Goal: Task Accomplishment & Management: Use online tool/utility

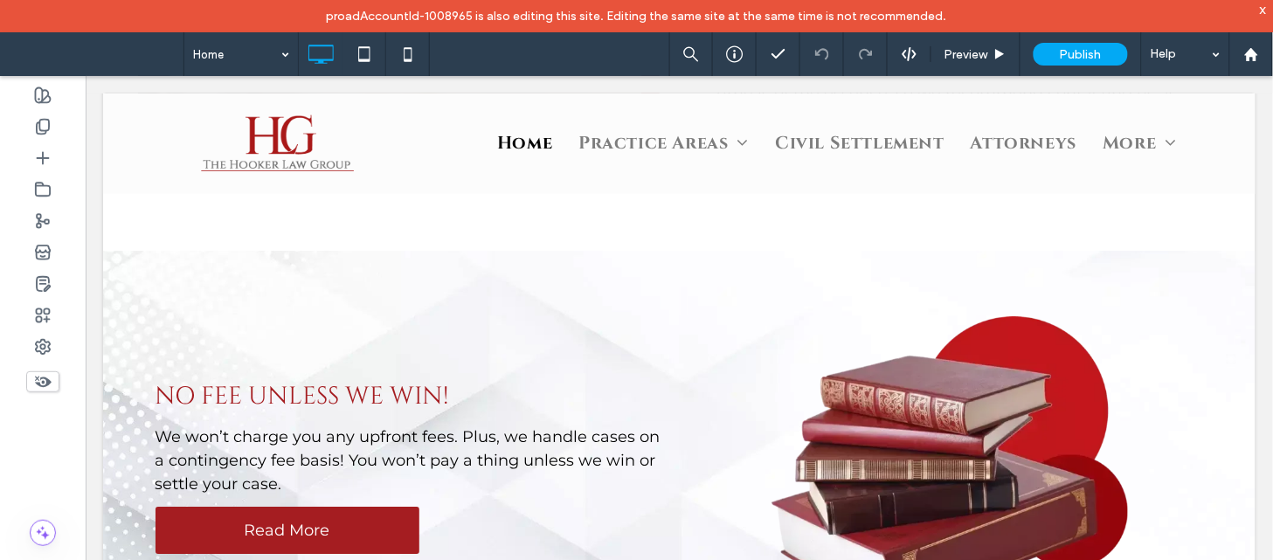
scroll to position [1281, 0]
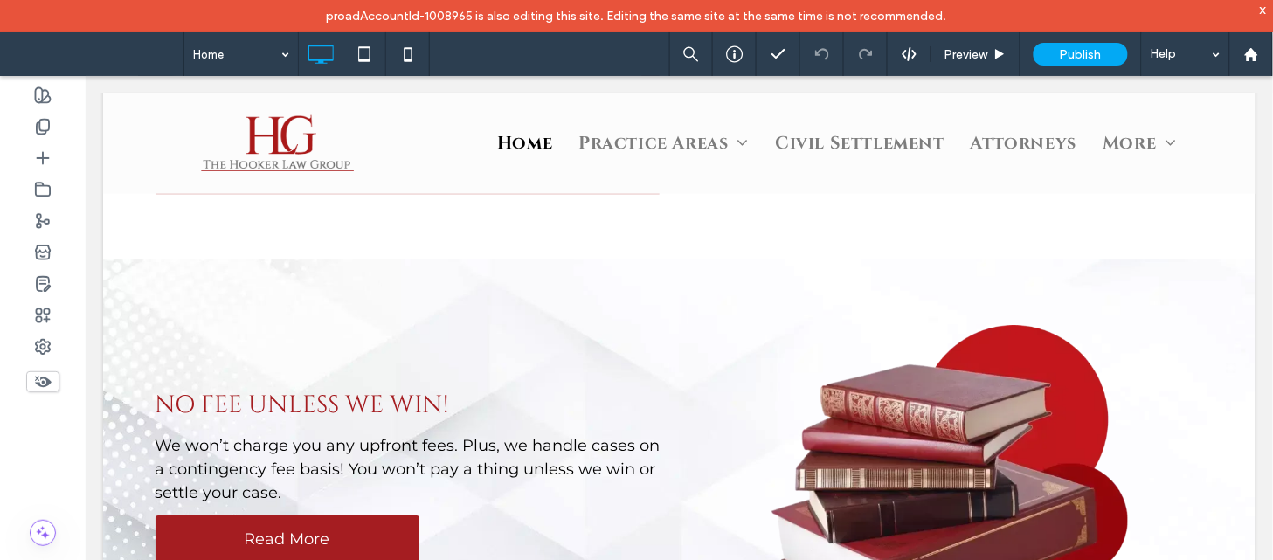
drag, startPoint x: 1253, startPoint y: 245, endPoint x: 1262, endPoint y: 253, distance: 12.4
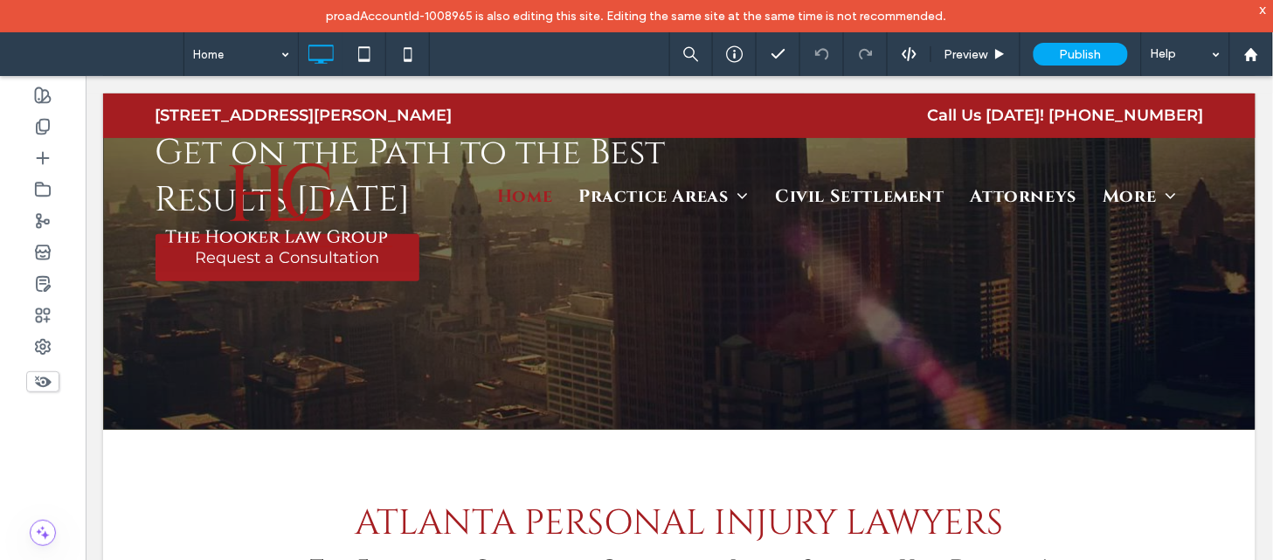
scroll to position [0, 0]
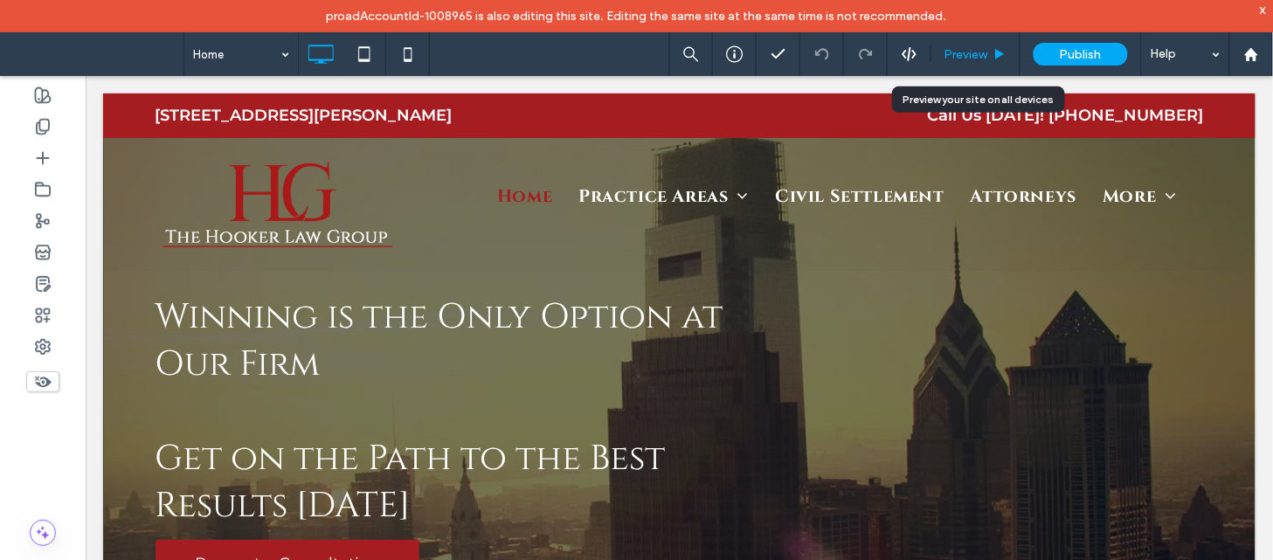
click at [980, 50] on span "Preview" at bounding box center [966, 54] width 44 height 15
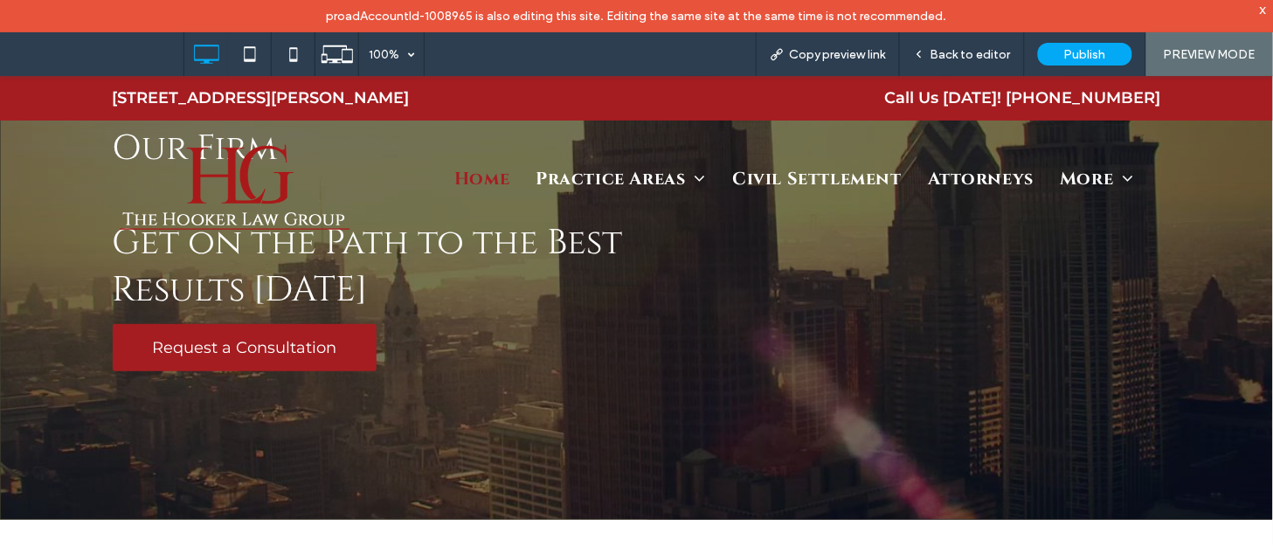
scroll to position [44, 0]
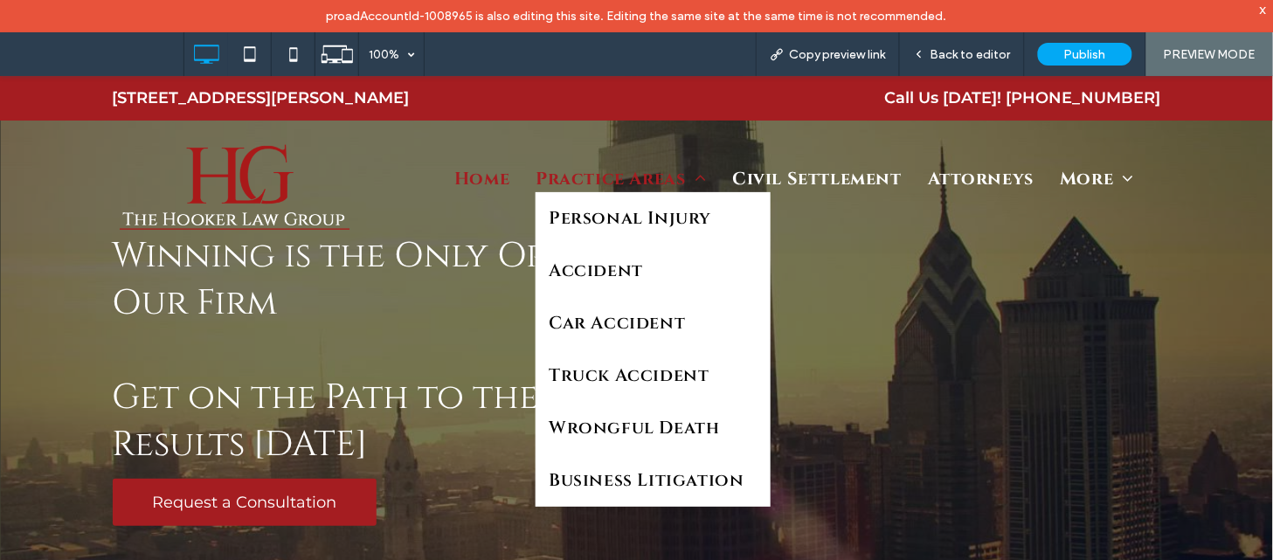
click at [610, 175] on span "Practice Areas" at bounding box center [620, 178] width 170 height 26
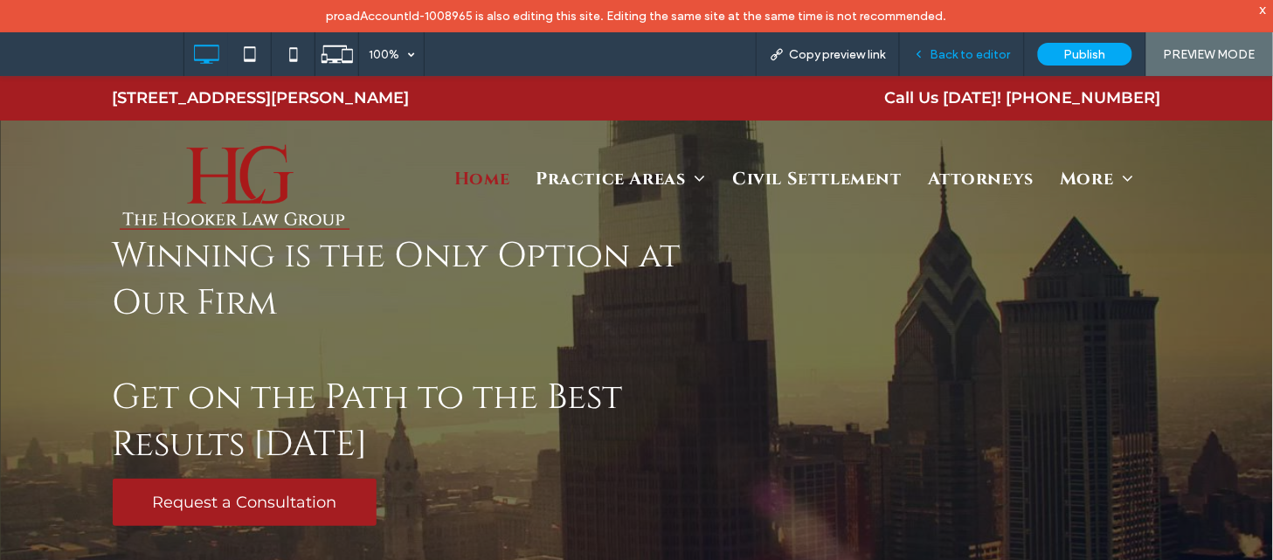
click at [953, 59] on span "Back to editor" at bounding box center [970, 54] width 80 height 15
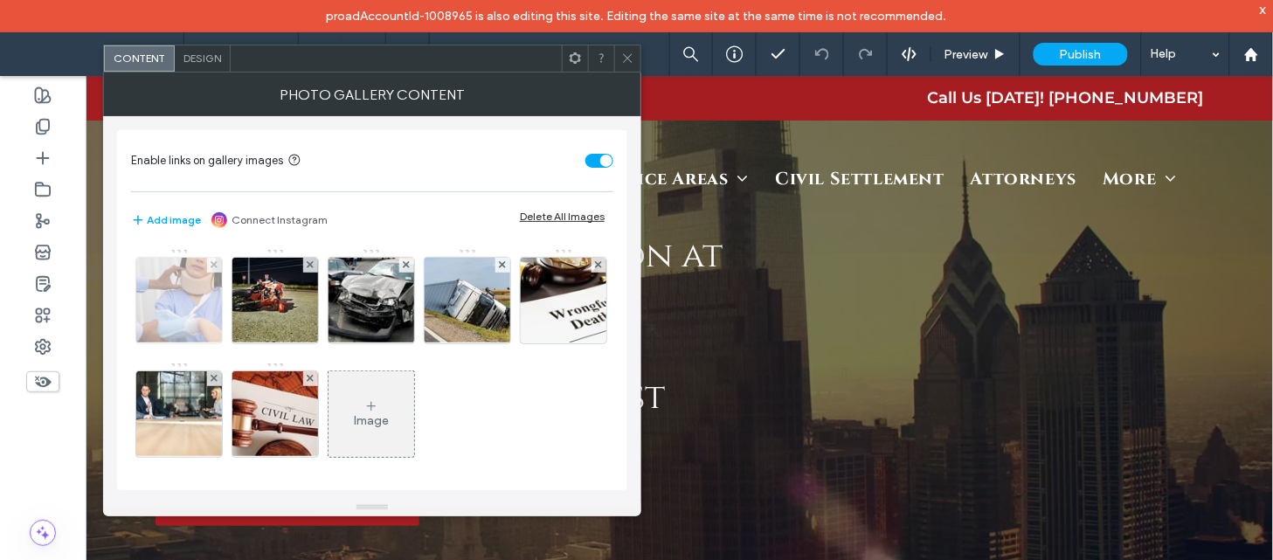
click at [199, 286] on img at bounding box center [179, 301] width 128 height 86
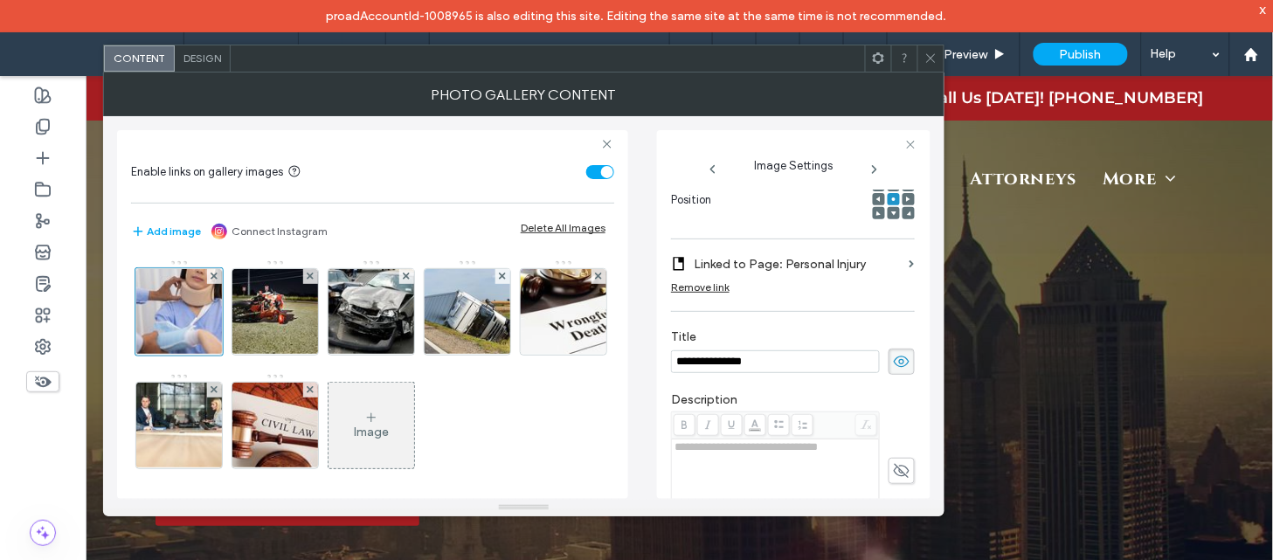
scroll to position [540, 0]
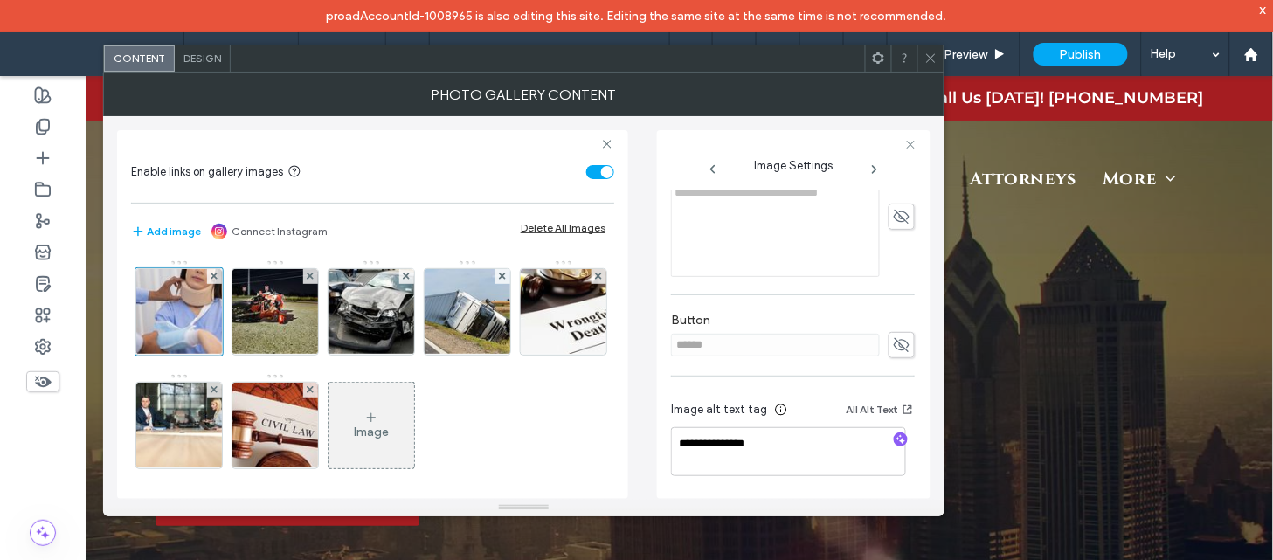
click at [870, 172] on icon at bounding box center [874, 169] width 14 height 14
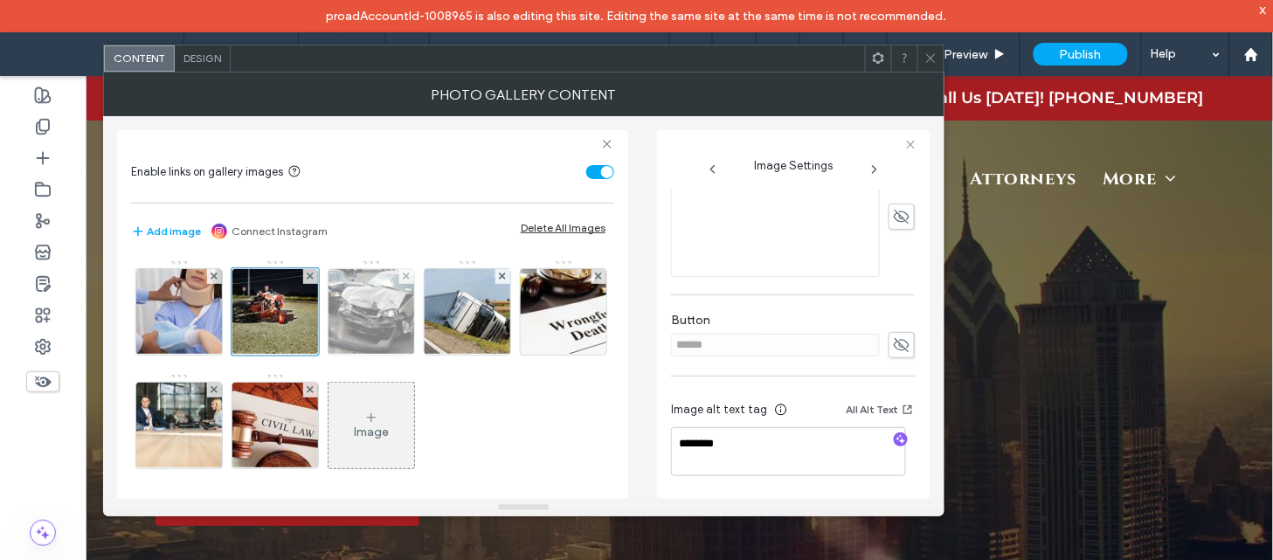
click at [389, 327] on img at bounding box center [371, 312] width 129 height 86
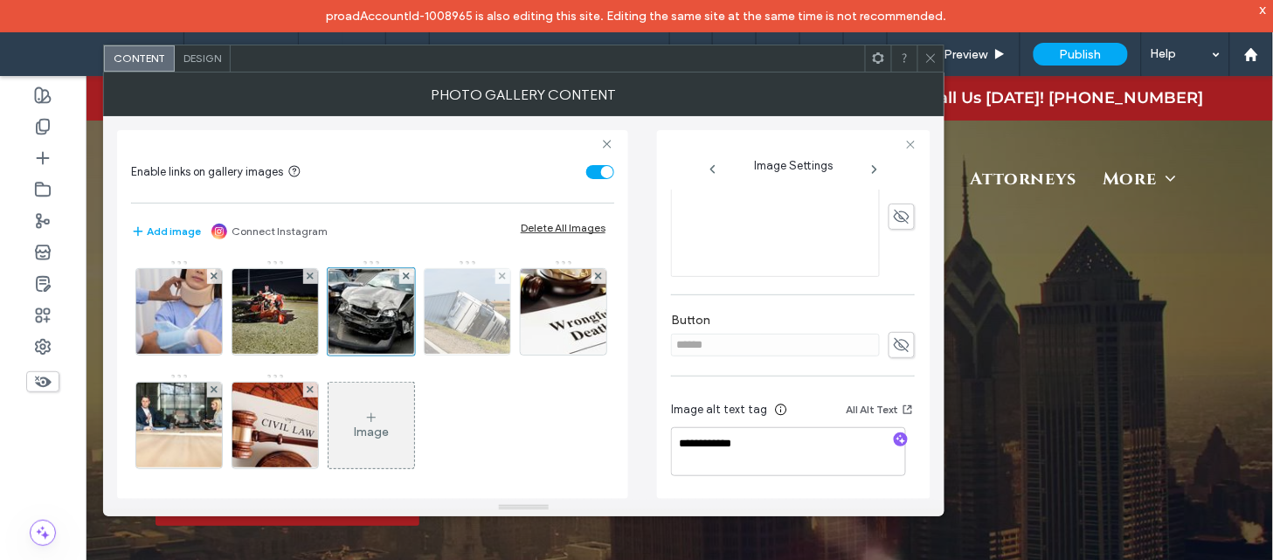
click at [458, 317] on img at bounding box center [467, 312] width 119 height 86
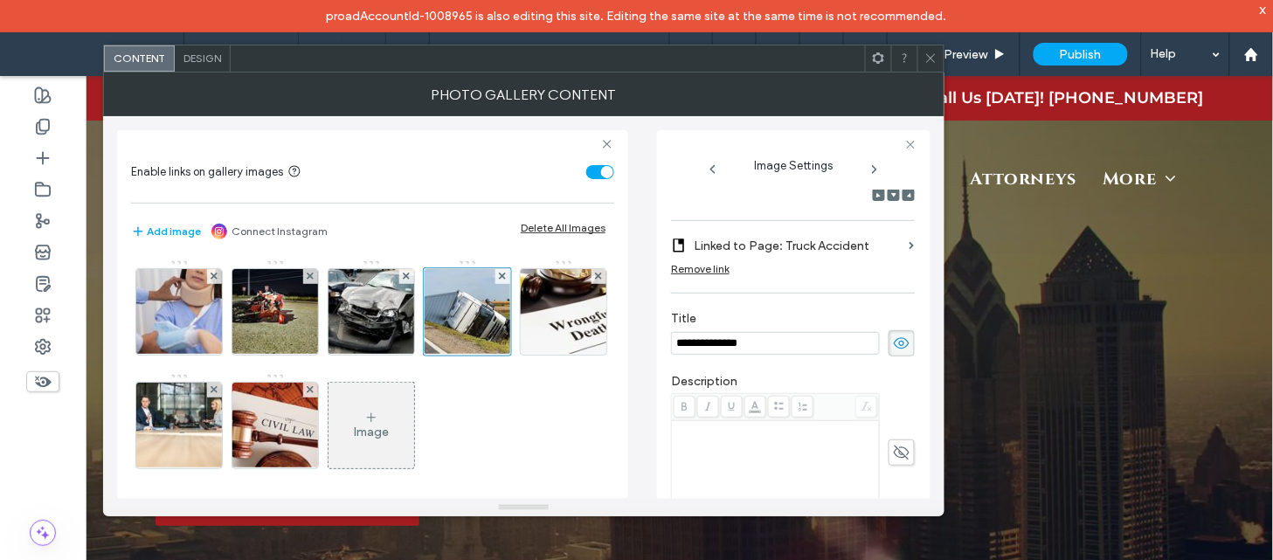
scroll to position [527, 0]
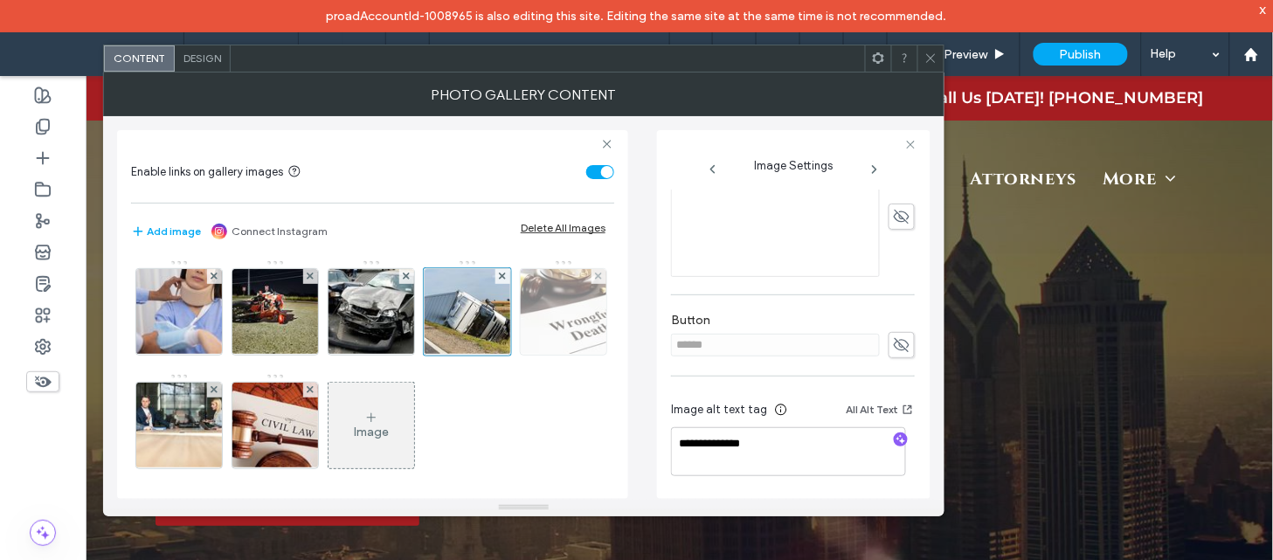
click at [500, 355] on img at bounding box center [564, 312] width 128 height 86
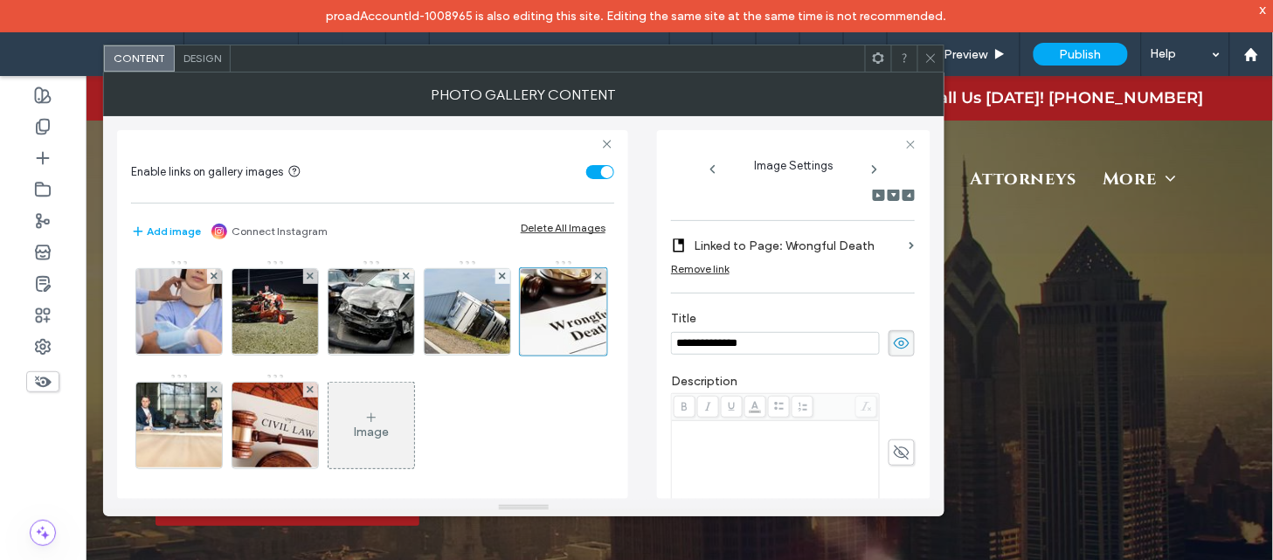
scroll to position [540, 0]
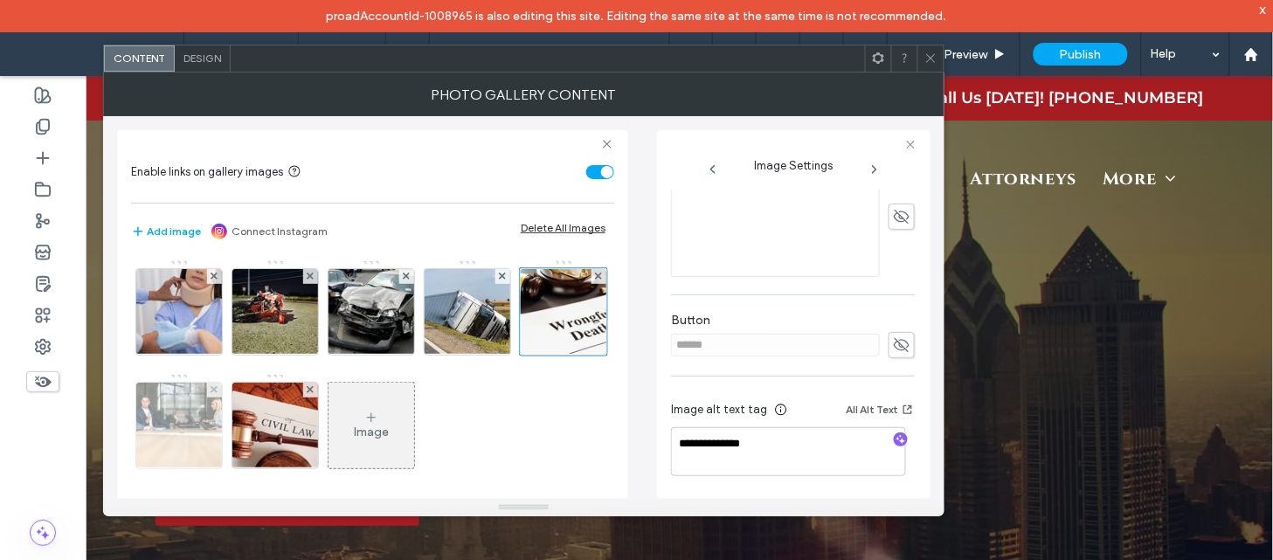
click at [244, 439] on img at bounding box center [179, 426] width 128 height 86
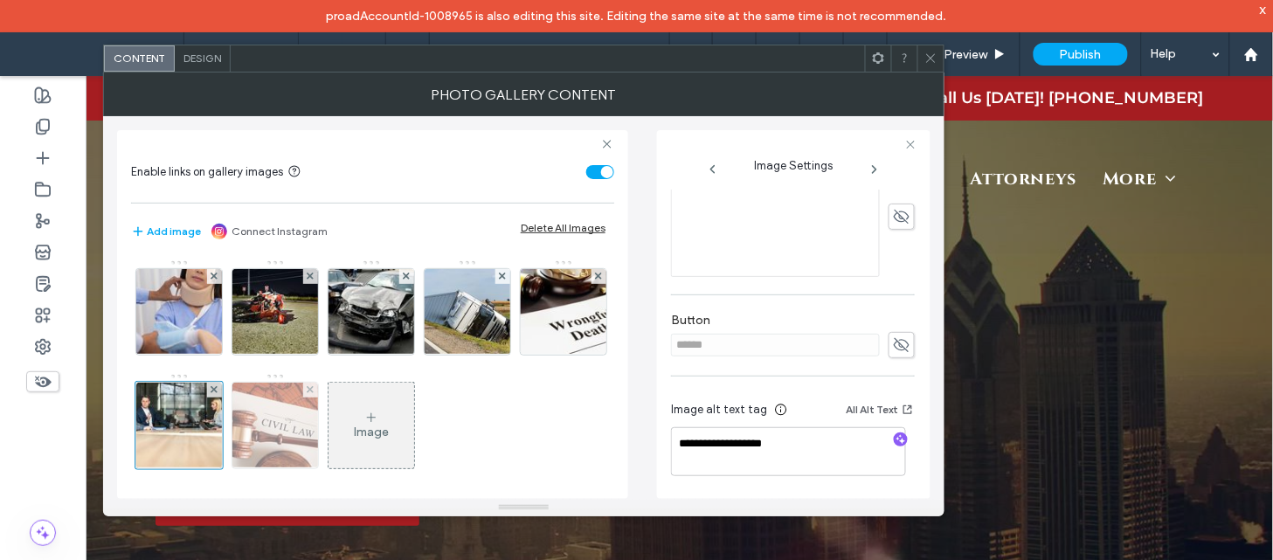
click at [340, 432] on img at bounding box center [275, 426] width 128 height 86
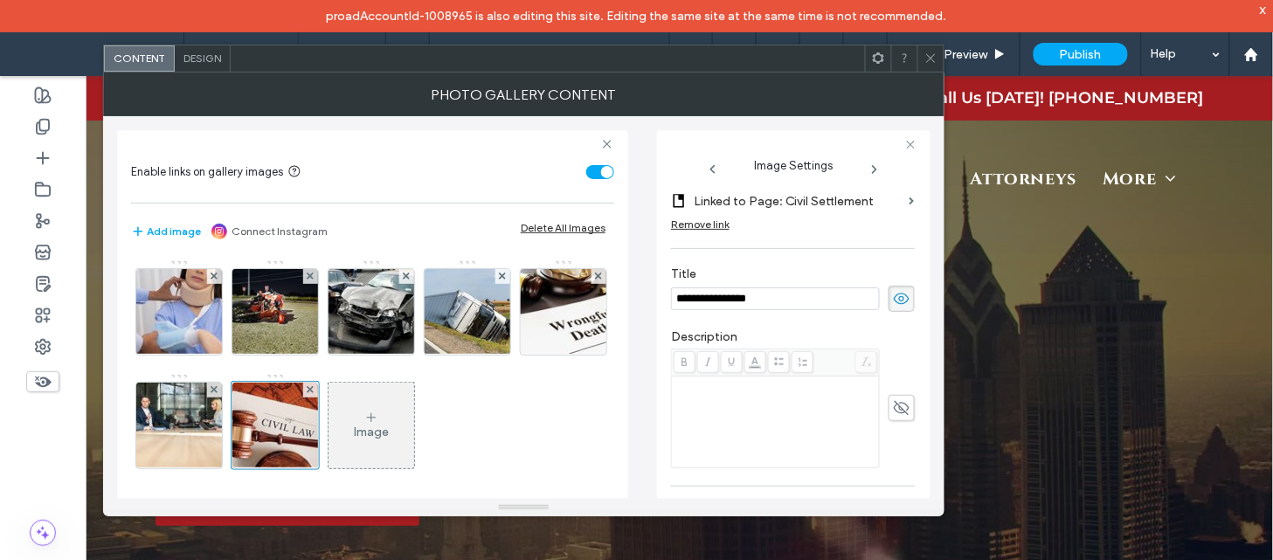
scroll to position [326, 0]
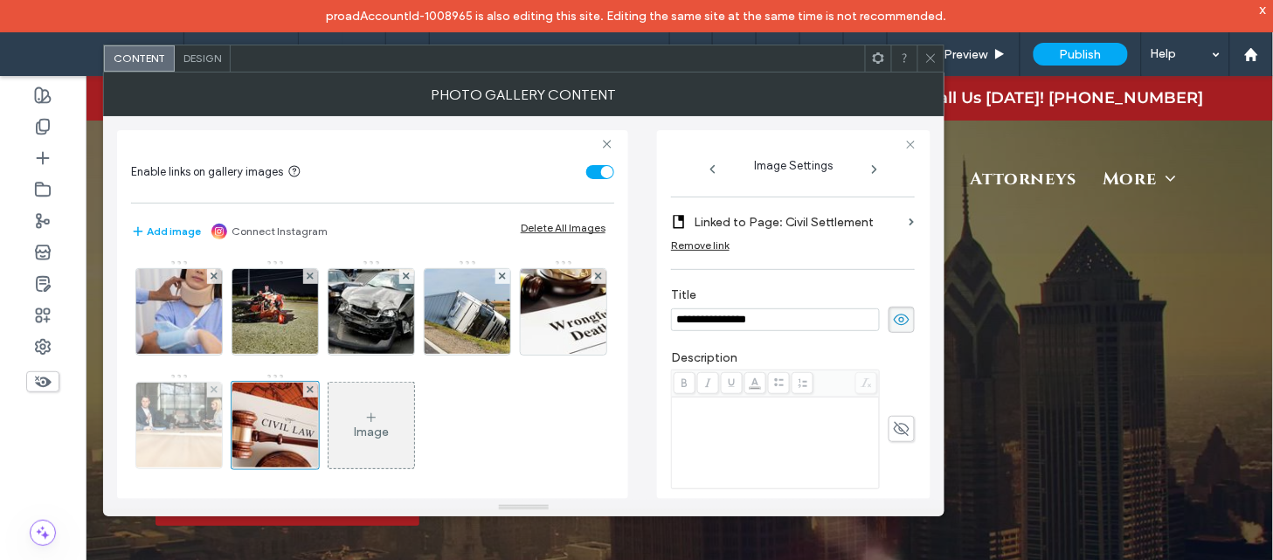
click at [244, 442] on img at bounding box center [179, 426] width 128 height 86
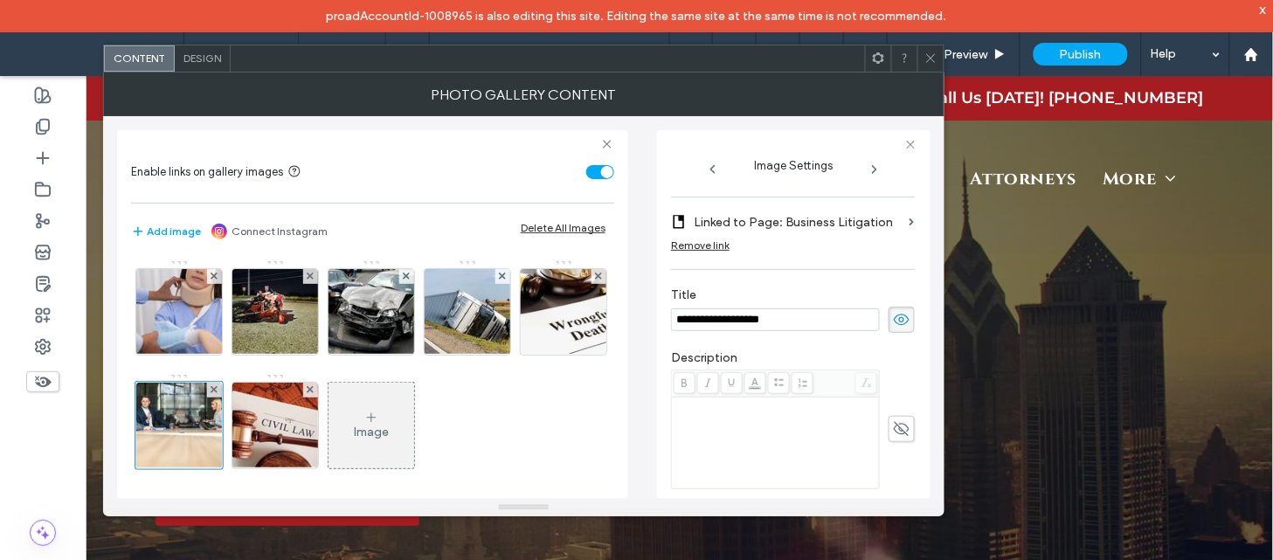
scroll to position [540, 0]
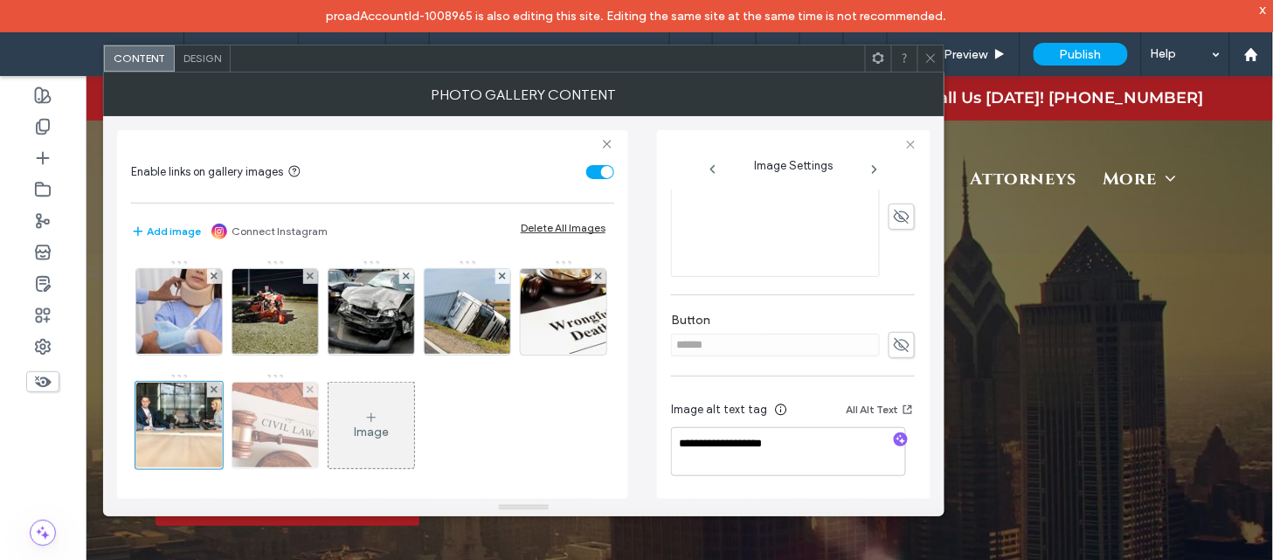
click at [340, 430] on img at bounding box center [275, 426] width 128 height 86
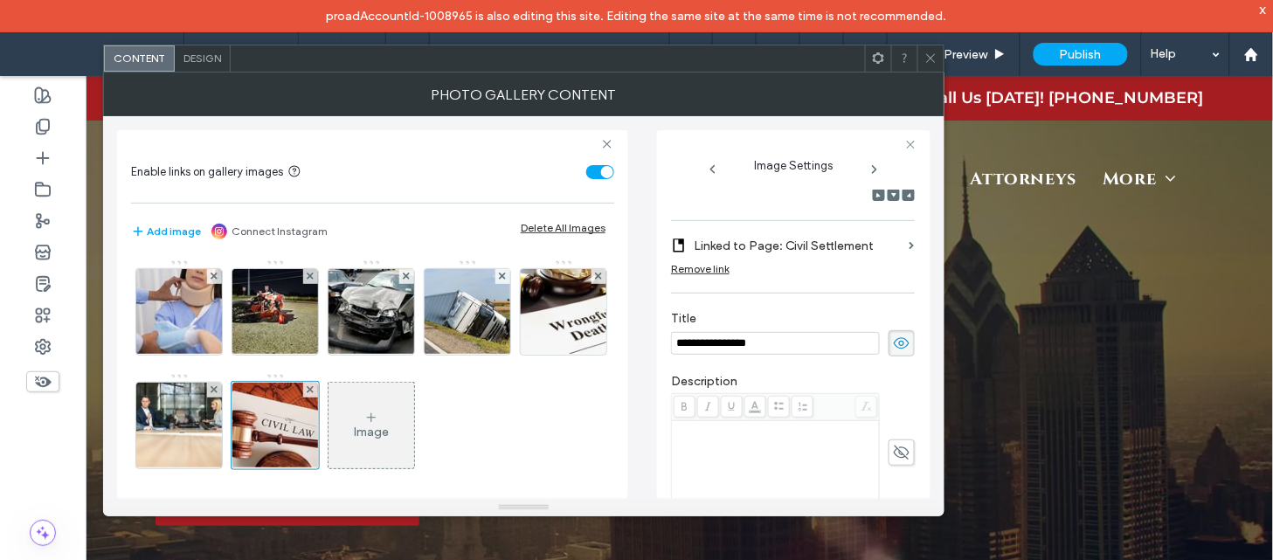
click at [931, 62] on icon at bounding box center [930, 58] width 13 height 13
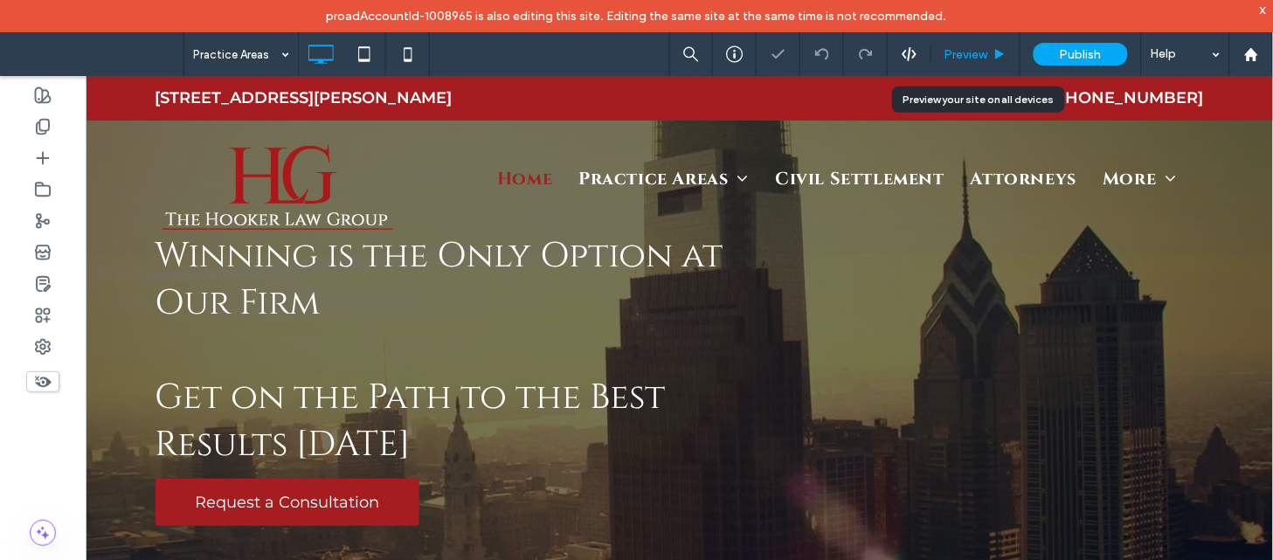
click at [967, 56] on span "Preview" at bounding box center [966, 54] width 44 height 15
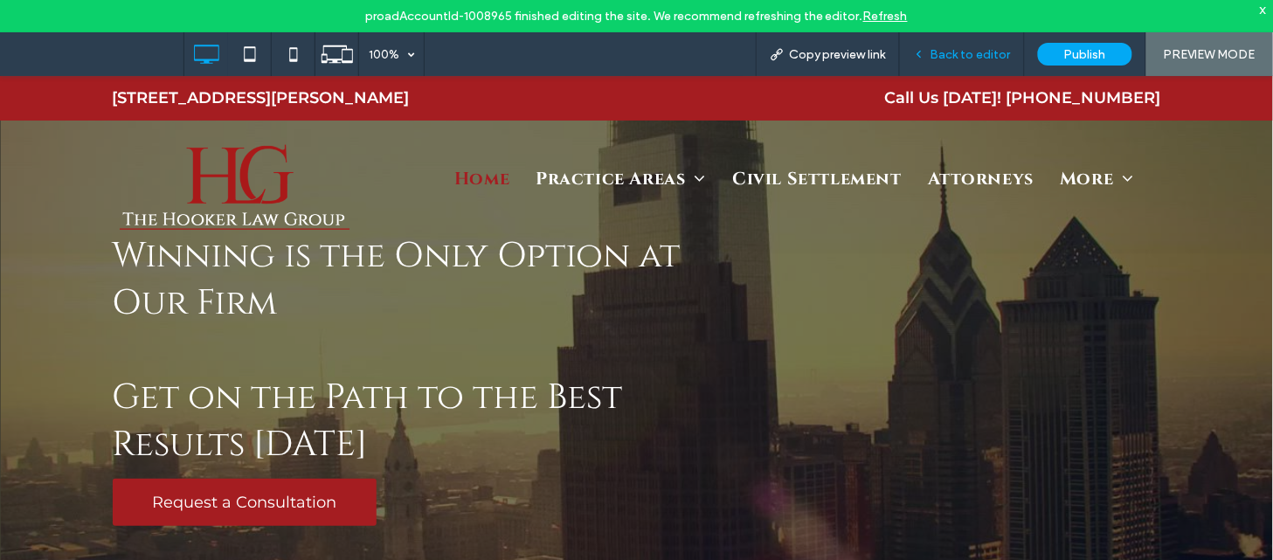
click at [963, 51] on span "Back to editor" at bounding box center [970, 54] width 80 height 15
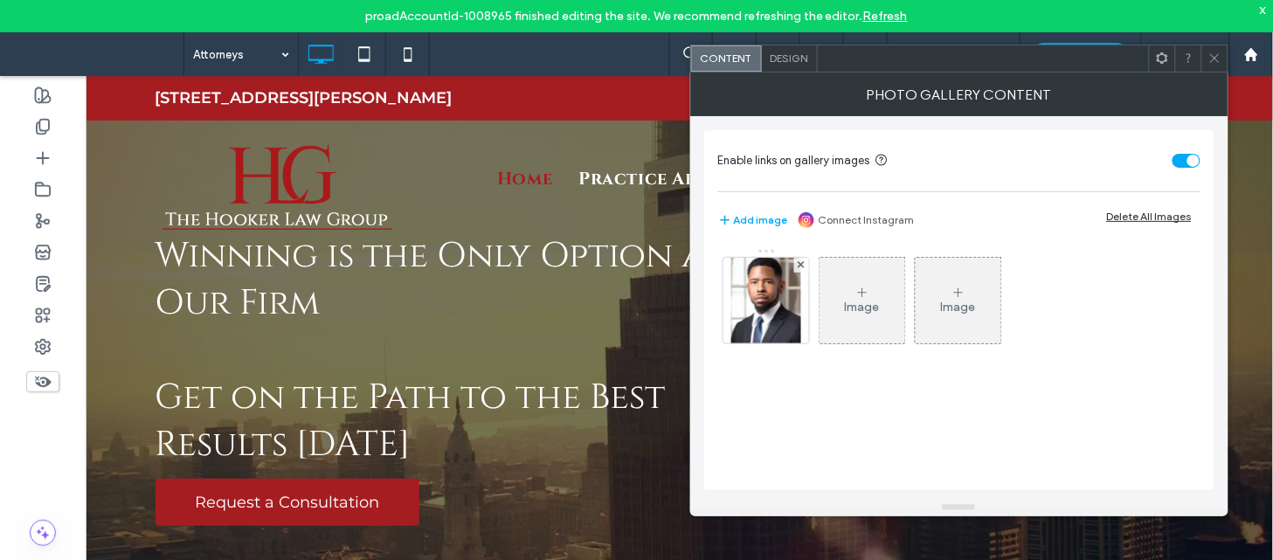
click at [755, 323] on img at bounding box center [766, 301] width 70 height 86
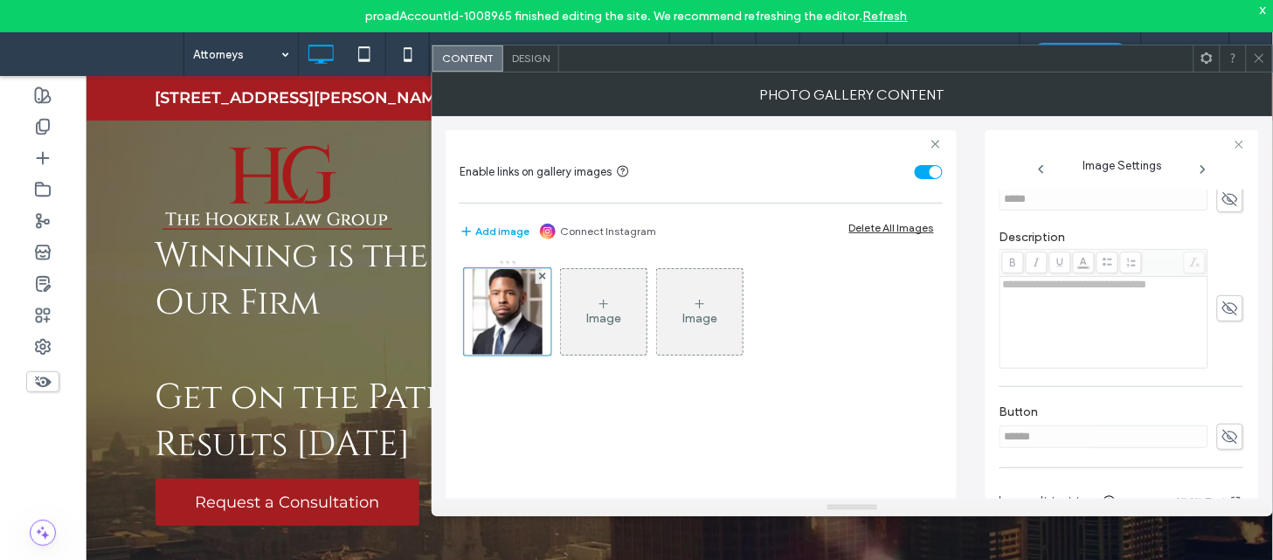
scroll to position [500, 0]
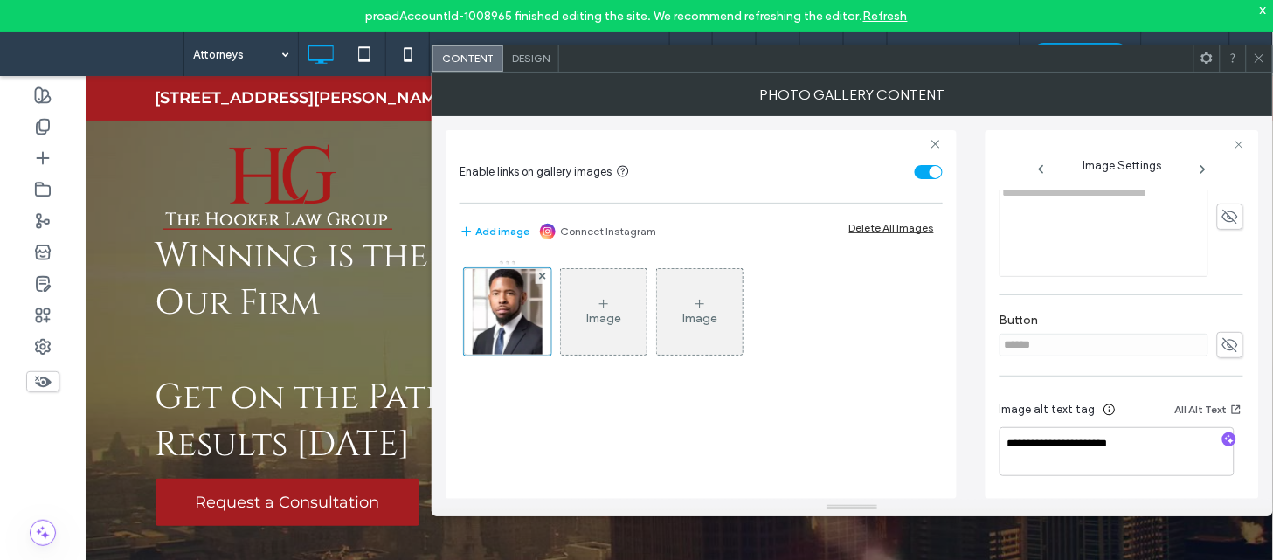
click at [1256, 61] on icon at bounding box center [1259, 58] width 13 height 13
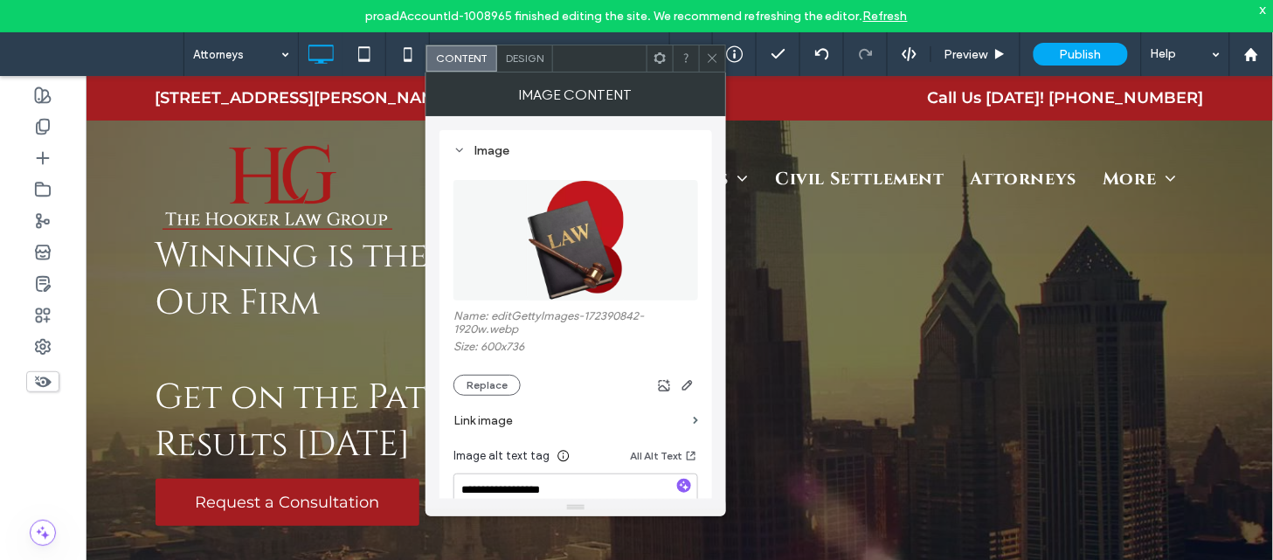
click at [709, 58] on icon at bounding box center [712, 58] width 13 height 13
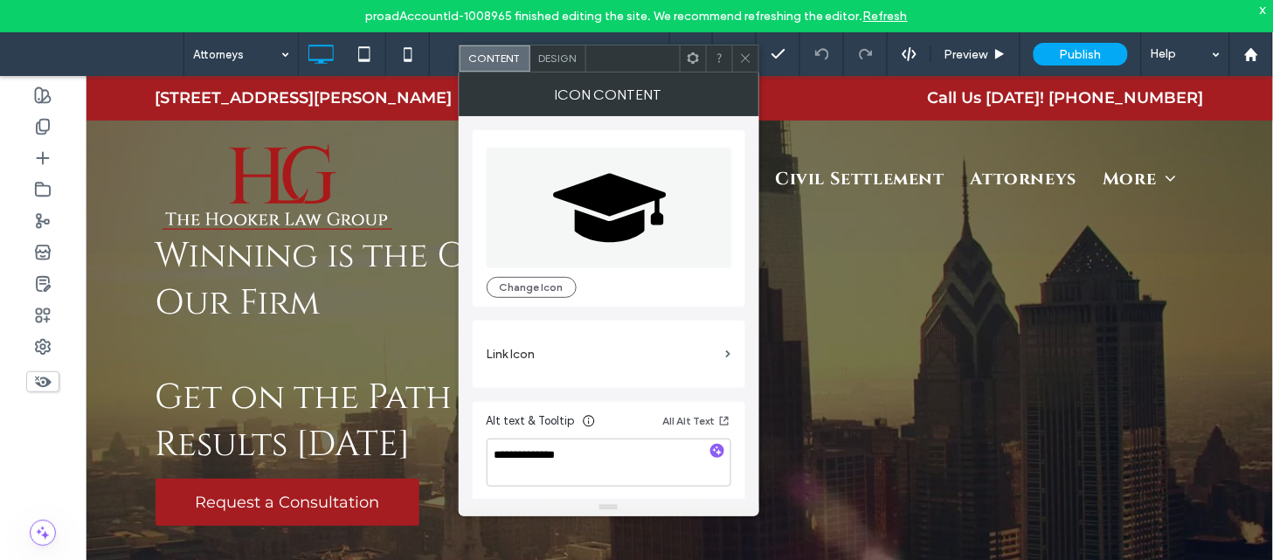
click at [742, 61] on use at bounding box center [745, 58] width 9 height 9
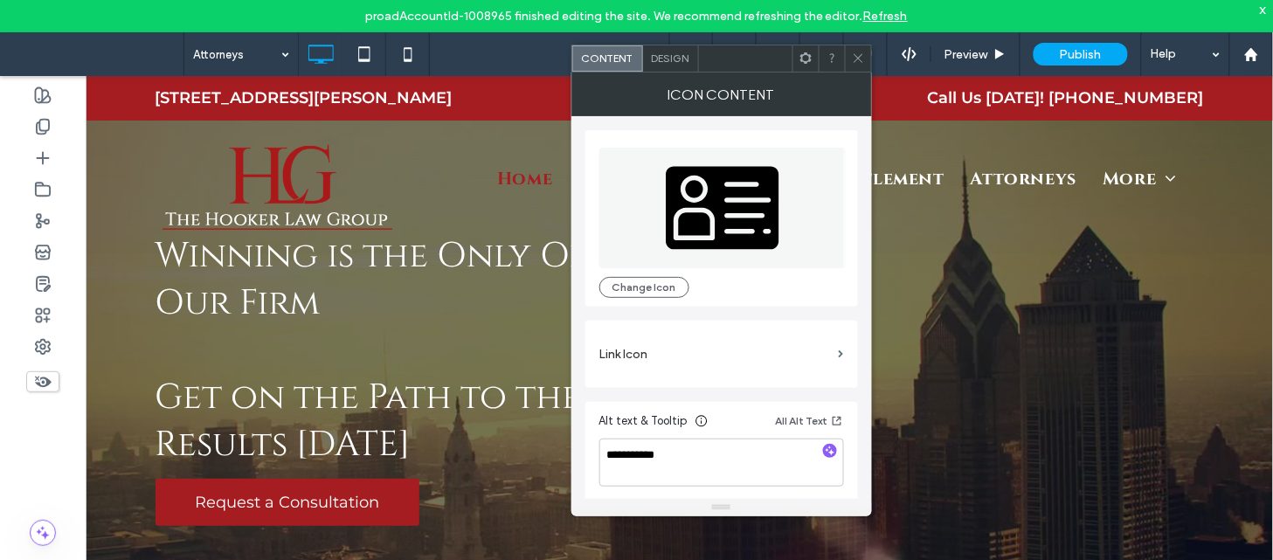
click at [857, 59] on icon at bounding box center [858, 58] width 13 height 13
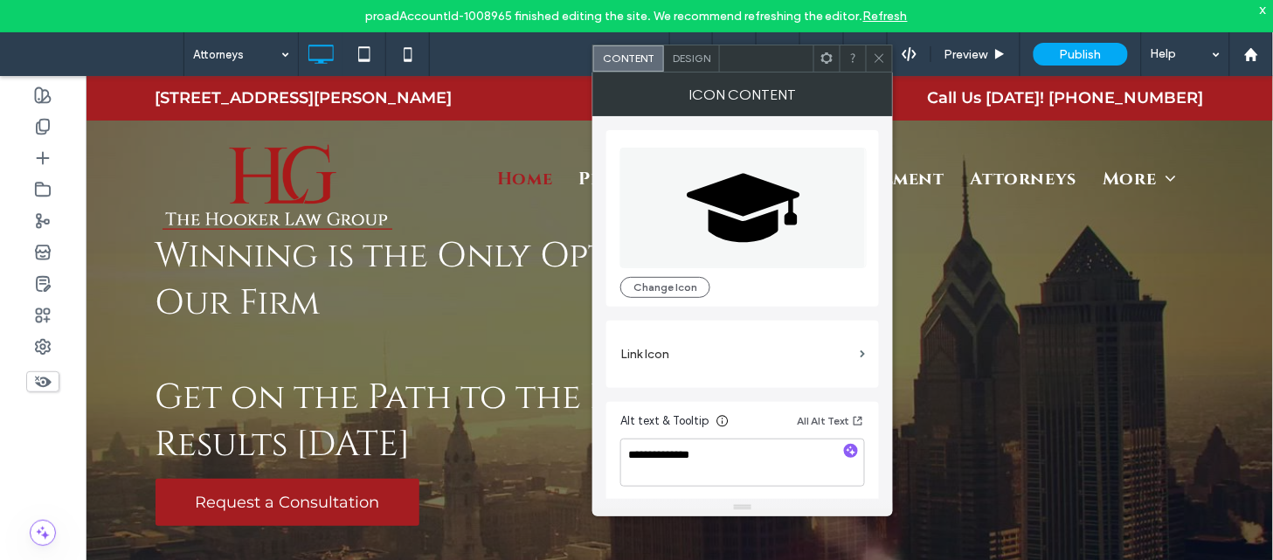
click at [880, 56] on icon at bounding box center [879, 58] width 13 height 13
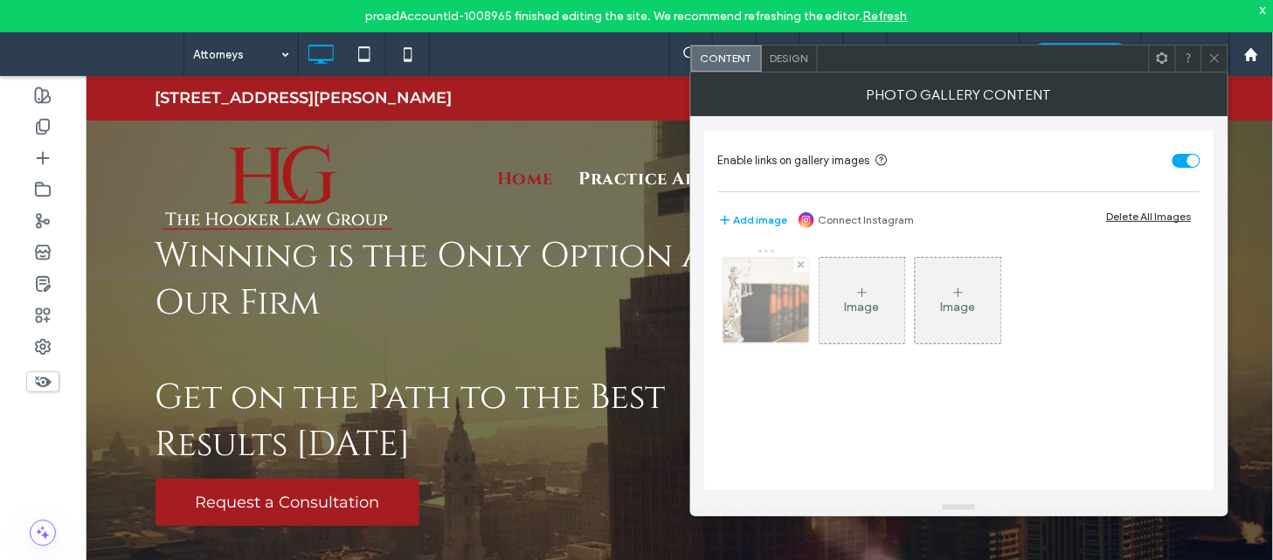
click at [756, 315] on img at bounding box center [765, 301] width 128 height 86
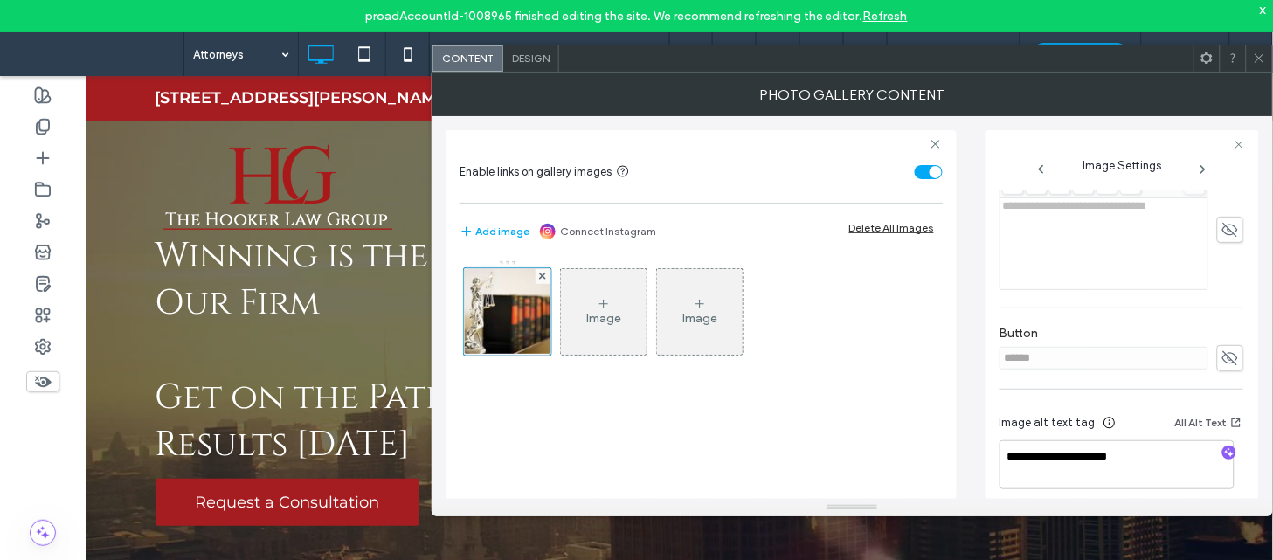
scroll to position [528, 0]
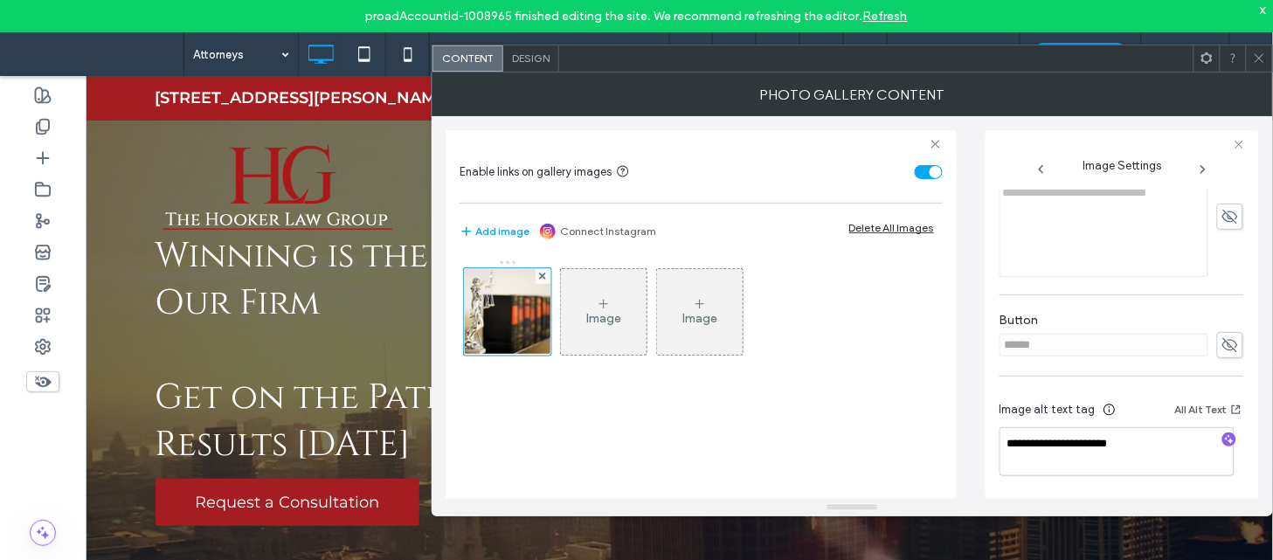
click at [1262, 61] on icon at bounding box center [1259, 58] width 13 height 13
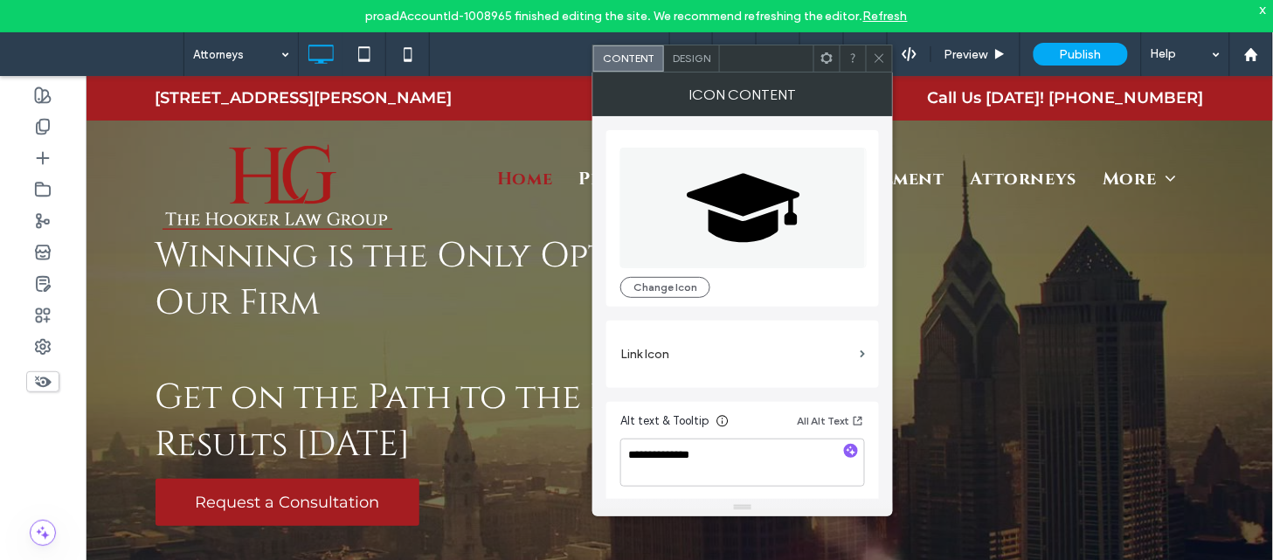
click at [880, 66] on span at bounding box center [879, 58] width 13 height 26
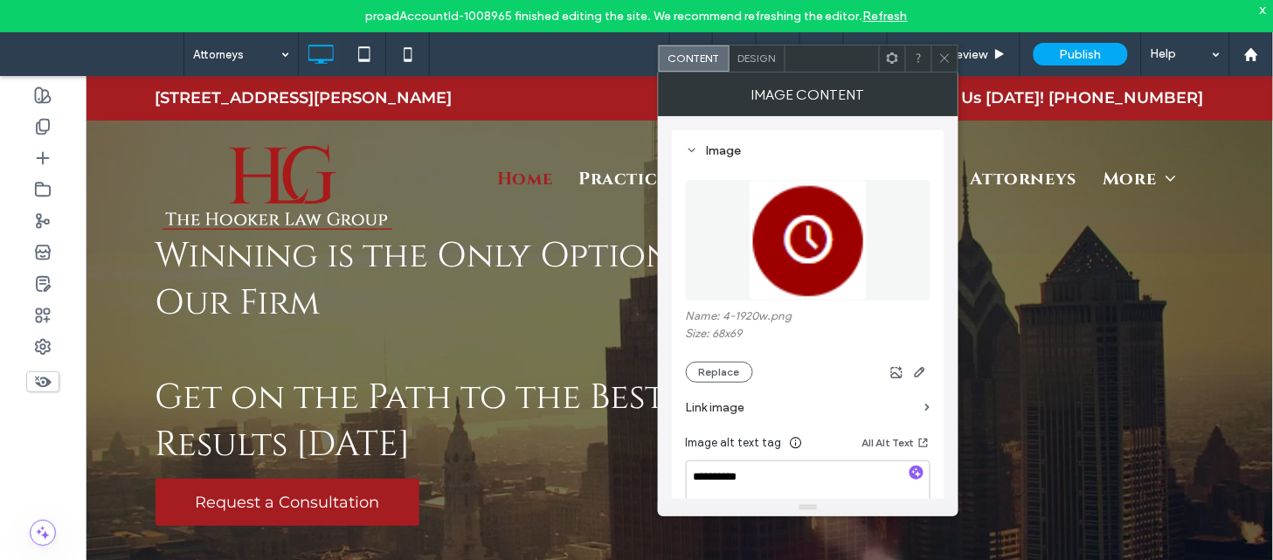
click at [948, 66] on span at bounding box center [944, 58] width 13 height 26
click at [949, 50] on span at bounding box center [944, 58] width 13 height 26
click at [944, 64] on icon at bounding box center [944, 58] width 13 height 13
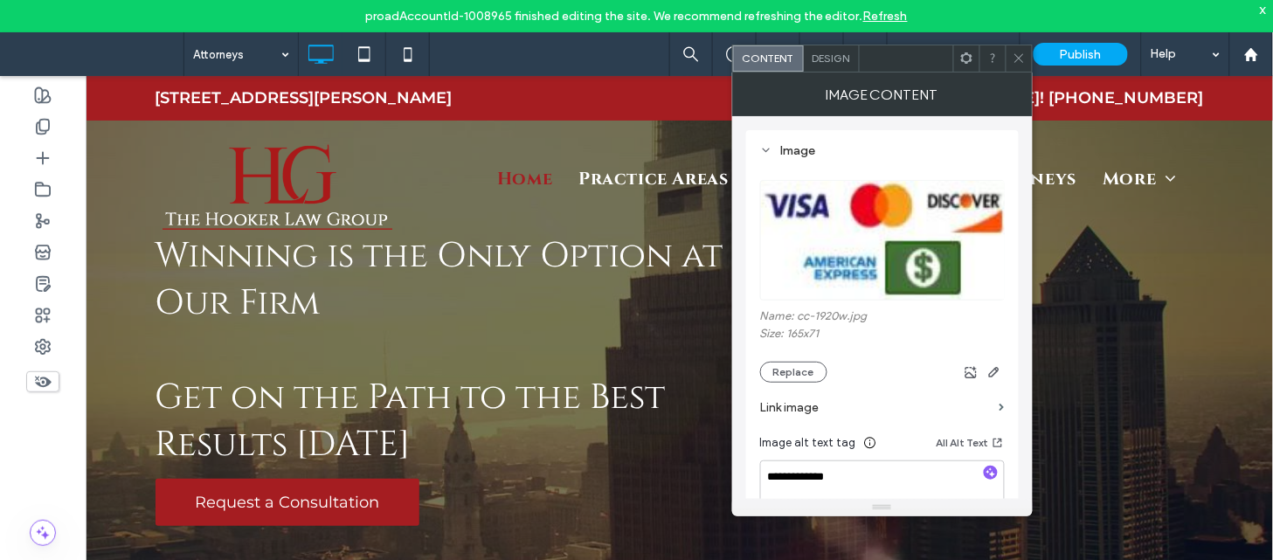
click at [1026, 61] on div at bounding box center [1018, 58] width 26 height 26
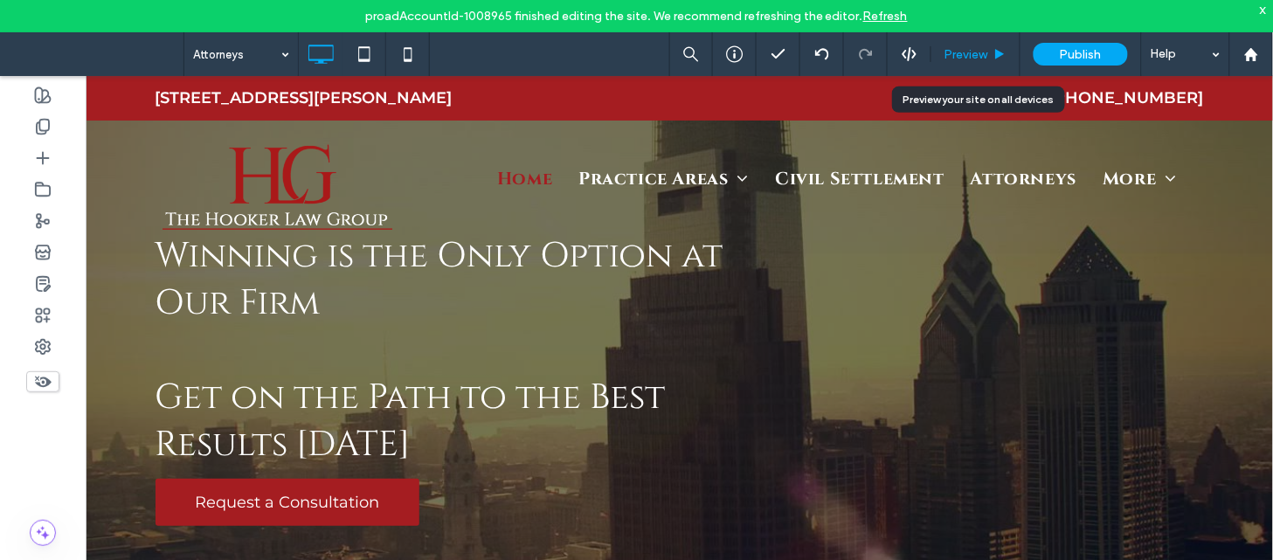
click at [962, 41] on div "Preview" at bounding box center [975, 54] width 89 height 44
click at [963, 48] on span "Preview" at bounding box center [966, 54] width 44 height 15
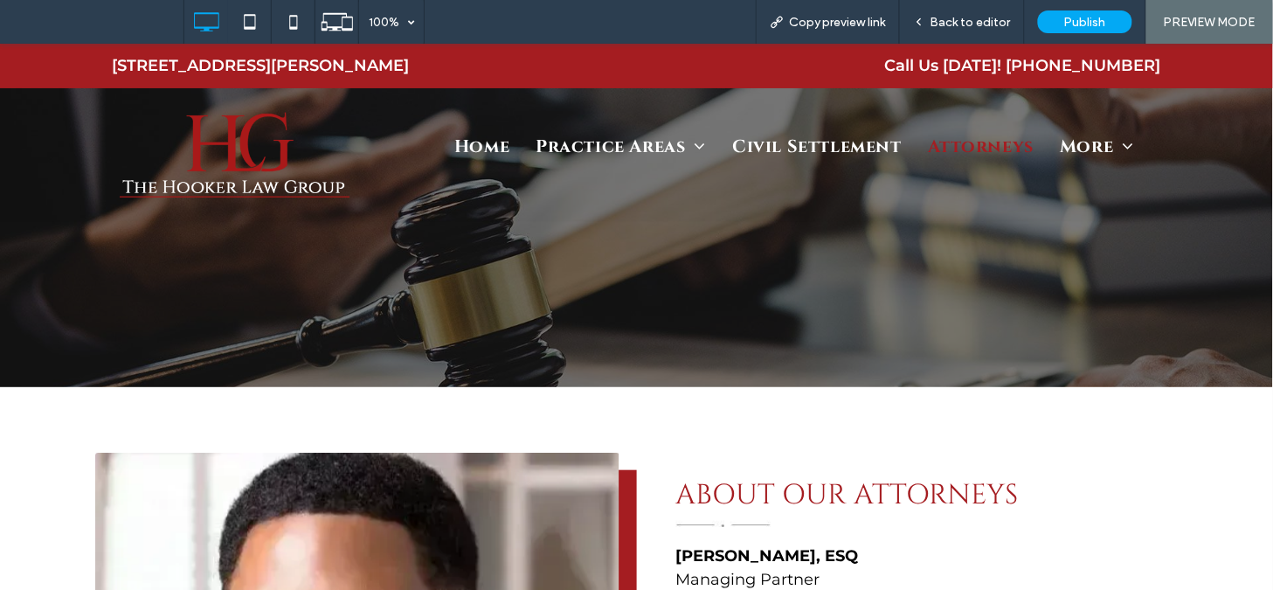
scroll to position [12, 0]
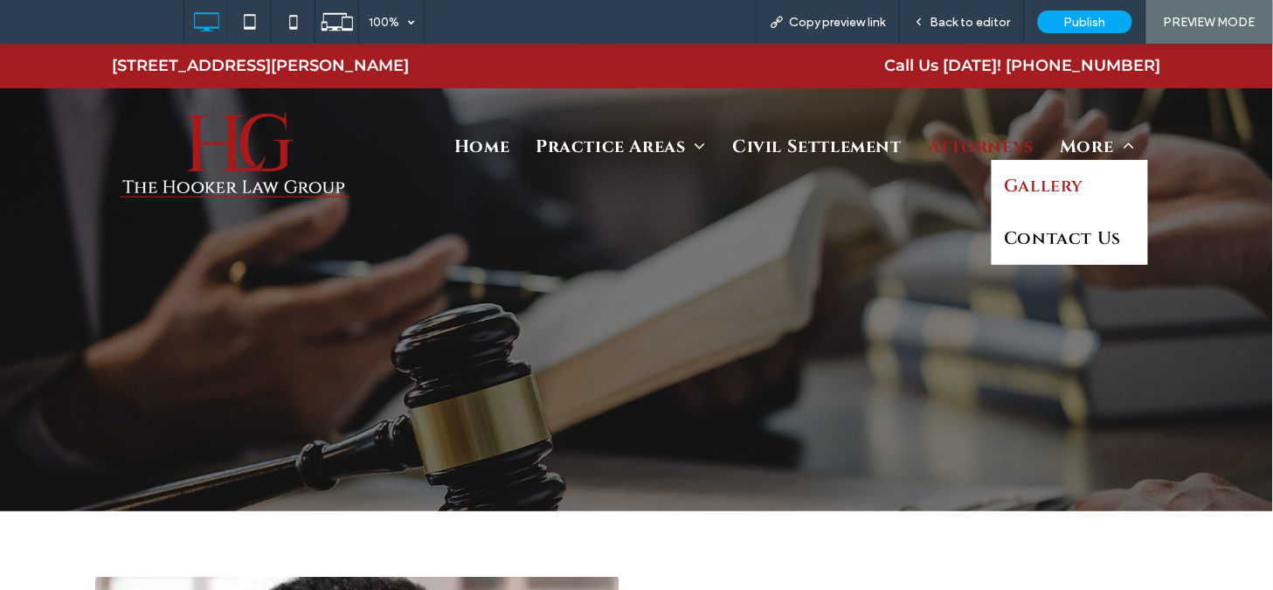
click at [1068, 172] on span "Gallery" at bounding box center [1043, 185] width 79 height 26
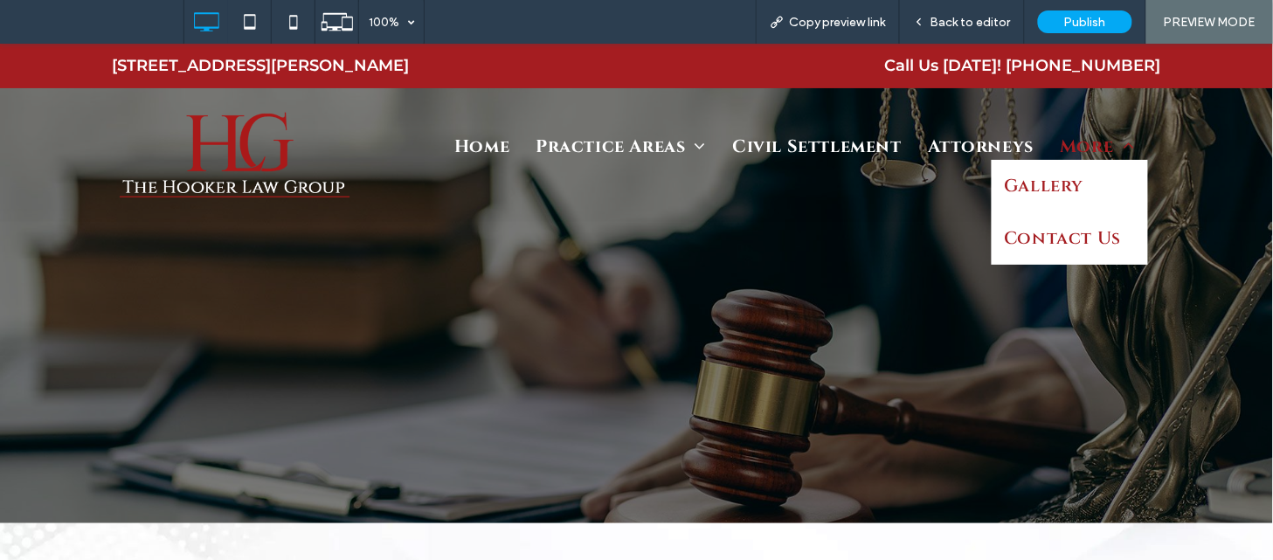
click at [1060, 230] on span "Contact Us" at bounding box center [1062, 237] width 117 height 26
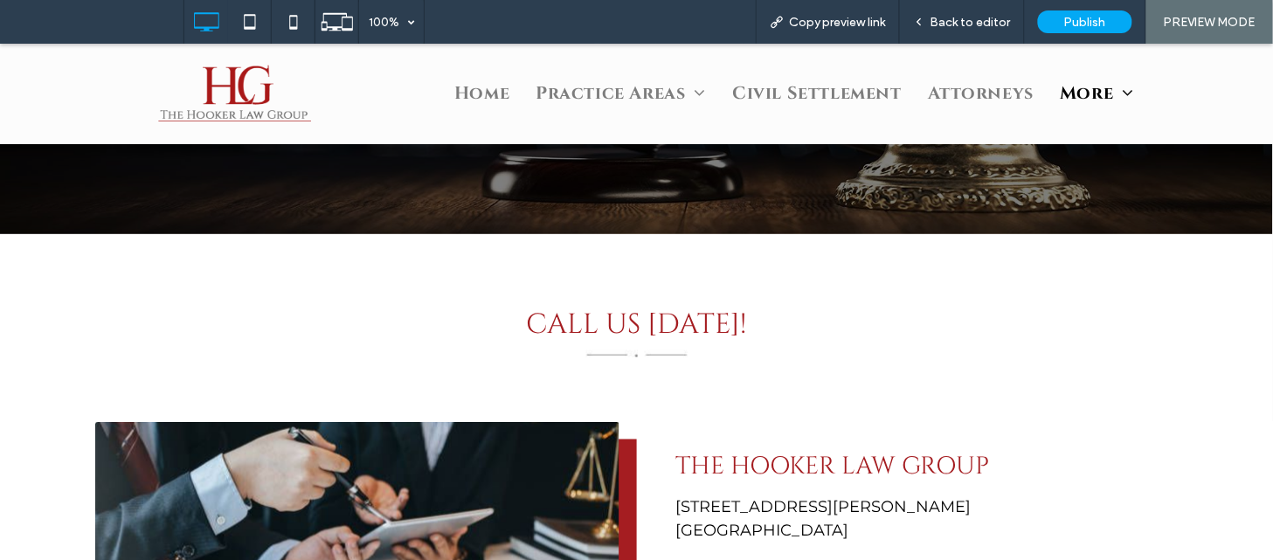
scroll to position [466, 0]
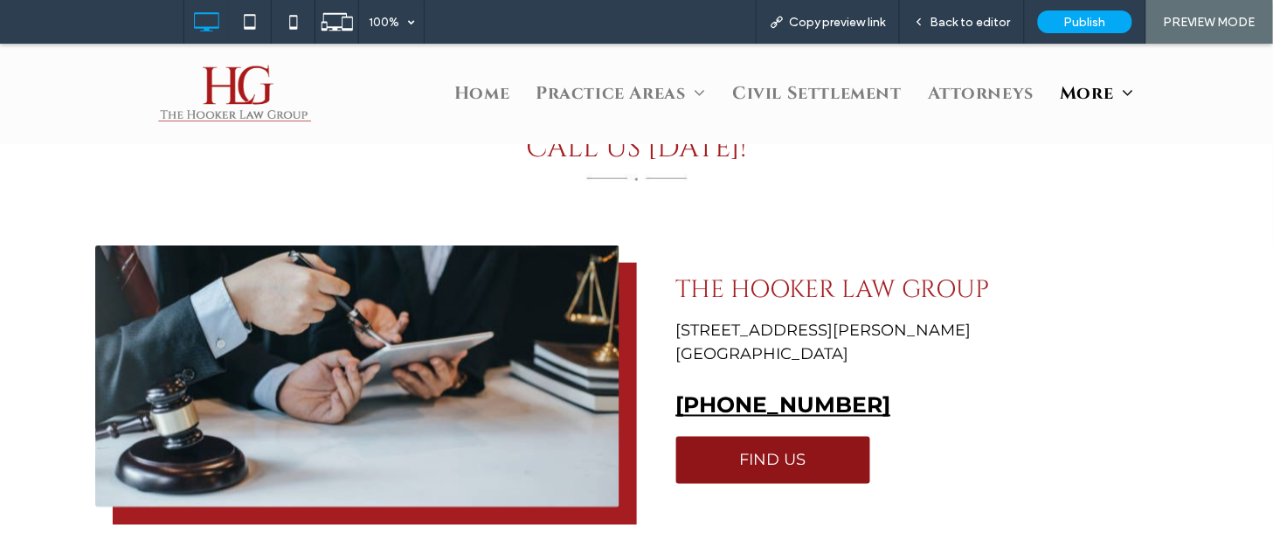
click at [740, 462] on span "FIND US" at bounding box center [773, 459] width 66 height 19
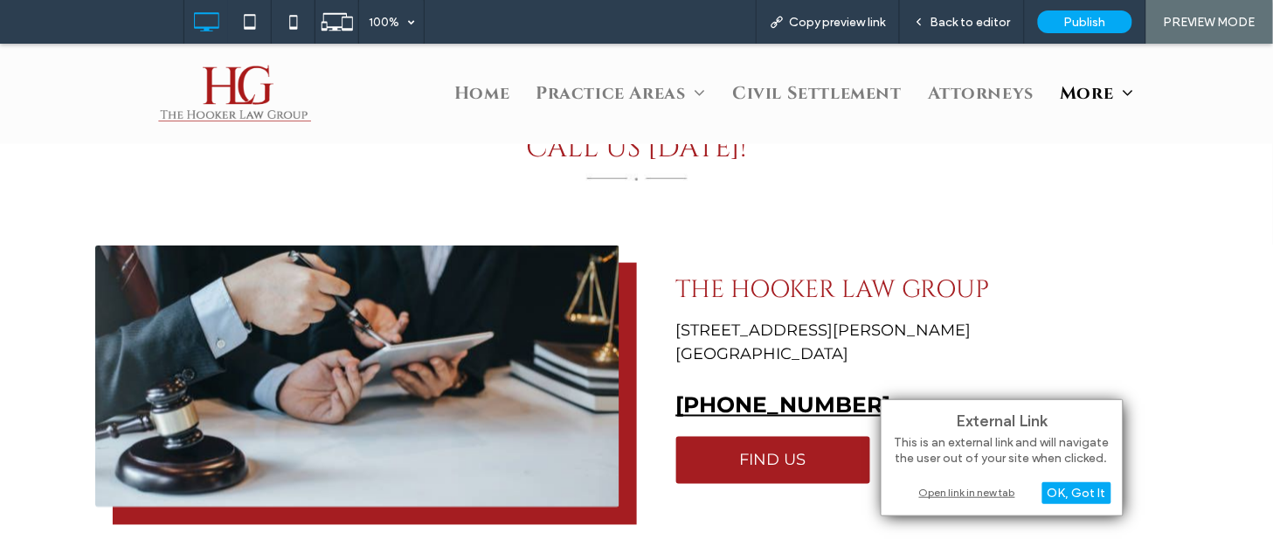
click at [946, 490] on div "Open link in new tab" at bounding box center [1002, 492] width 218 height 18
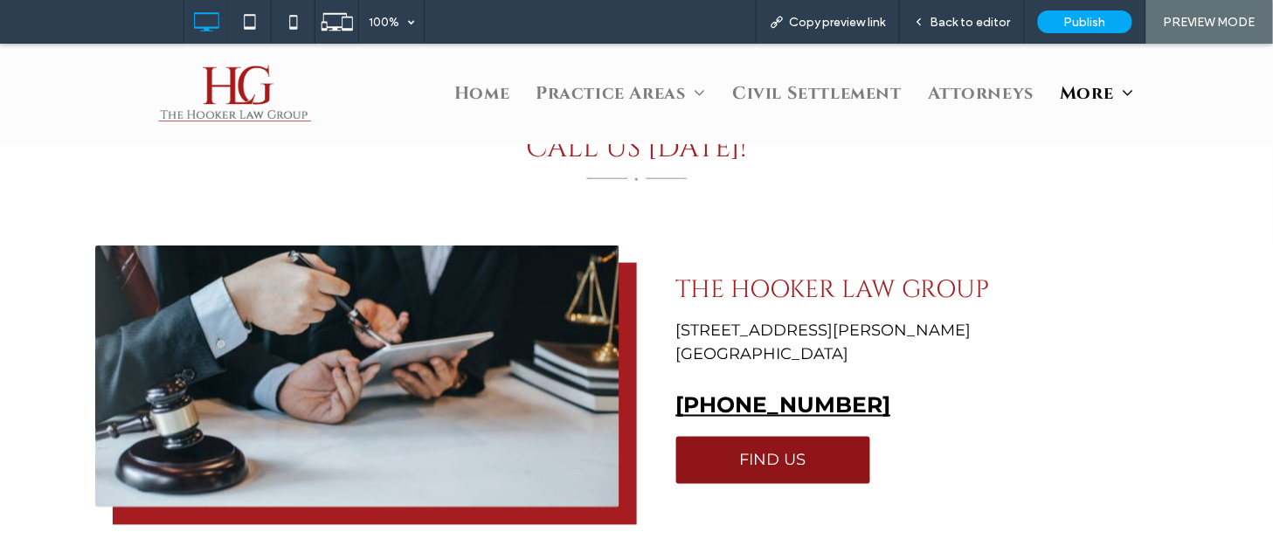
click at [834, 453] on link "FIND US" at bounding box center [773, 459] width 194 height 47
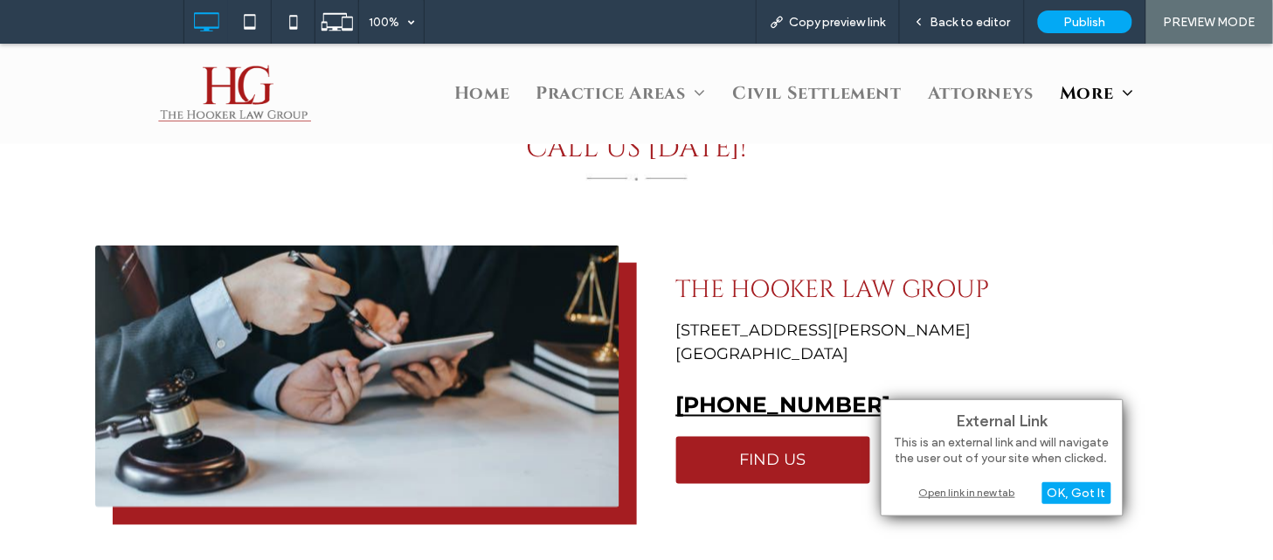
click at [1066, 309] on div "The Hooker Law Group [STREET_ADDRESS][PERSON_NAME] (470) 523-4665 FIND US Click…" at bounding box center [899, 393] width 524 height 262
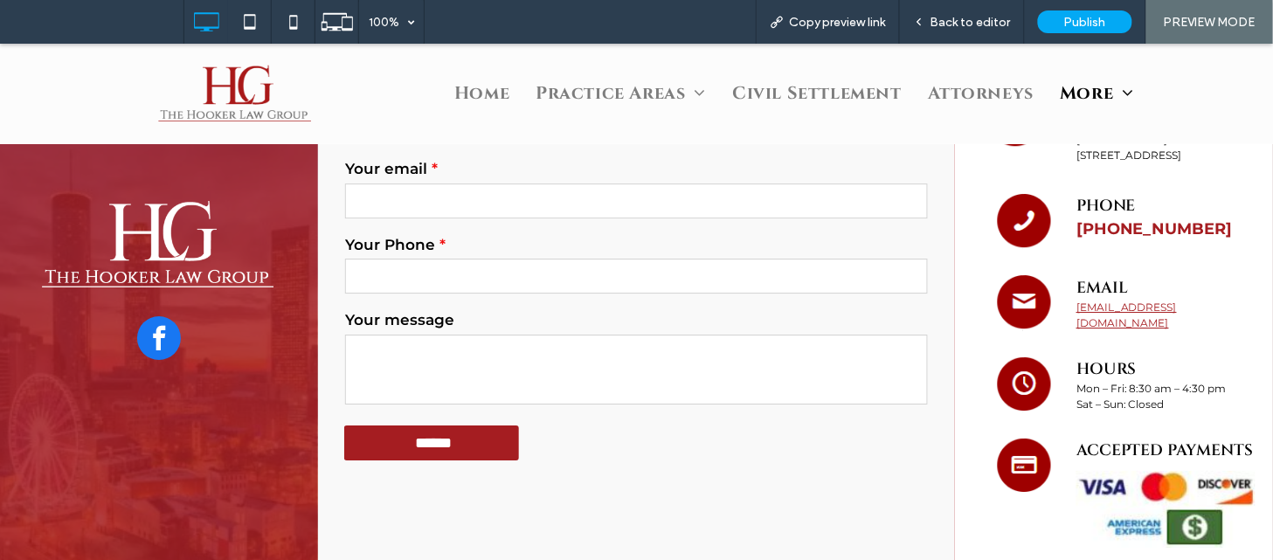
scroll to position [1299, 0]
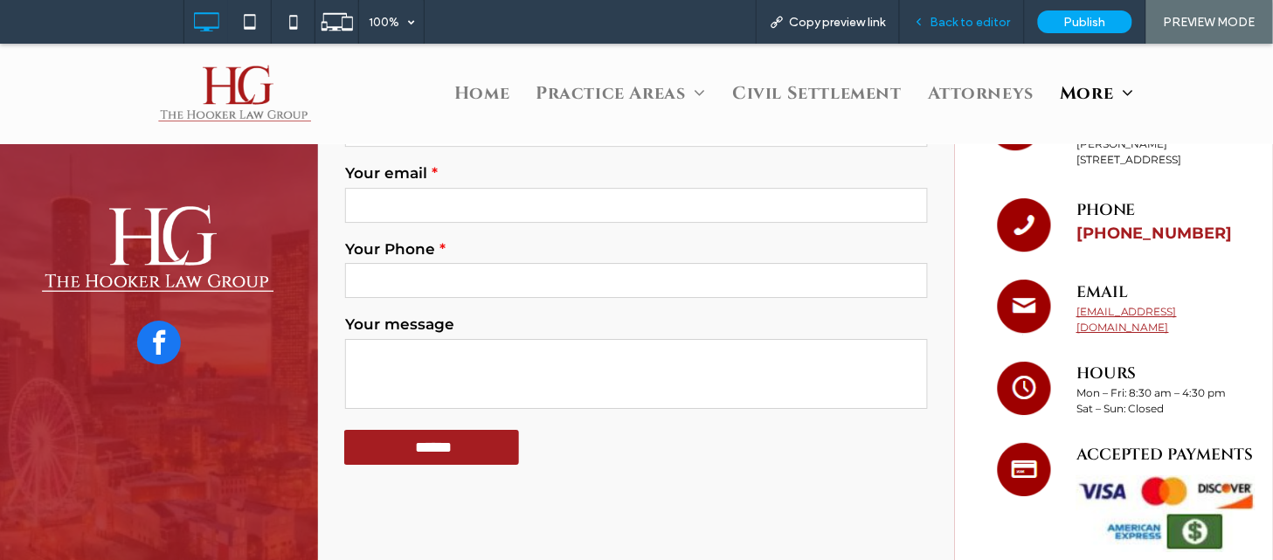
click at [974, 32] on div "Back to editor" at bounding box center [962, 22] width 125 height 44
click at [632, 201] on input "email" at bounding box center [636, 204] width 583 height 35
type input "****"
click at [456, 273] on input "tel" at bounding box center [636, 279] width 583 height 35
type input "***"
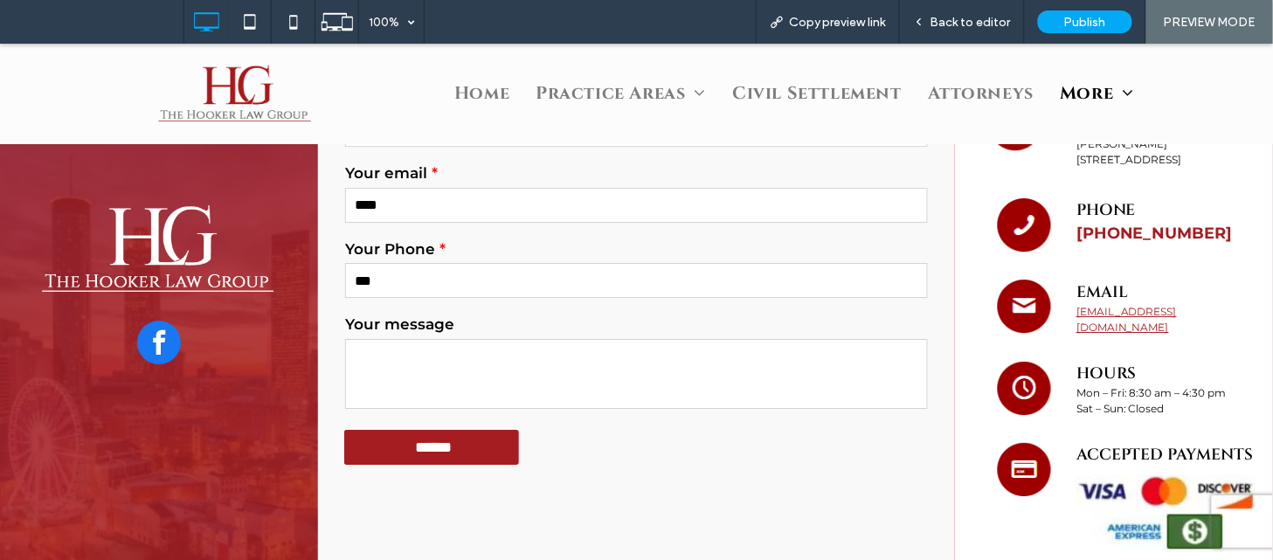
click at [413, 359] on textarea at bounding box center [636, 373] width 583 height 70
type textarea "***"
click at [947, 23] on span "Back to editor" at bounding box center [970, 22] width 80 height 15
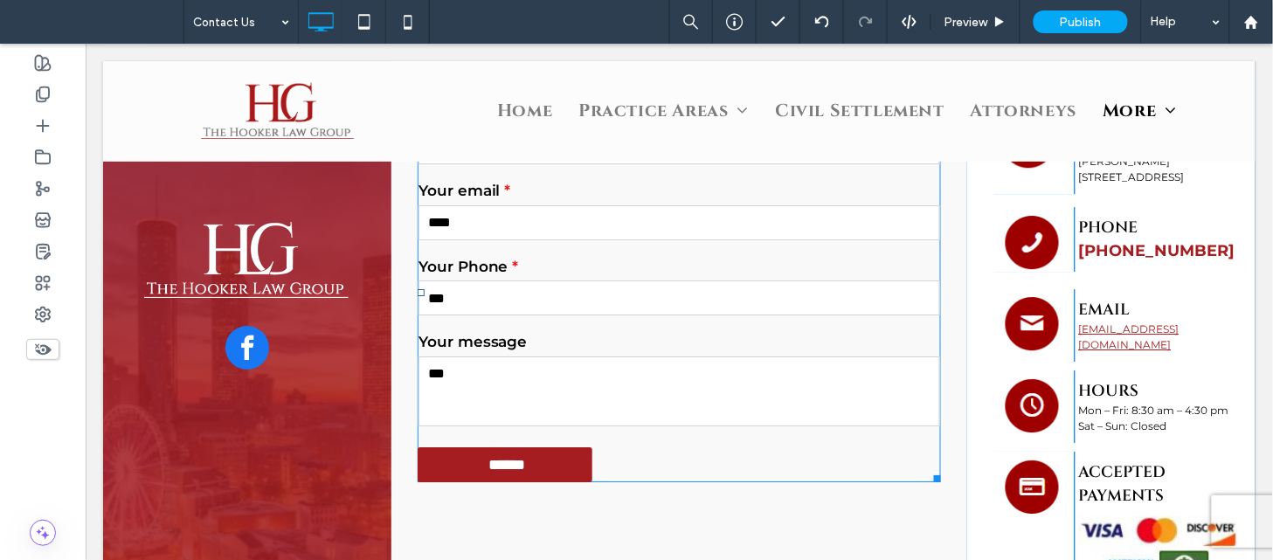
click at [589, 245] on div "Your email ****" at bounding box center [678, 211] width 535 height 76
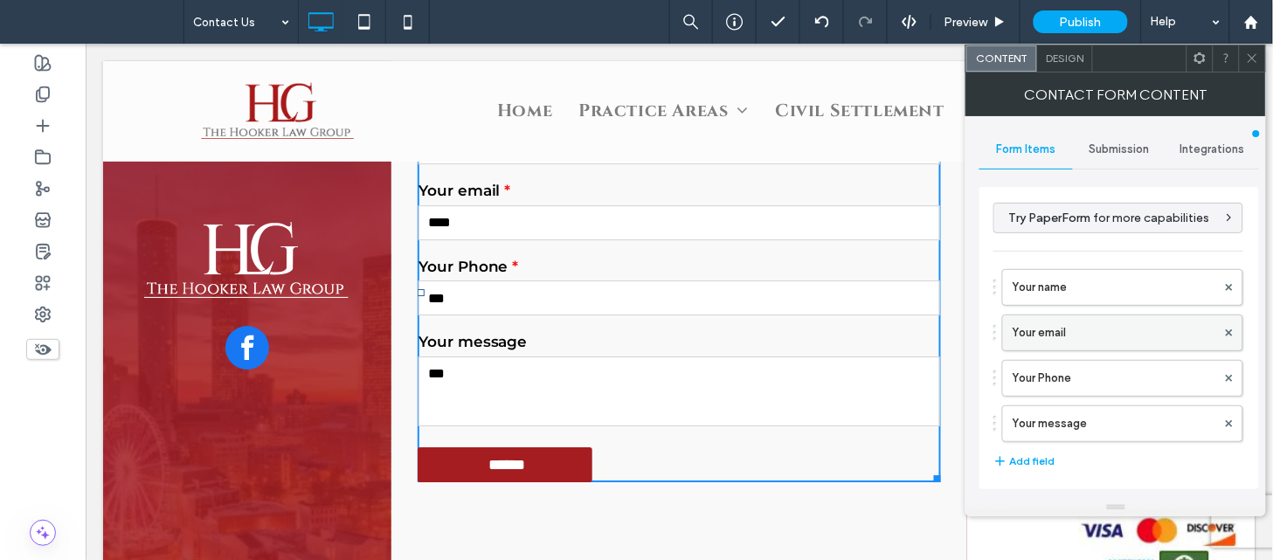
click at [1045, 325] on label "Your email" at bounding box center [1113, 332] width 204 height 35
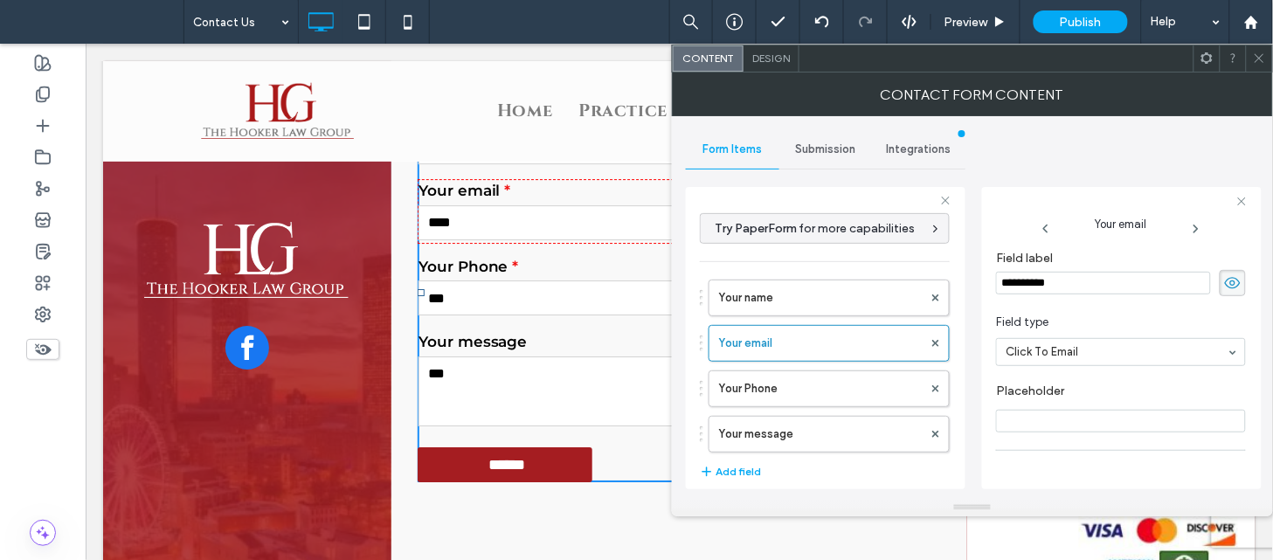
click at [823, 158] on div "Submission" at bounding box center [825, 149] width 93 height 38
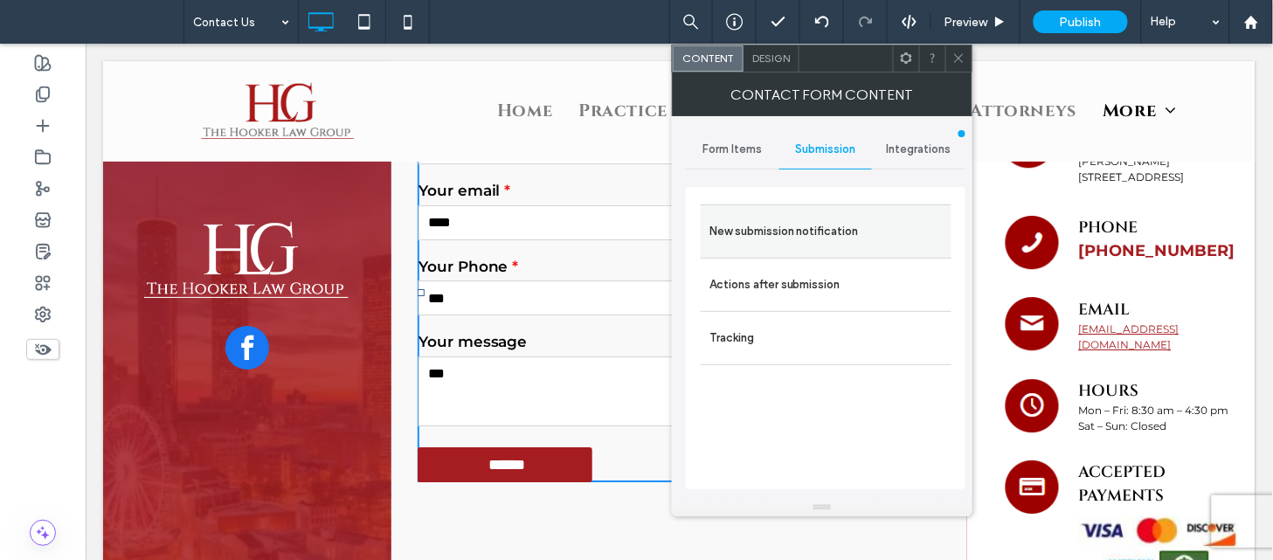
click at [796, 220] on label "New submission notification" at bounding box center [825, 231] width 233 height 35
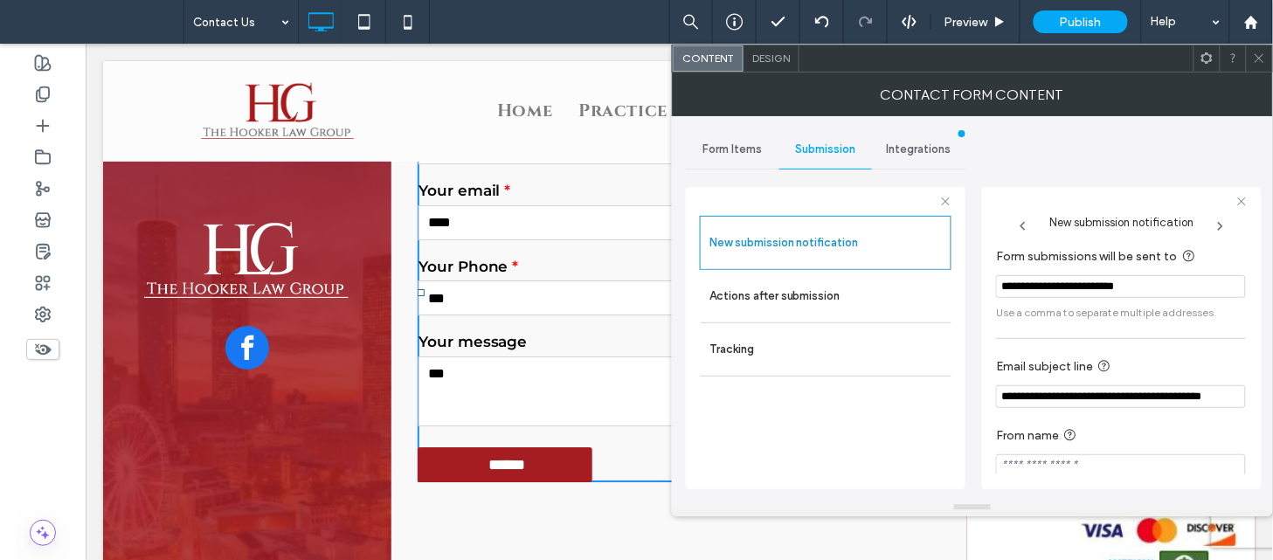
click at [1099, 397] on input "**********" at bounding box center [1121, 396] width 250 height 23
click at [788, 306] on label "Actions after submission" at bounding box center [825, 296] width 233 height 35
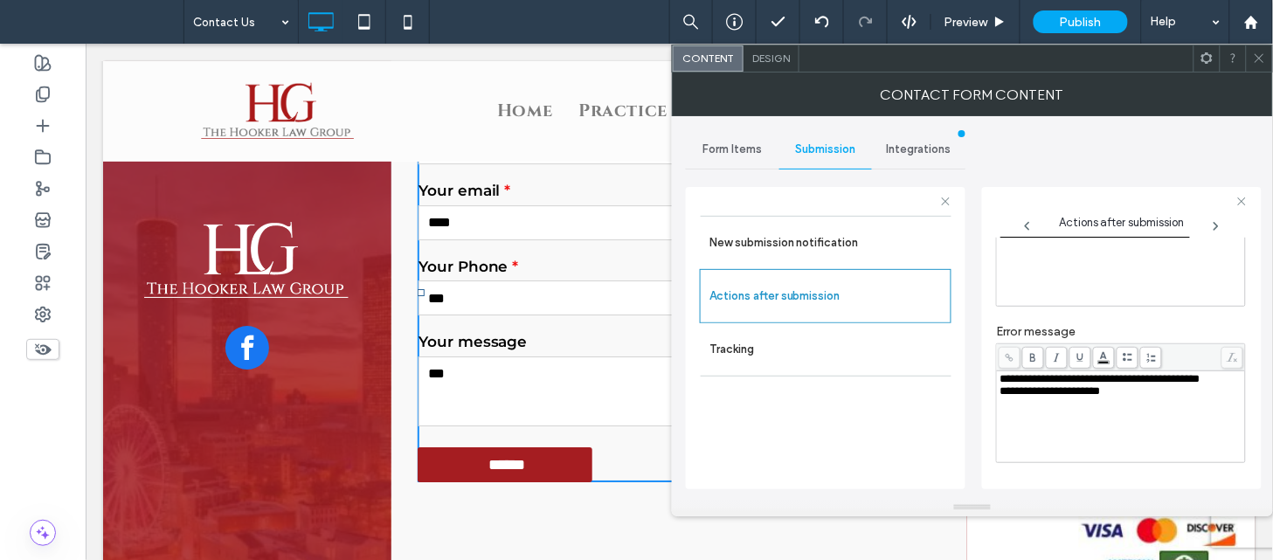
scroll to position [323, 0]
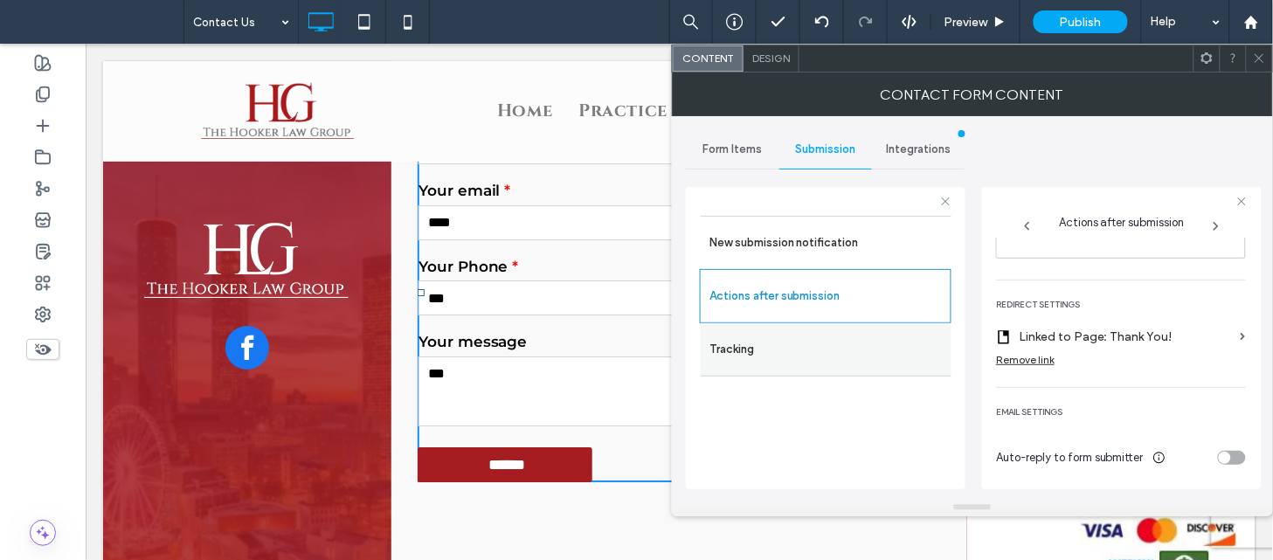
click at [792, 344] on label "Tracking" at bounding box center [825, 349] width 233 height 35
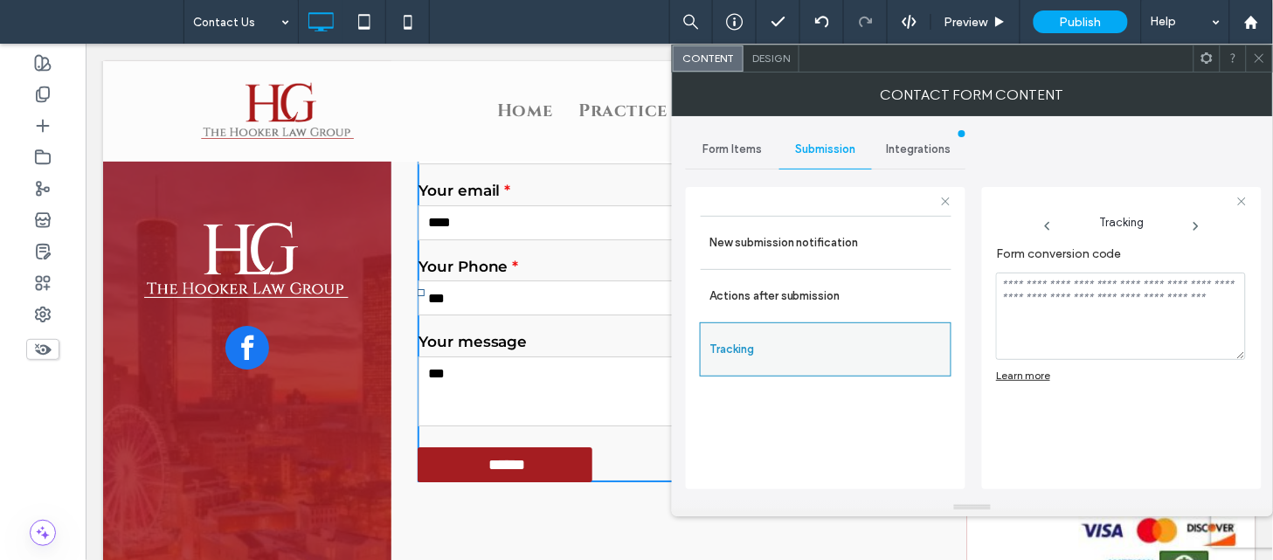
scroll to position [0, 0]
click at [1258, 66] on span at bounding box center [1259, 58] width 13 height 26
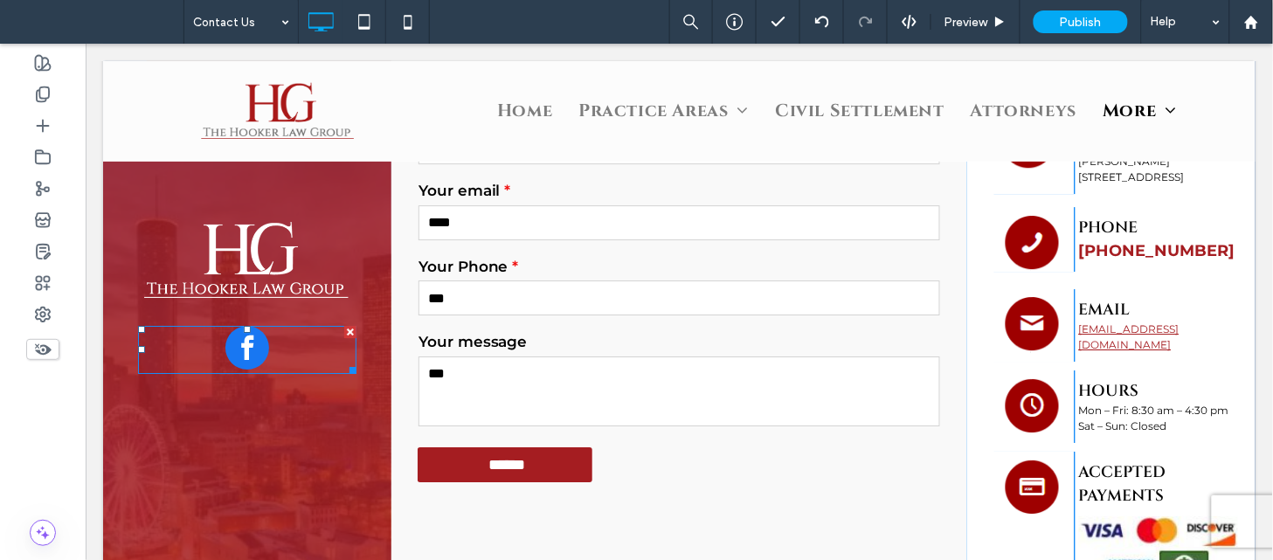
click at [240, 329] on span "facebook" at bounding box center [246, 347] width 44 height 44
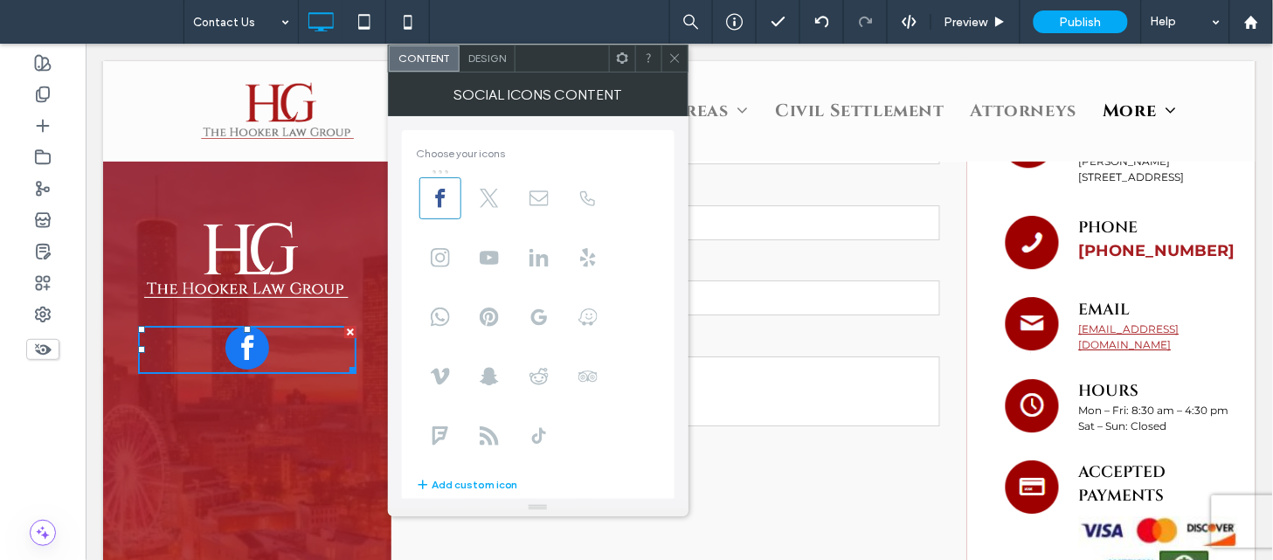
click at [668, 62] on icon at bounding box center [674, 58] width 13 height 13
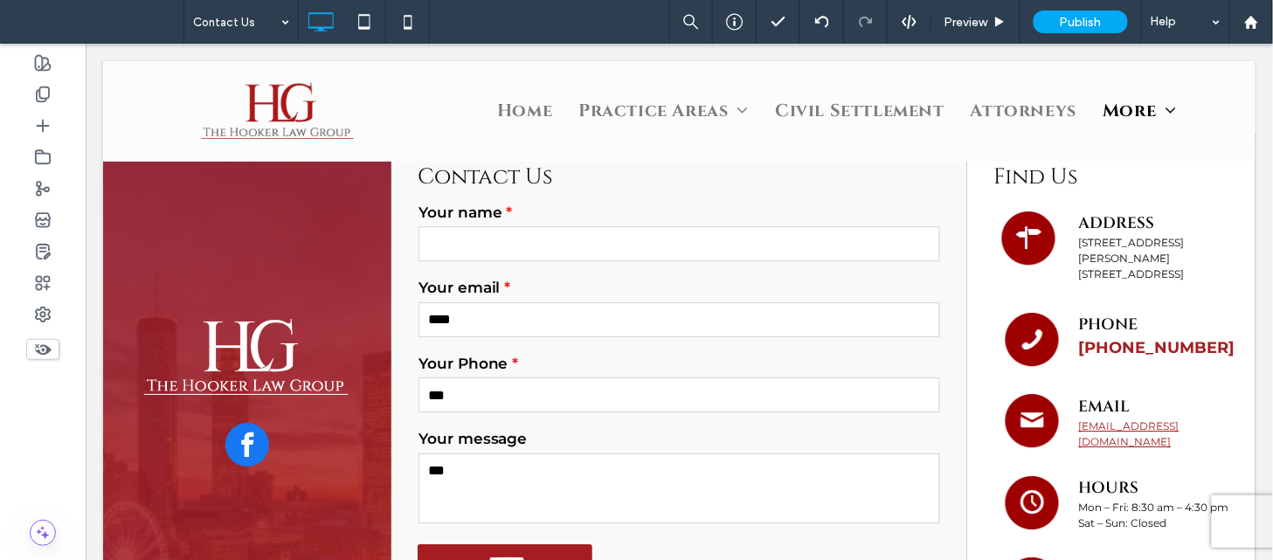
scroll to position [1198, 0]
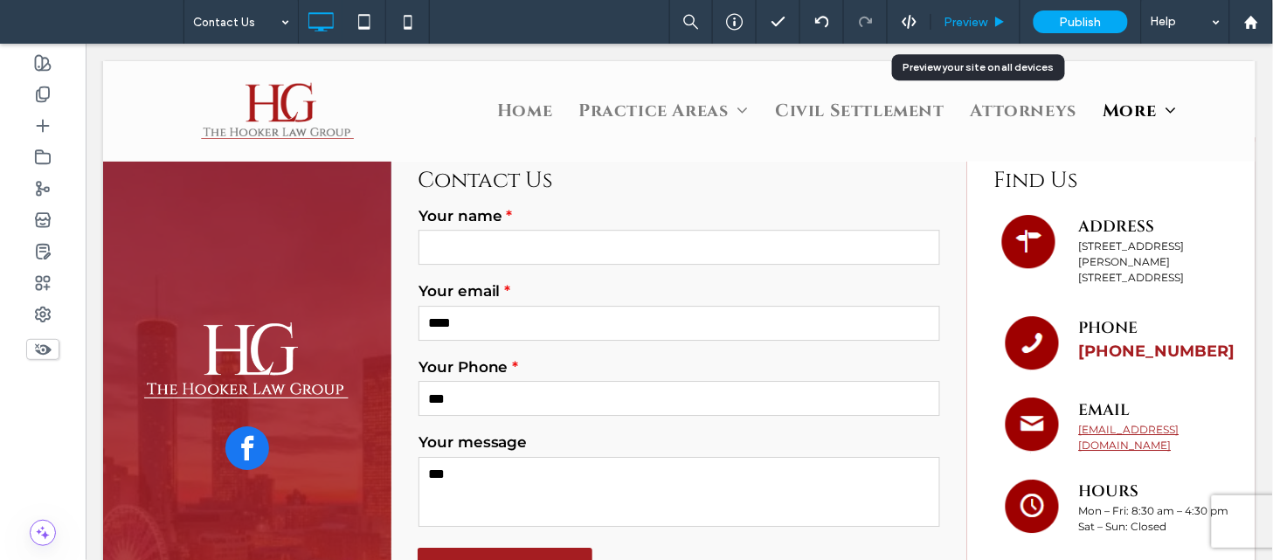
click at [971, 12] on div "Preview" at bounding box center [975, 22] width 89 height 44
click at [971, 18] on span "Preview" at bounding box center [966, 22] width 44 height 15
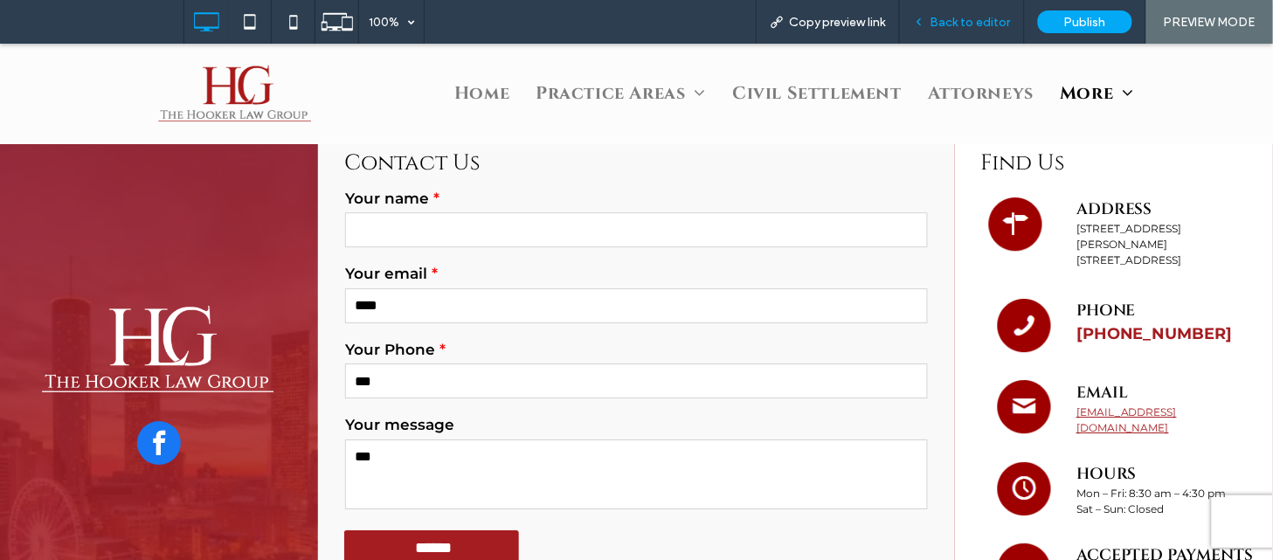
click at [955, 9] on div "Back to editor" at bounding box center [962, 22] width 125 height 44
click at [958, 15] on span "Back to editor" at bounding box center [970, 22] width 80 height 15
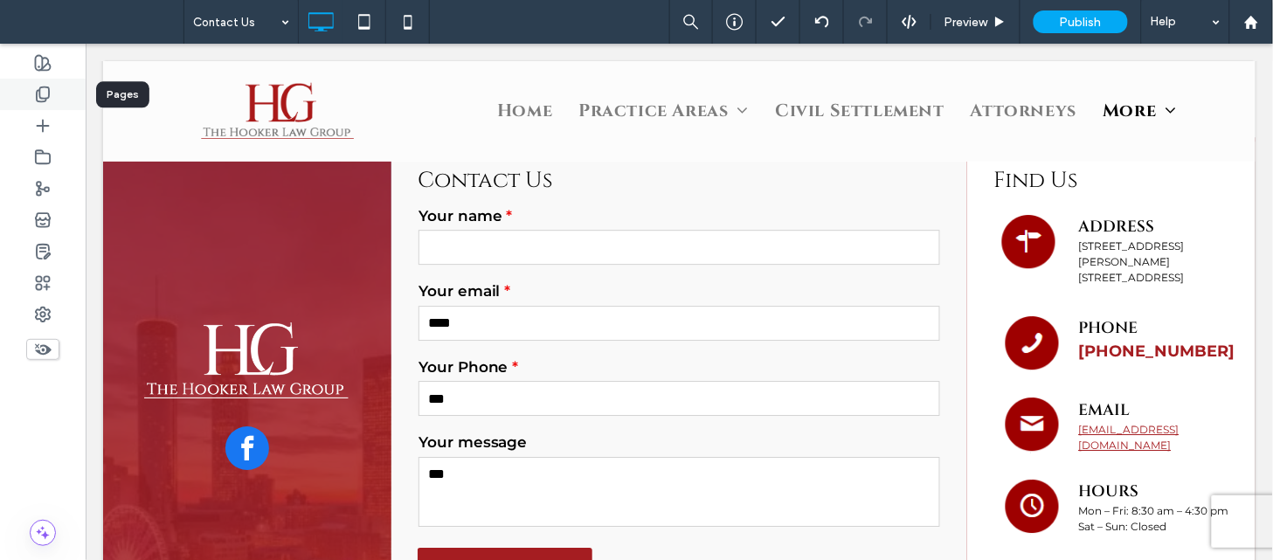
click at [39, 91] on use at bounding box center [43, 94] width 12 height 15
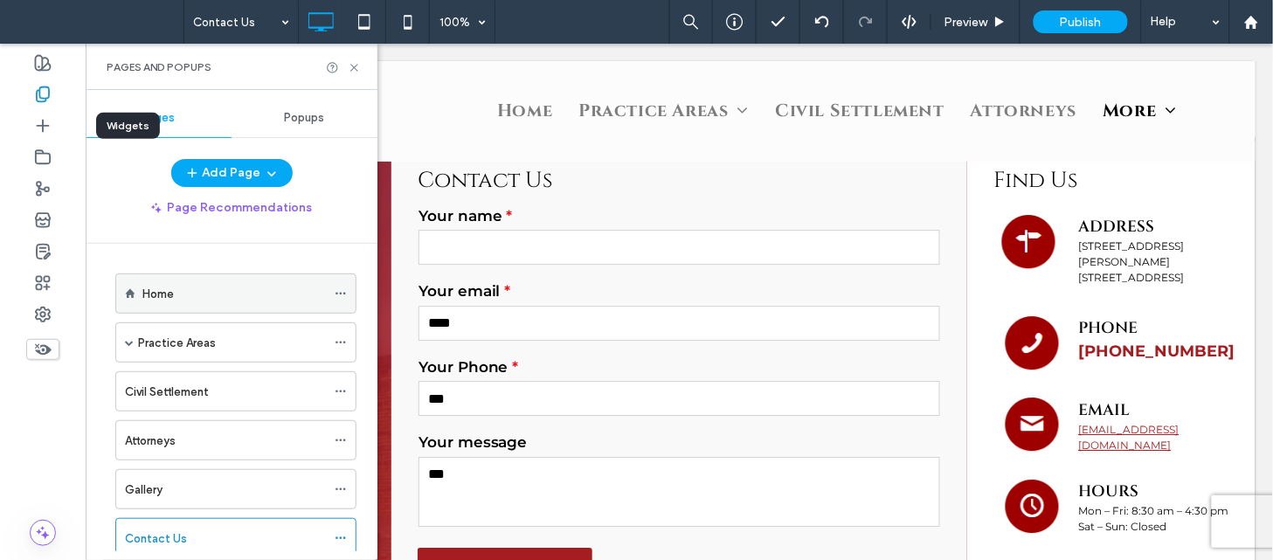
click at [339, 289] on icon at bounding box center [341, 293] width 12 height 12
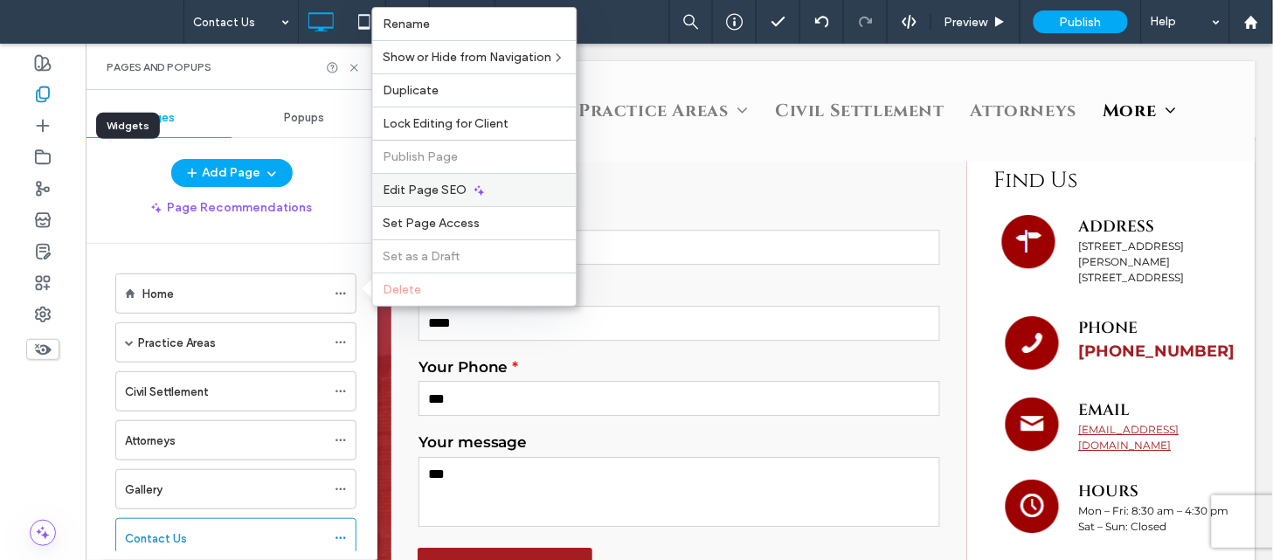
click at [478, 193] on use at bounding box center [479, 190] width 10 height 10
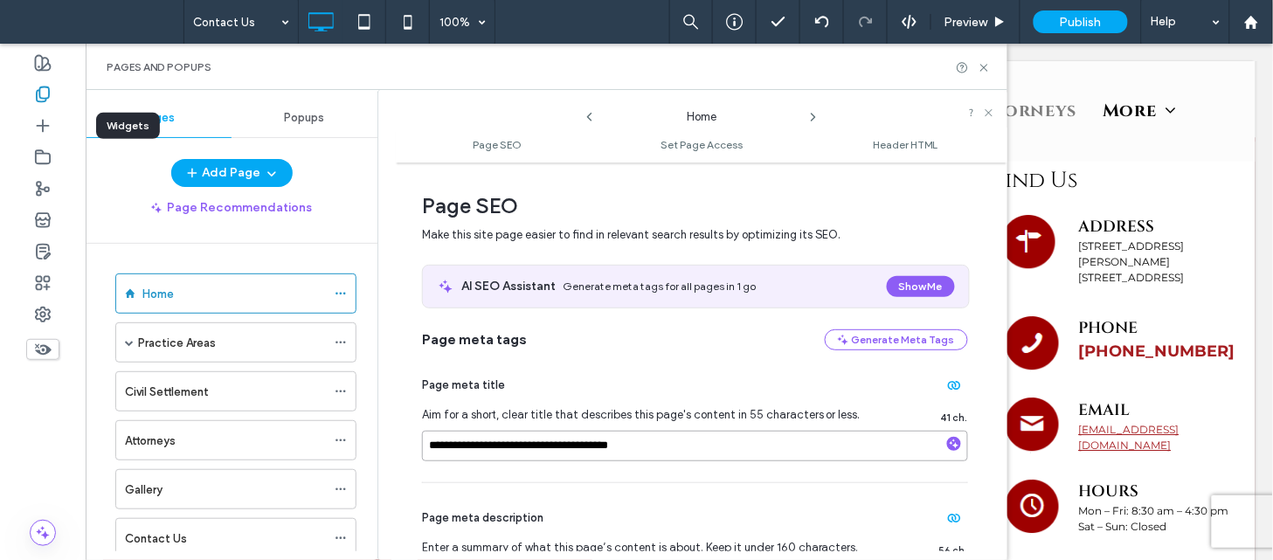
click at [744, 447] on input "**********" at bounding box center [695, 446] width 546 height 31
click at [813, 119] on use at bounding box center [812, 117] width 3 height 7
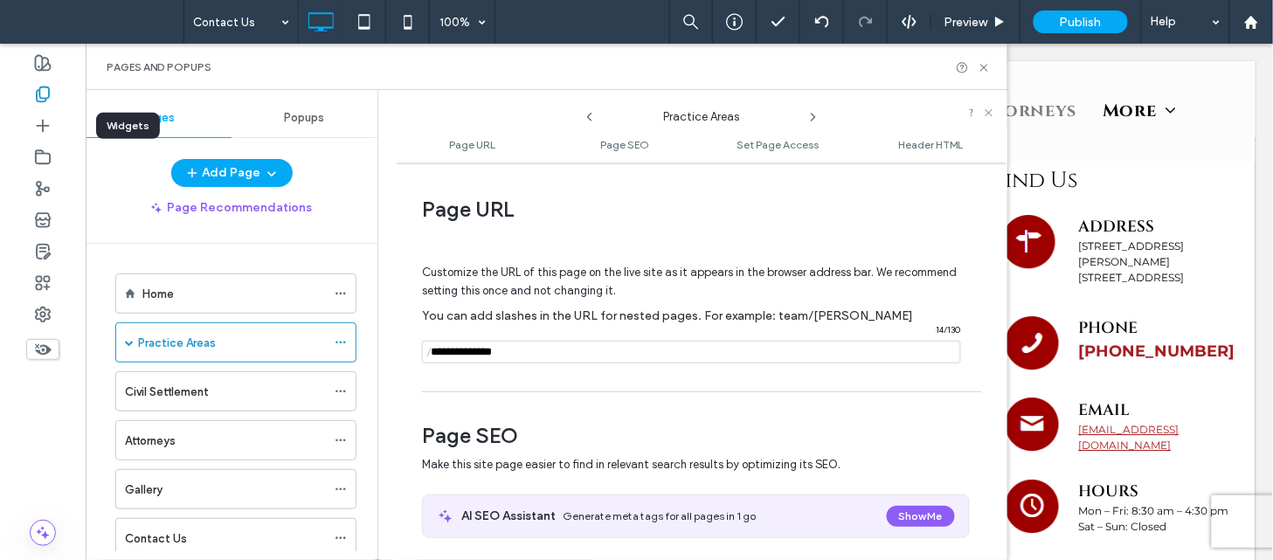
drag, startPoint x: 997, startPoint y: 211, endPoint x: 1004, endPoint y: 198, distance: 14.5
click at [1004, 198] on div "**********" at bounding box center [701, 361] width 611 height 380
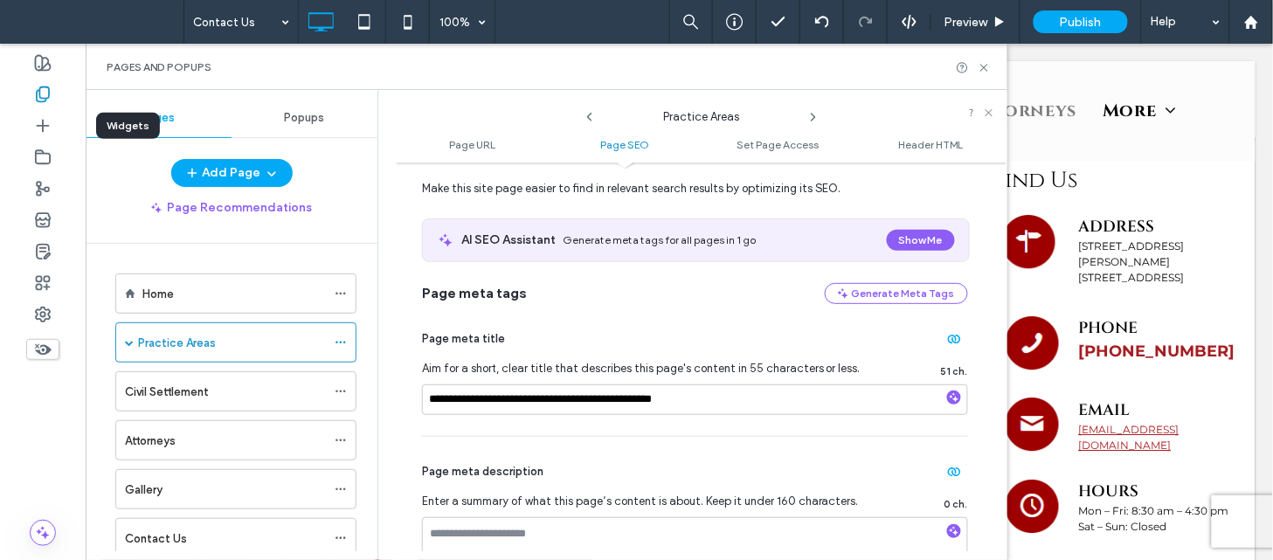
scroll to position [342, 0]
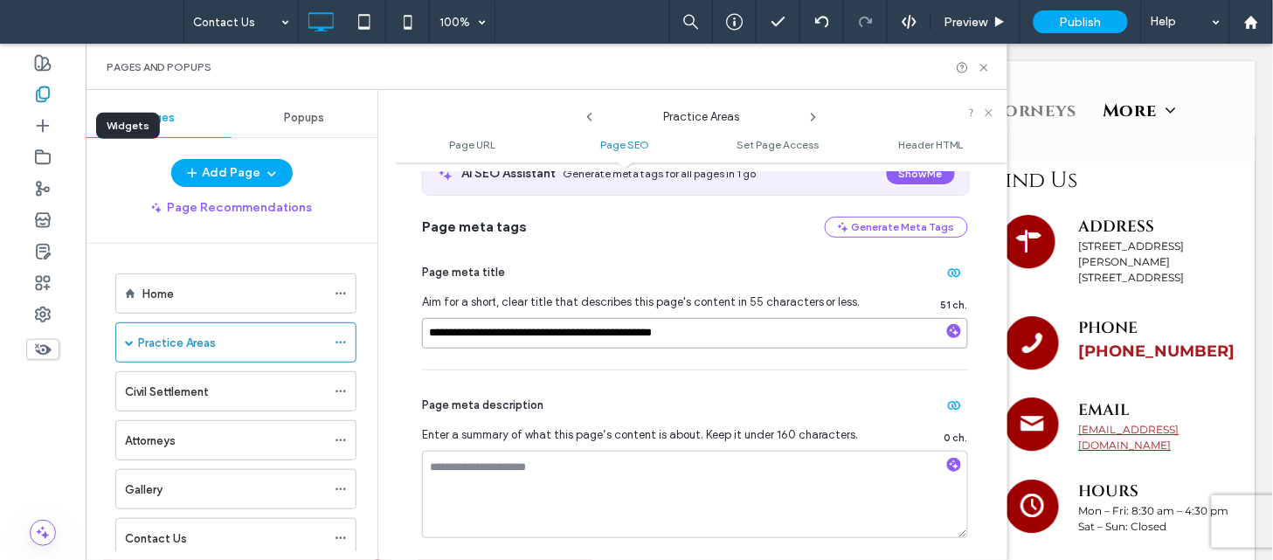
click at [747, 335] on input "**********" at bounding box center [695, 333] width 546 height 31
click at [811, 121] on use at bounding box center [812, 117] width 3 height 7
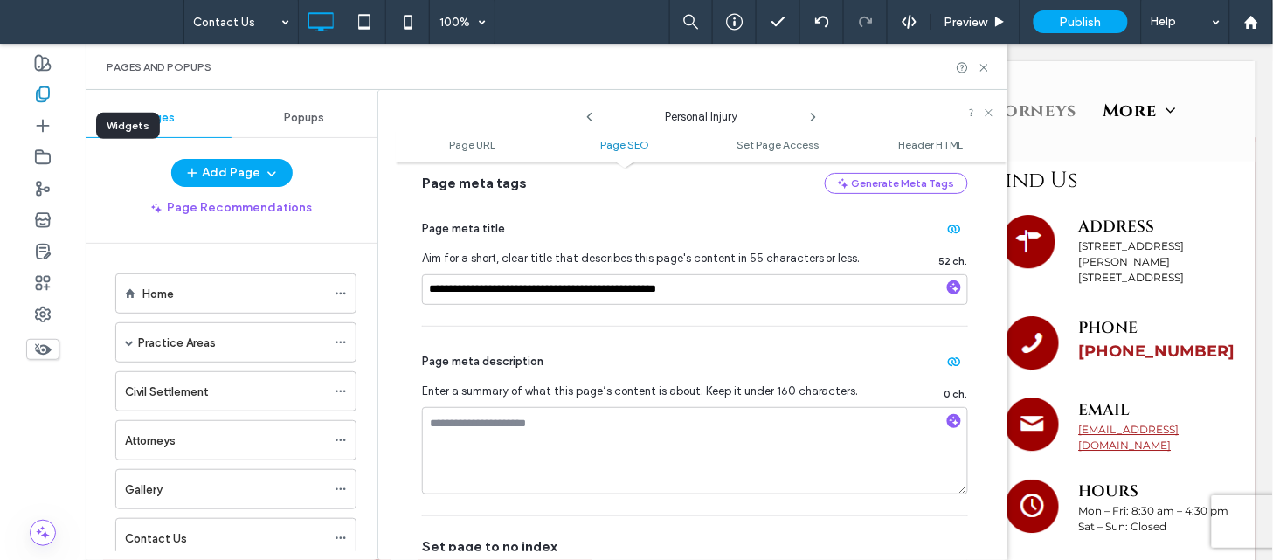
scroll to position [415, 0]
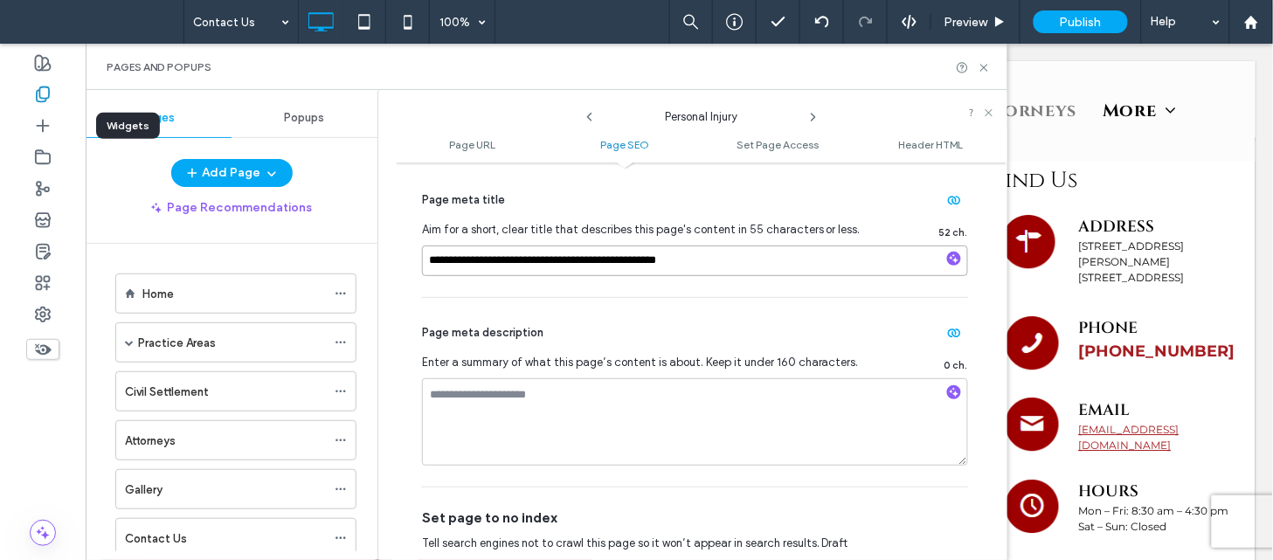
click at [705, 262] on input "**********" at bounding box center [695, 260] width 546 height 31
click at [810, 117] on icon at bounding box center [813, 117] width 14 height 14
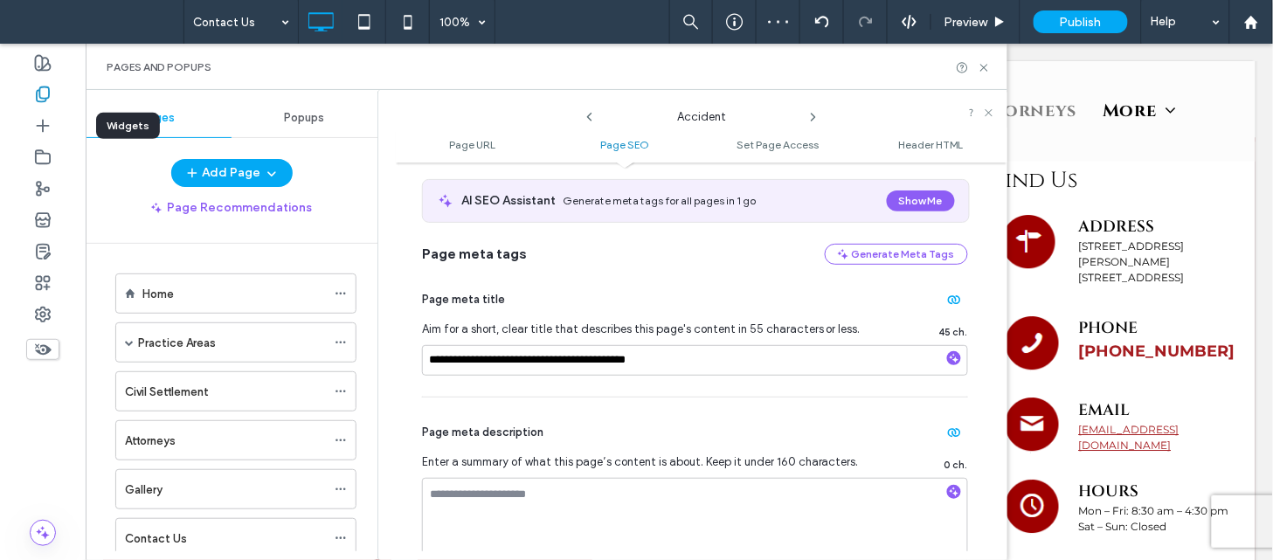
scroll to position [332, 0]
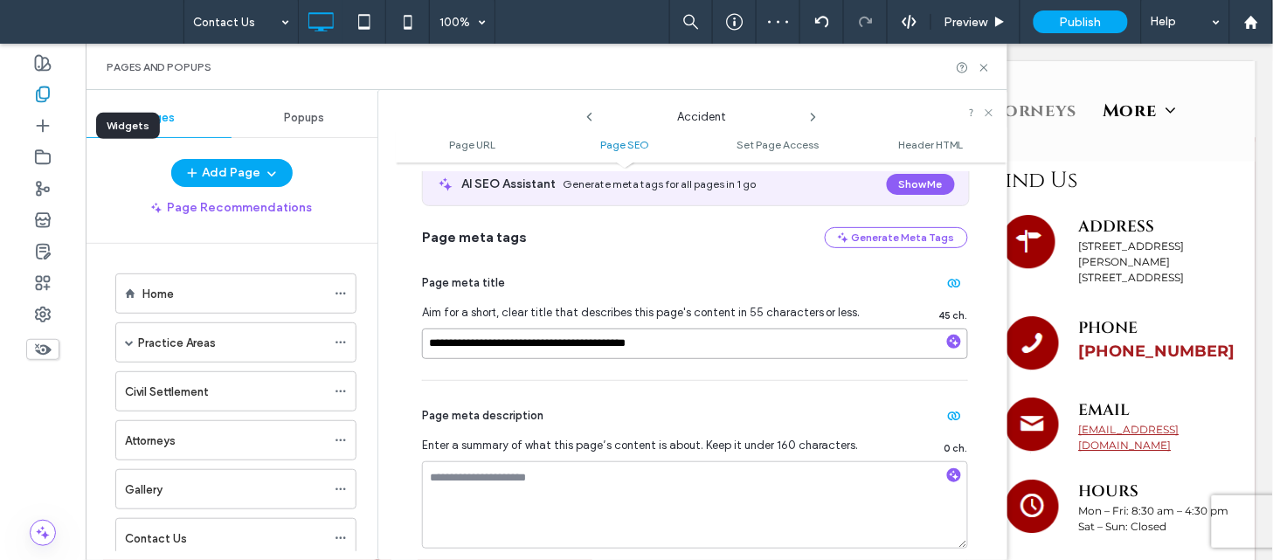
click at [665, 349] on input "**********" at bounding box center [695, 343] width 546 height 31
click at [816, 118] on icon at bounding box center [813, 117] width 14 height 14
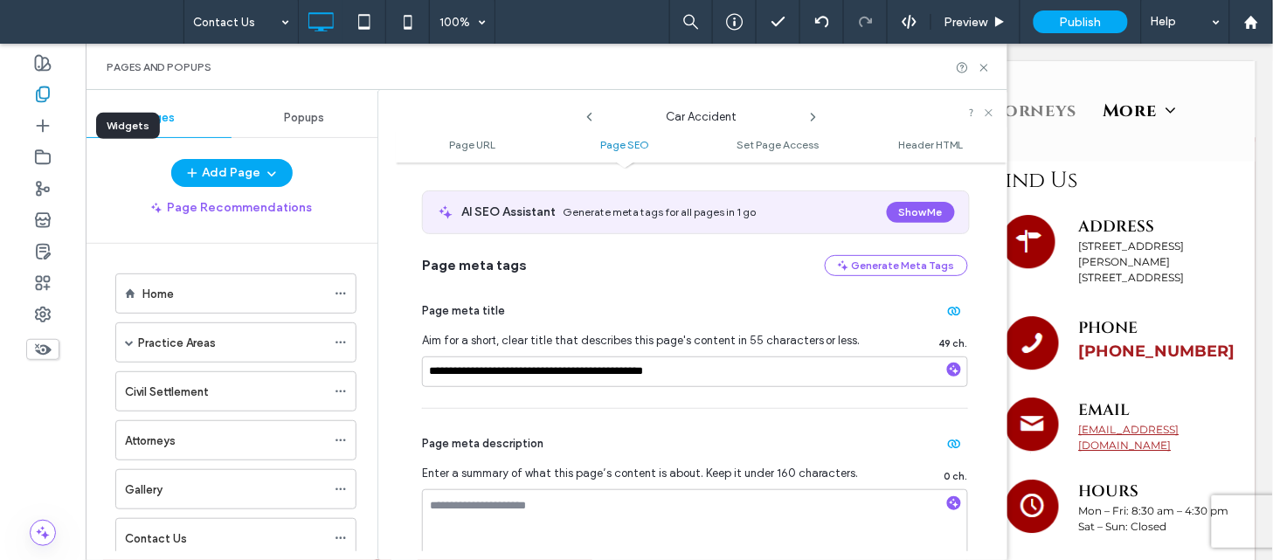
scroll to position [309, 0]
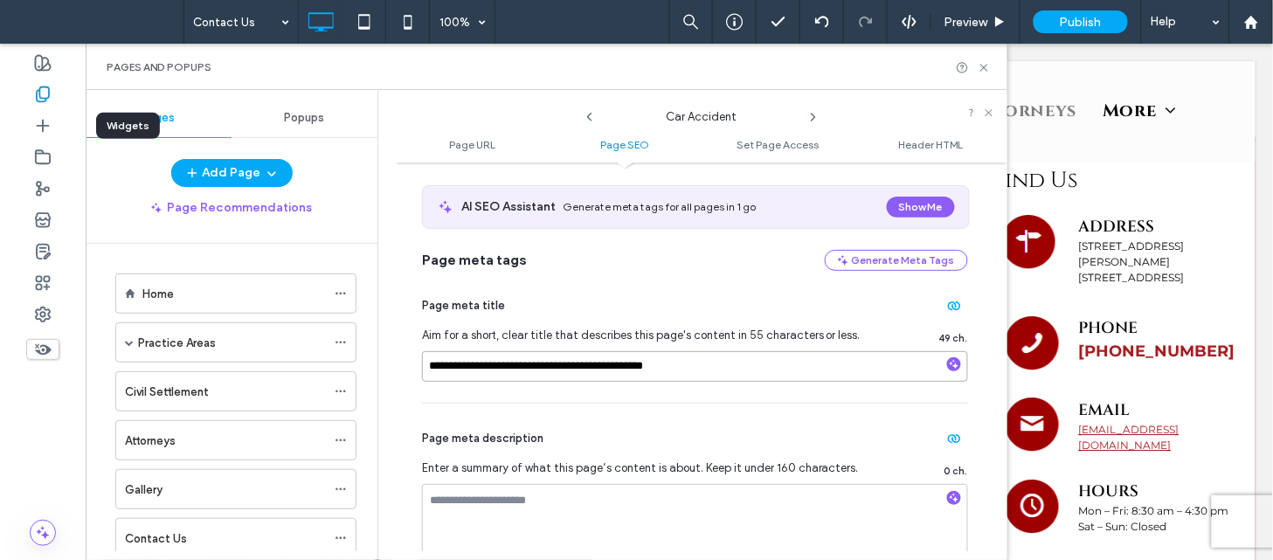
click at [686, 368] on input "**********" at bounding box center [695, 366] width 546 height 31
click at [813, 120] on icon at bounding box center [813, 117] width 14 height 14
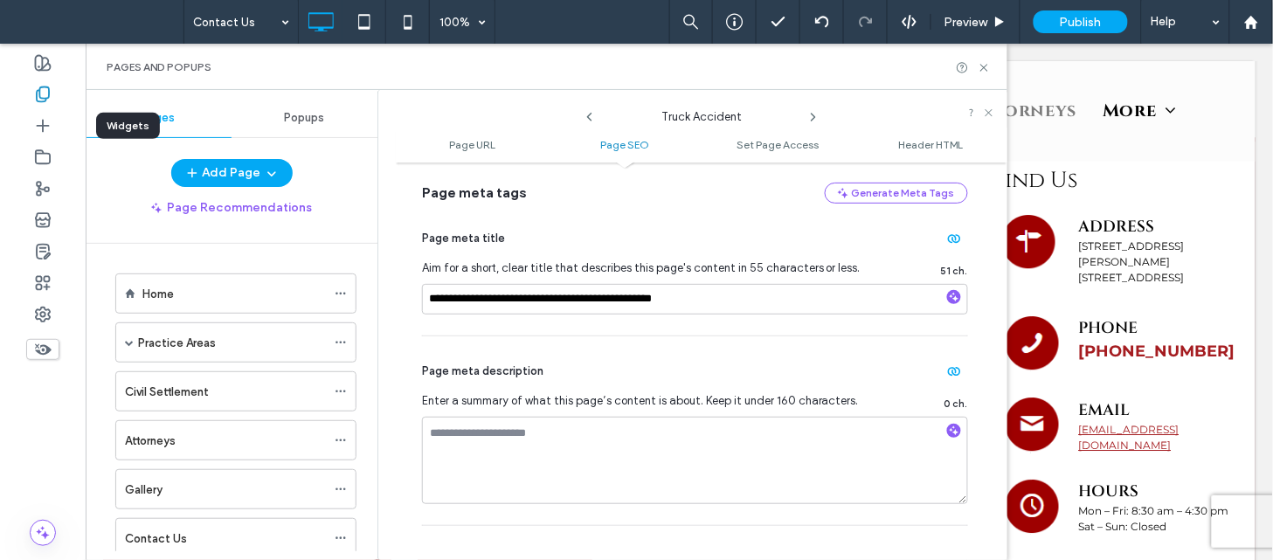
scroll to position [393, 0]
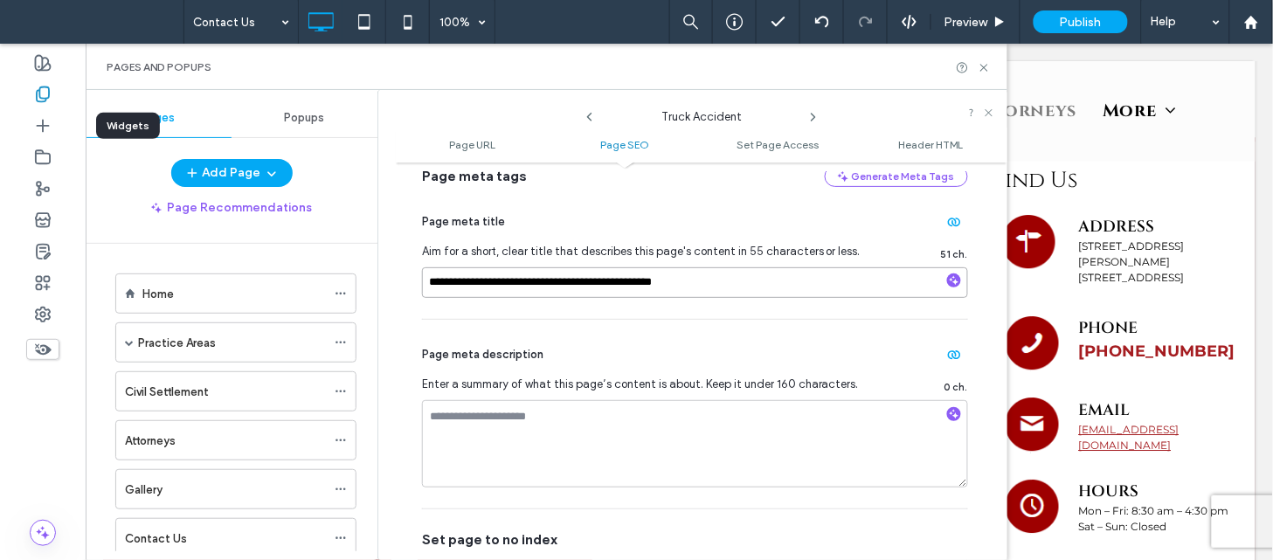
click at [700, 293] on input "**********" at bounding box center [695, 282] width 546 height 31
click at [816, 116] on icon at bounding box center [813, 117] width 14 height 14
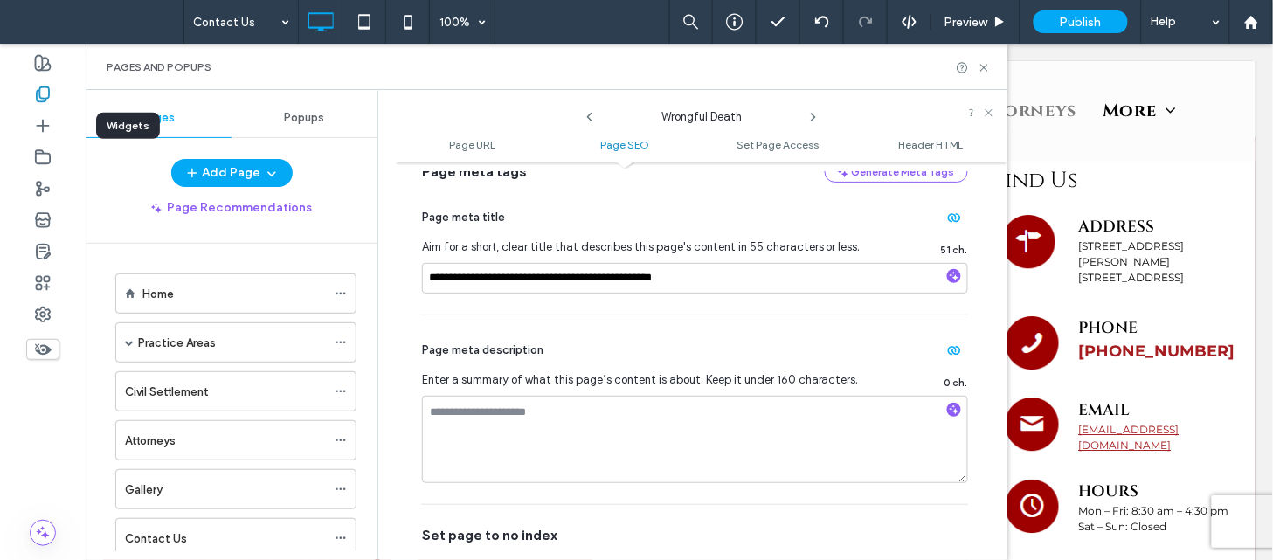
scroll to position [414, 0]
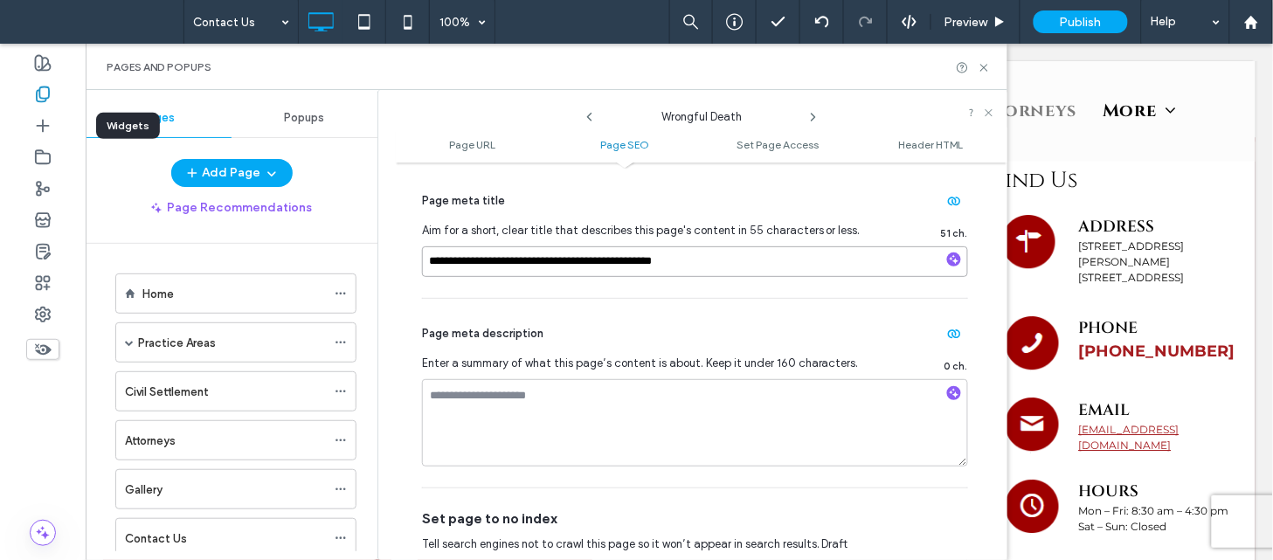
click at [713, 249] on input "**********" at bounding box center [695, 261] width 546 height 31
click at [736, 259] on input "**********" at bounding box center [695, 261] width 546 height 31
click at [812, 119] on use at bounding box center [812, 117] width 3 height 7
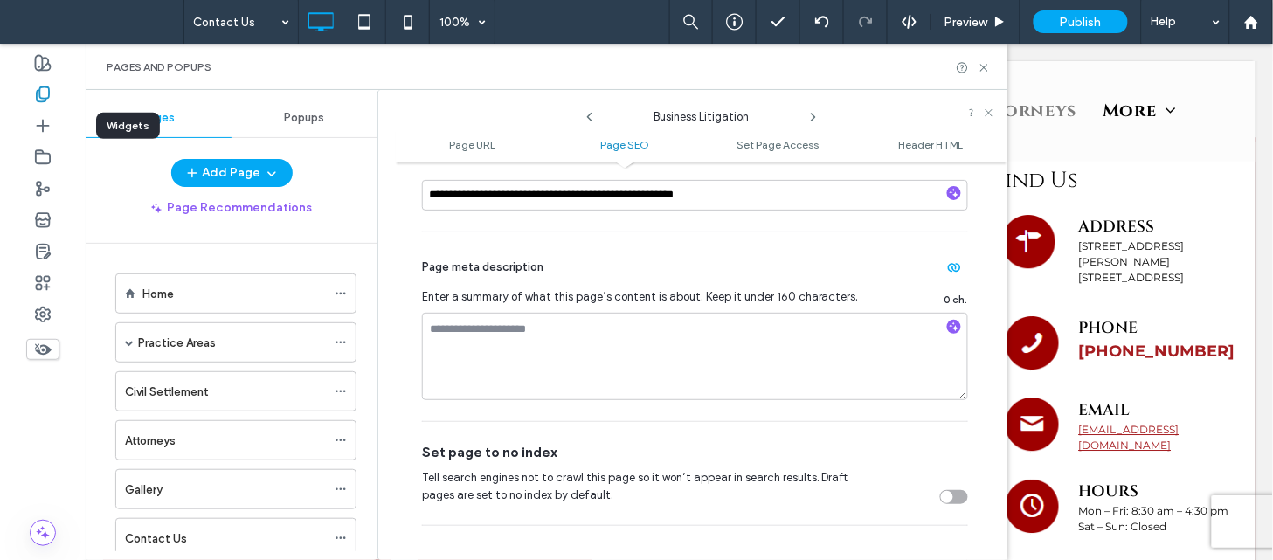
scroll to position [337, 0]
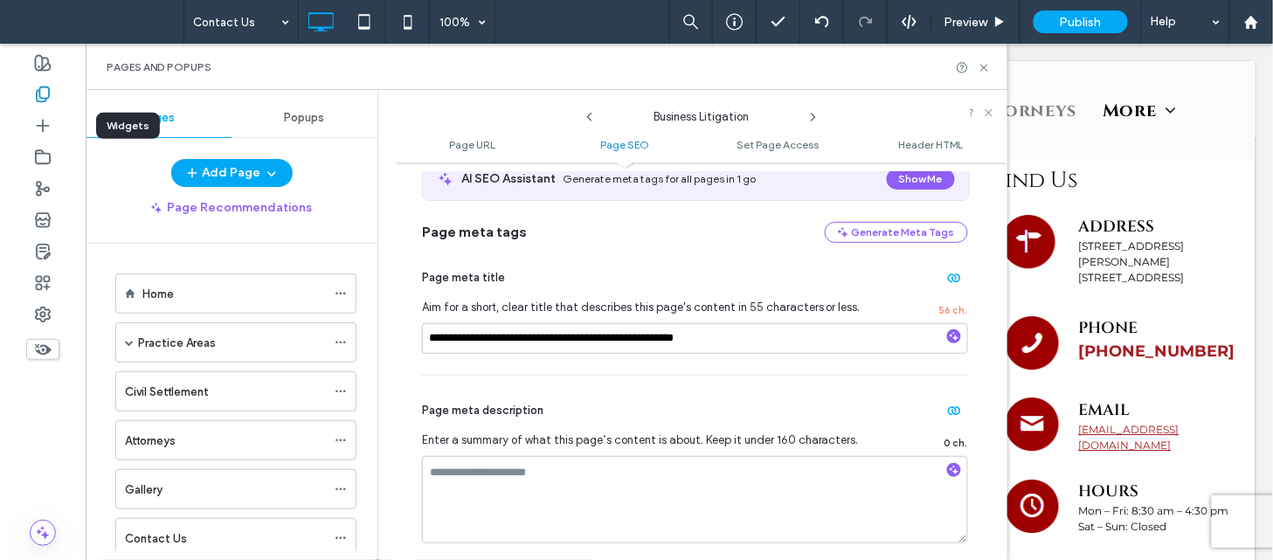
drag, startPoint x: 766, startPoint y: 323, endPoint x: 757, endPoint y: 332, distance: 12.4
click at [757, 332] on div "**********" at bounding box center [695, 309] width 546 height 132
click at [757, 332] on input "**********" at bounding box center [695, 338] width 546 height 31
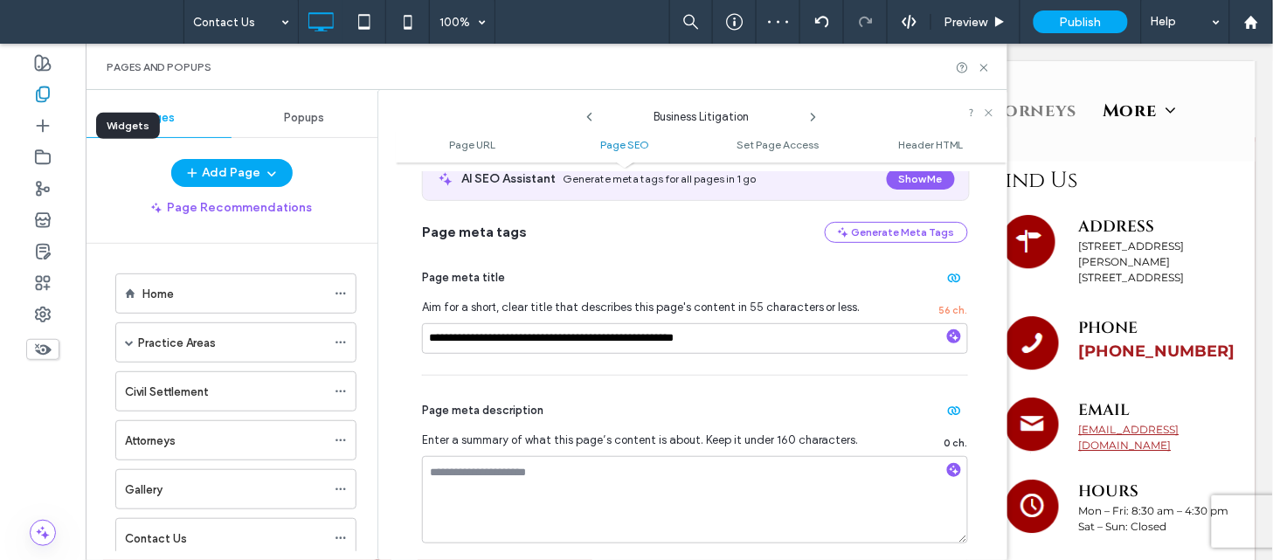
click at [589, 116] on use at bounding box center [589, 117] width 5 height 9
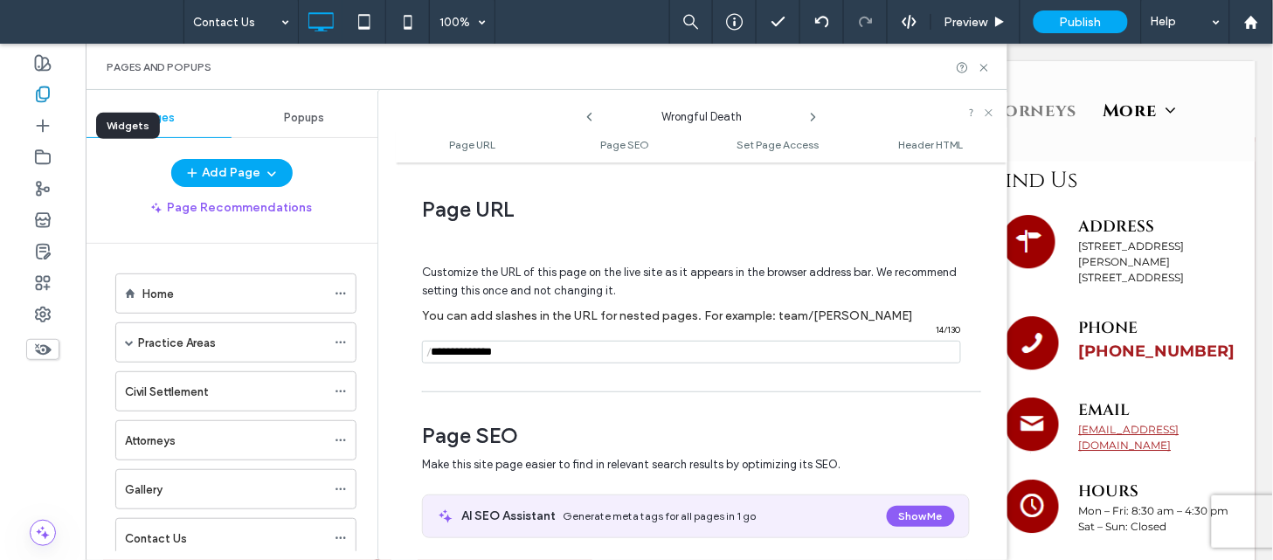
click at [813, 119] on use at bounding box center [812, 117] width 3 height 7
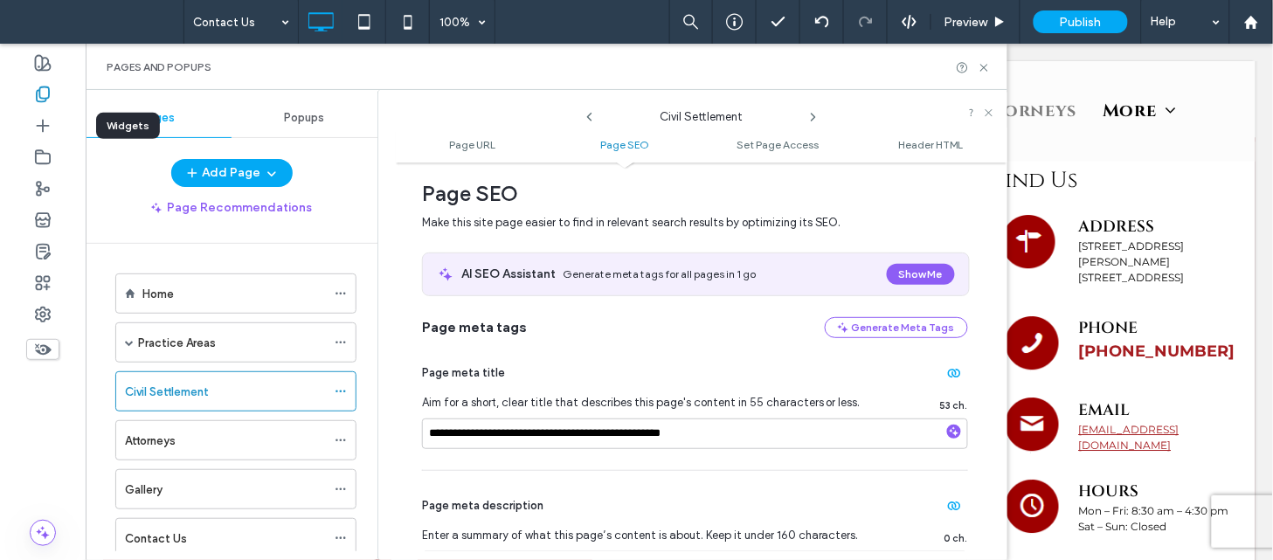
scroll to position [298, 0]
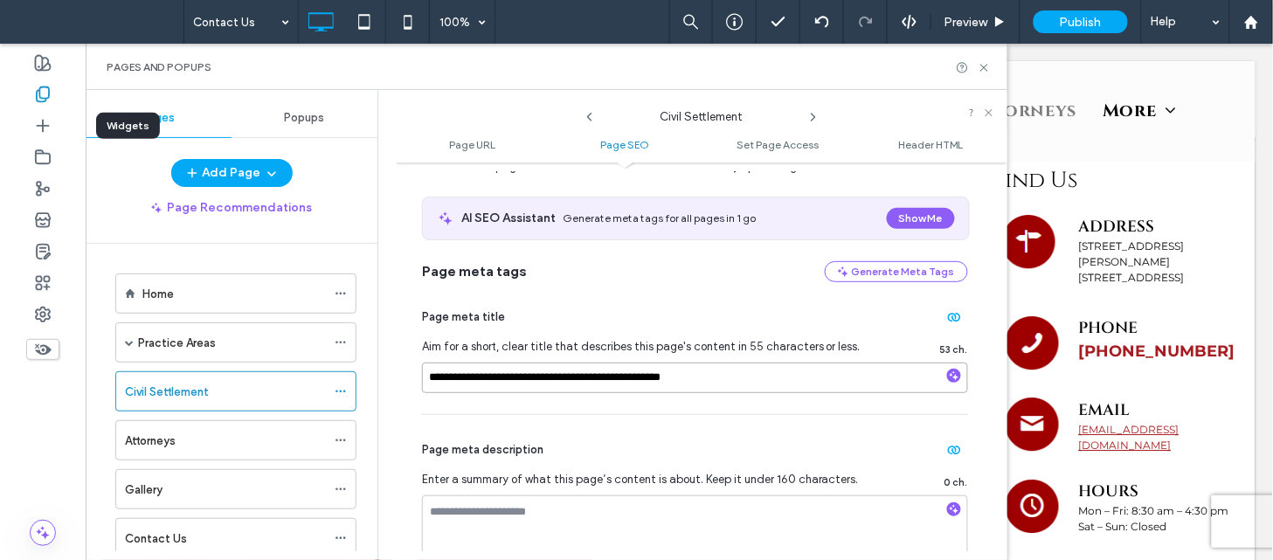
click at [712, 371] on input "**********" at bounding box center [695, 377] width 546 height 31
click at [813, 117] on icon at bounding box center [813, 117] width 14 height 14
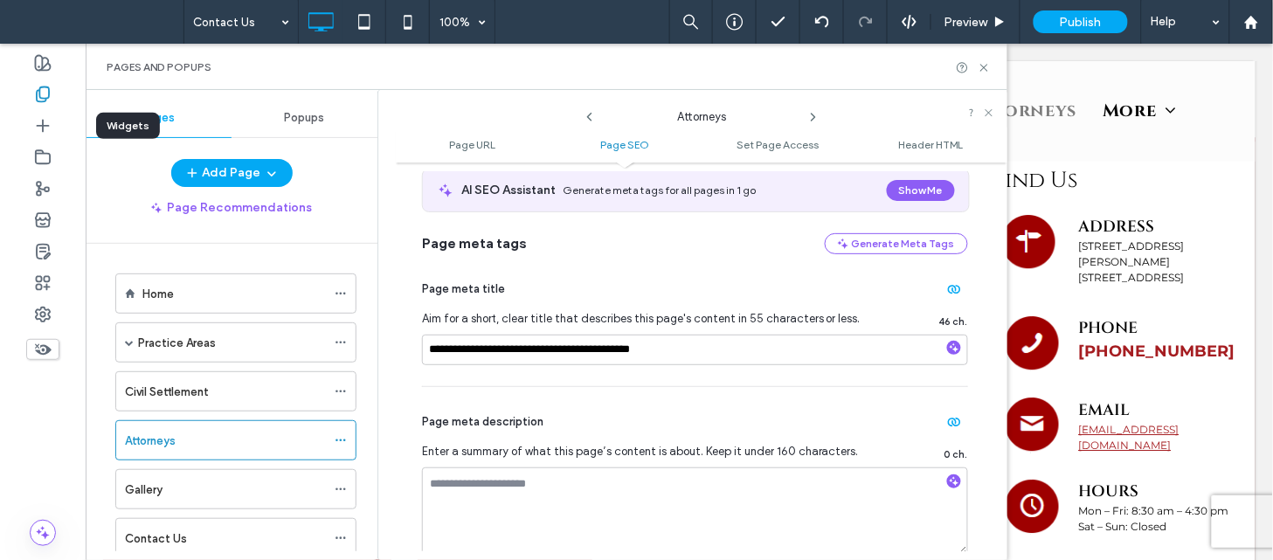
scroll to position [342, 0]
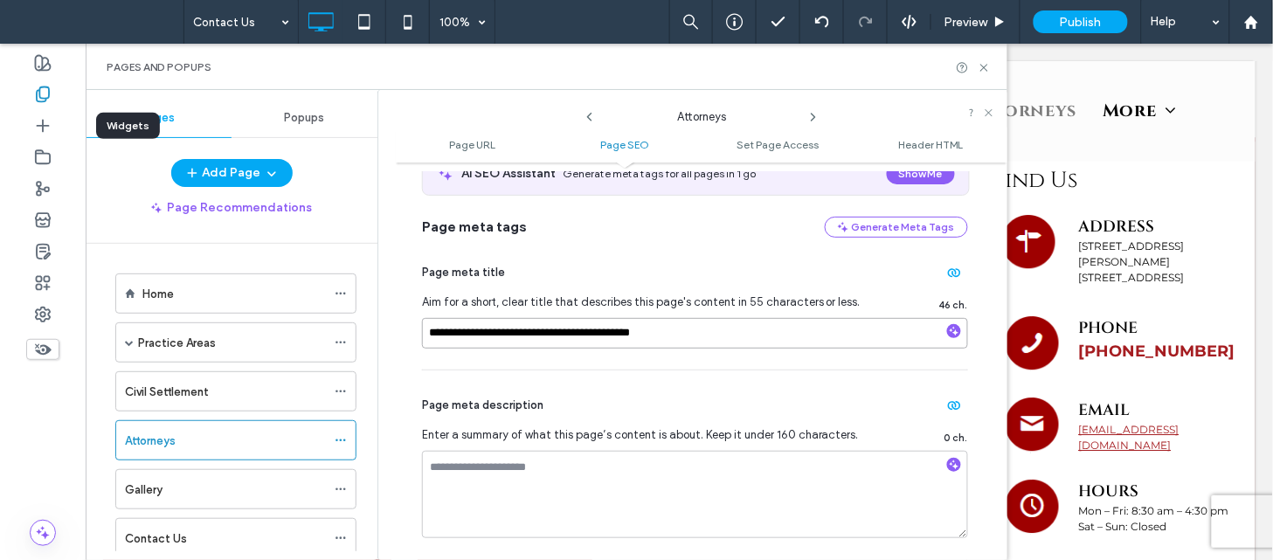
click at [670, 328] on input "**********" at bounding box center [695, 333] width 546 height 31
click at [813, 118] on use at bounding box center [812, 117] width 3 height 7
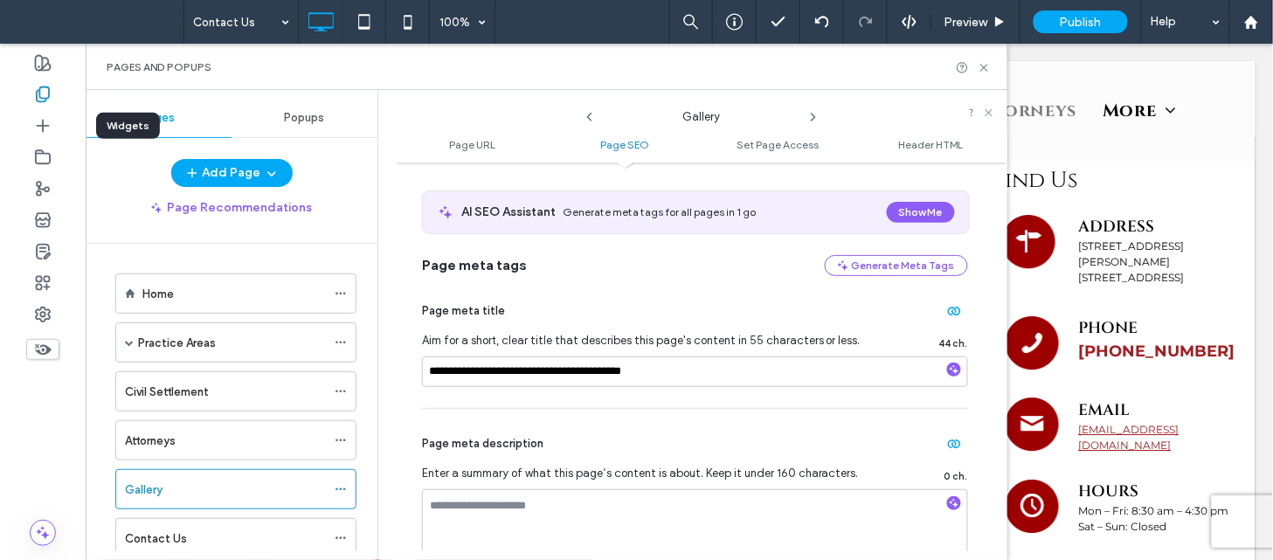
scroll to position [337, 0]
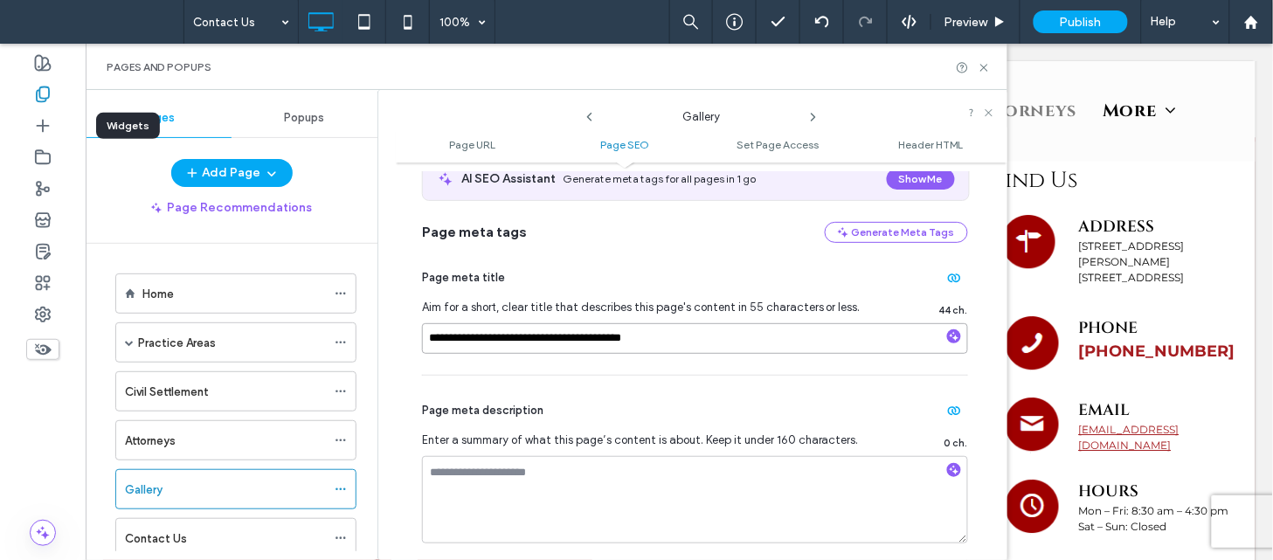
click at [705, 339] on input "**********" at bounding box center [695, 338] width 546 height 31
click at [810, 117] on icon at bounding box center [813, 117] width 14 height 14
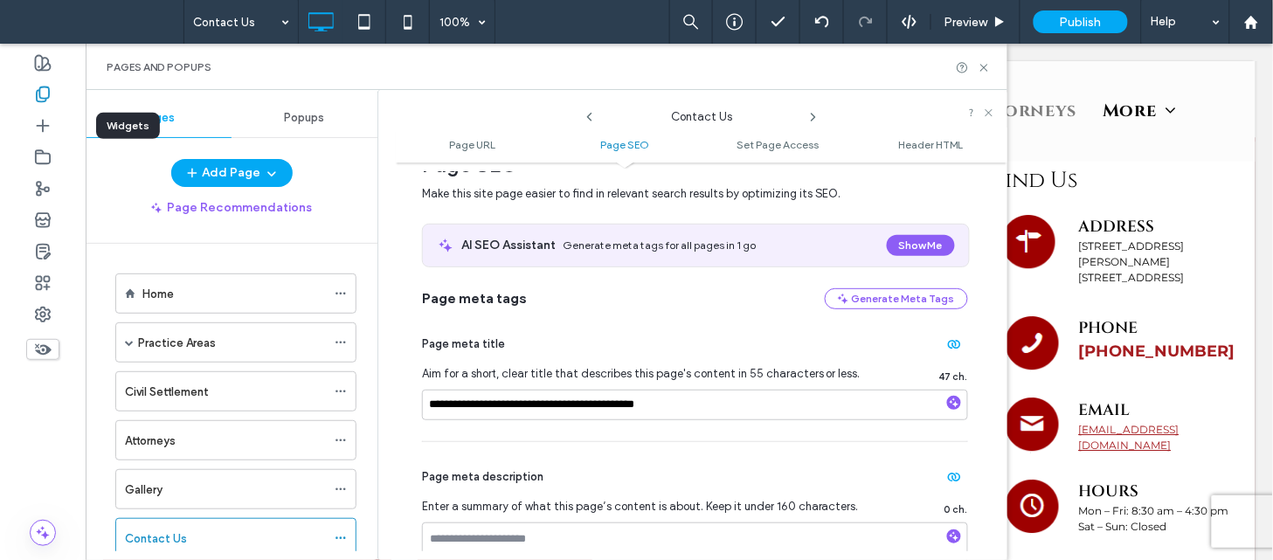
scroll to position [299, 0]
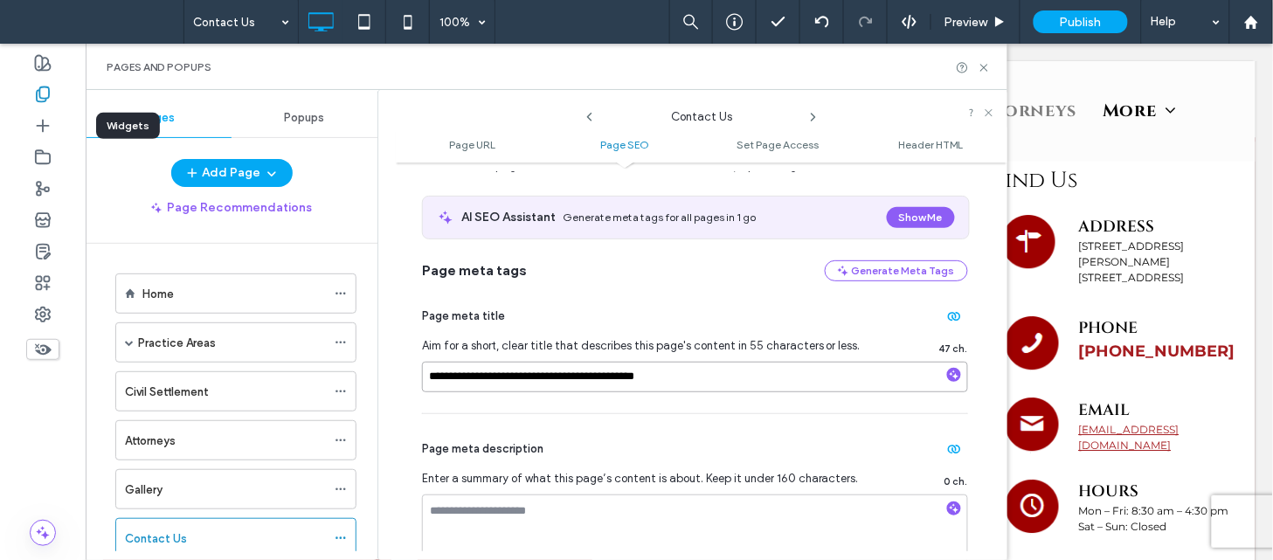
click at [721, 388] on input "**********" at bounding box center [695, 377] width 546 height 31
click at [813, 120] on icon at bounding box center [813, 117] width 14 height 14
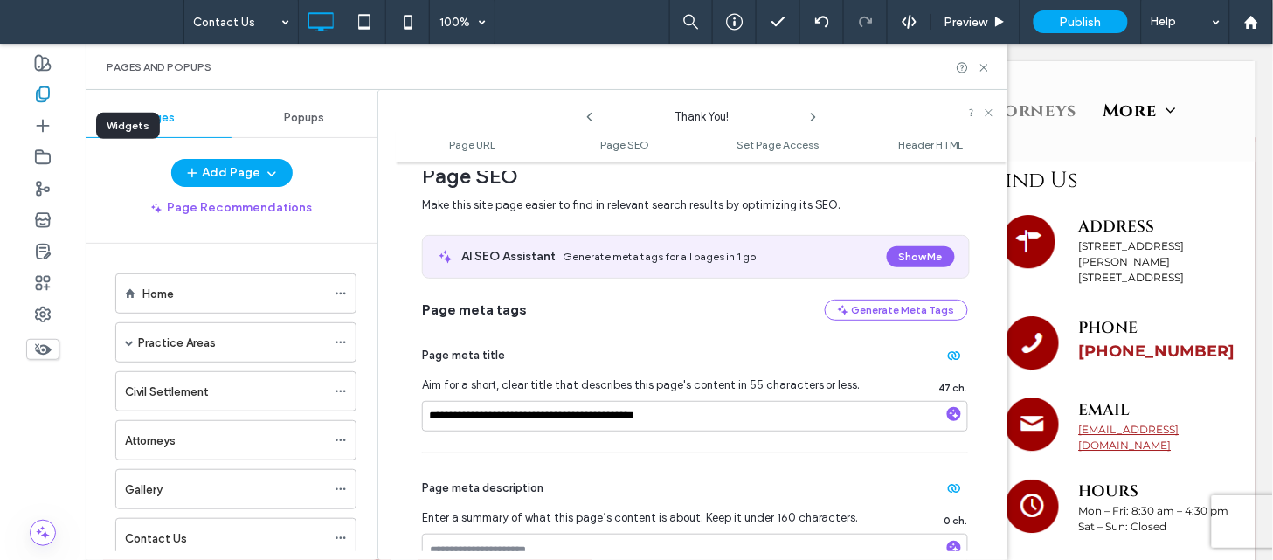
scroll to position [293, 0]
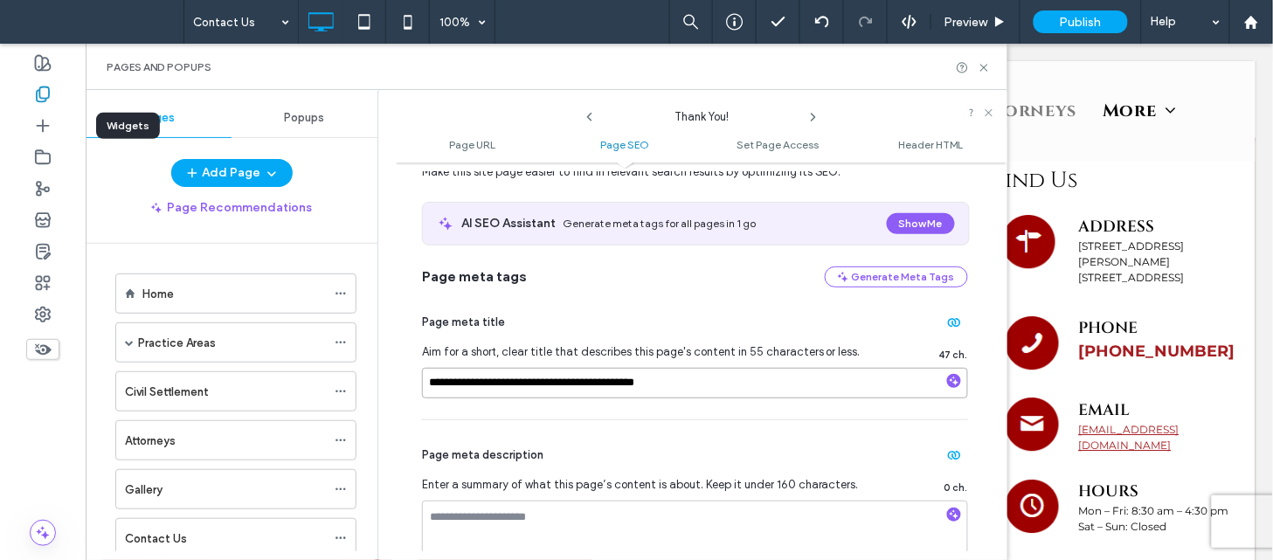
click at [691, 378] on input "**********" at bounding box center [695, 383] width 546 height 31
drag, startPoint x: 985, startPoint y: 67, endPoint x: 922, endPoint y: 39, distance: 69.6
click at [985, 67] on icon at bounding box center [983, 67] width 13 height 13
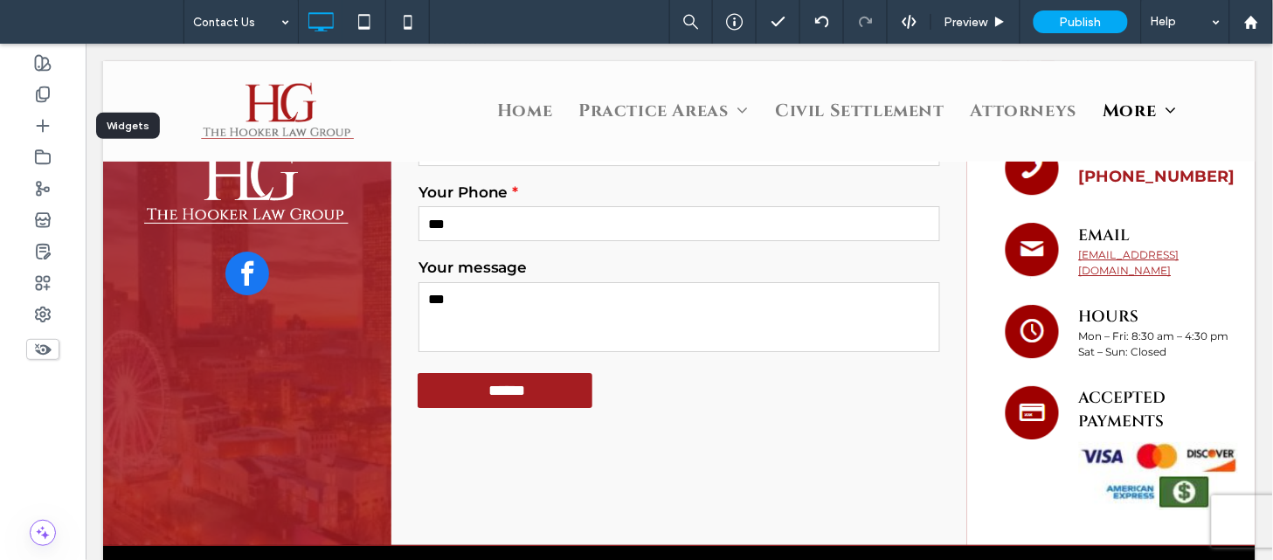
scroll to position [1433, 0]
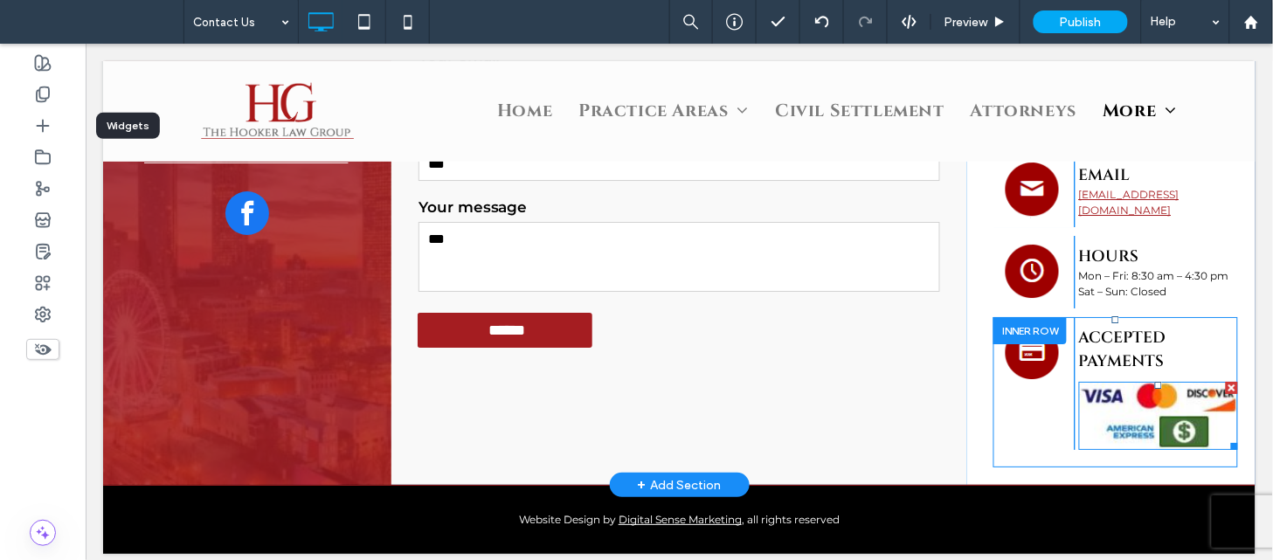
click at [1128, 413] on img at bounding box center [1157, 415] width 159 height 68
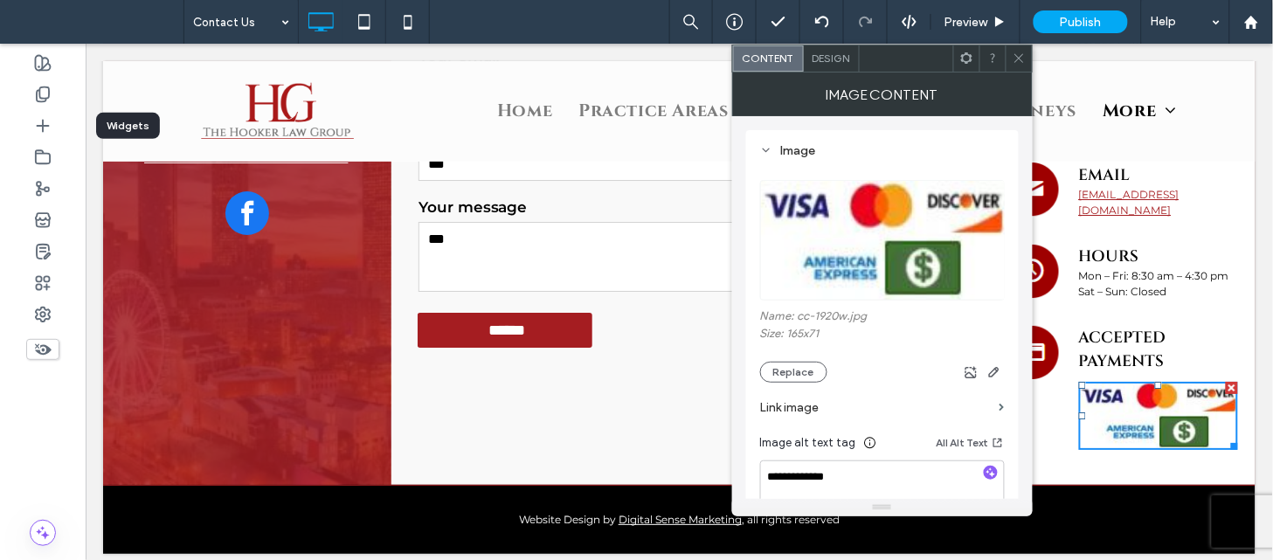
click at [1019, 59] on icon at bounding box center [1018, 58] width 13 height 13
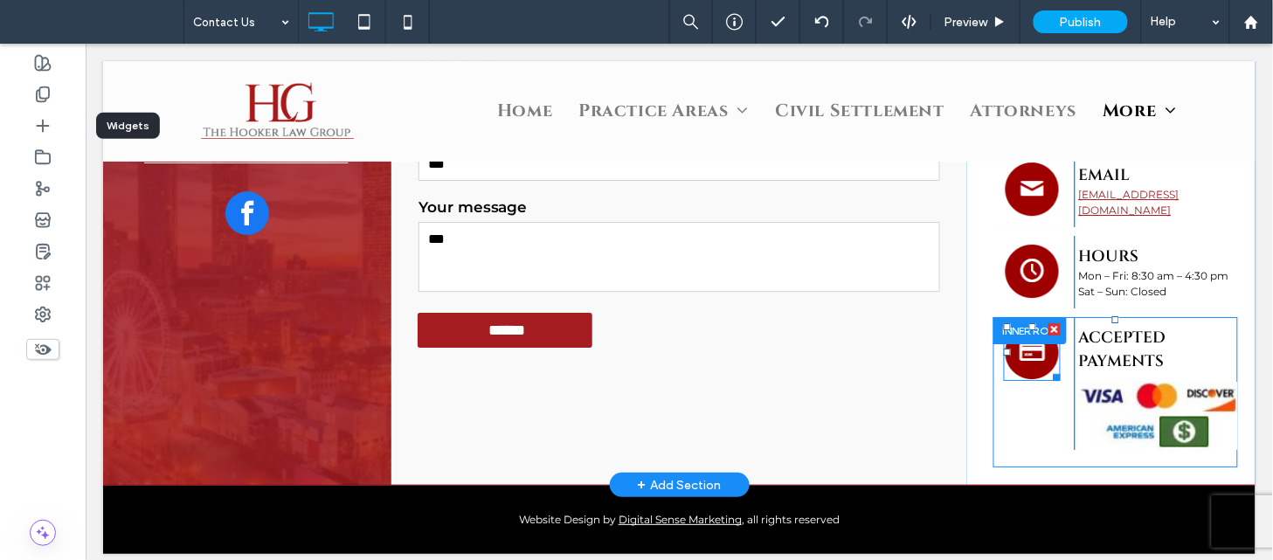
click at [1022, 338] on img at bounding box center [1031, 351] width 57 height 58
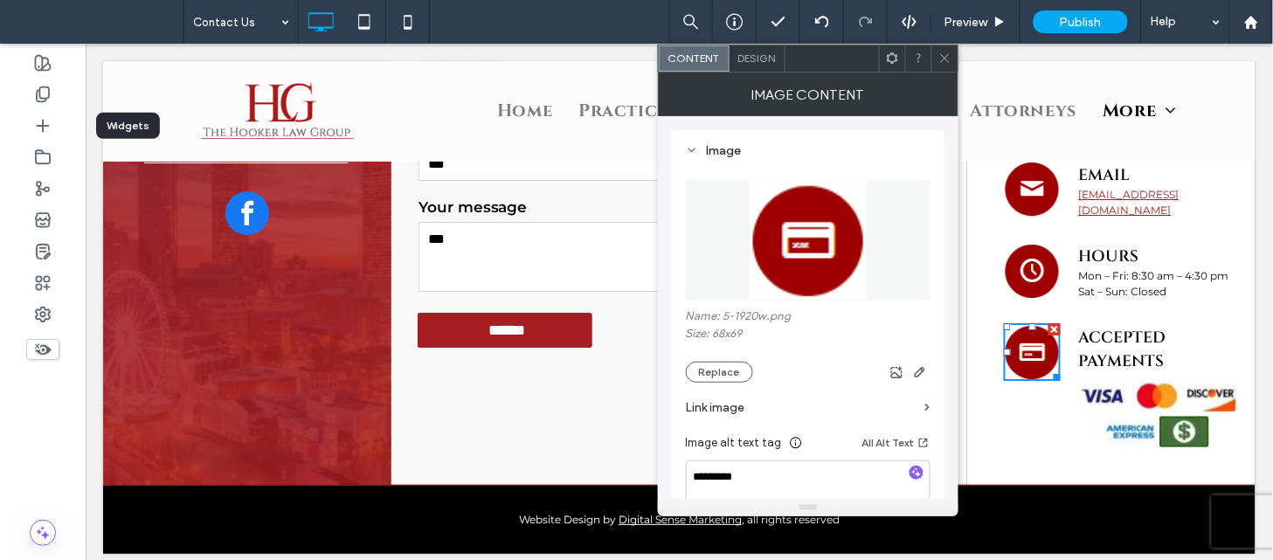
click at [945, 65] on span at bounding box center [944, 58] width 13 height 26
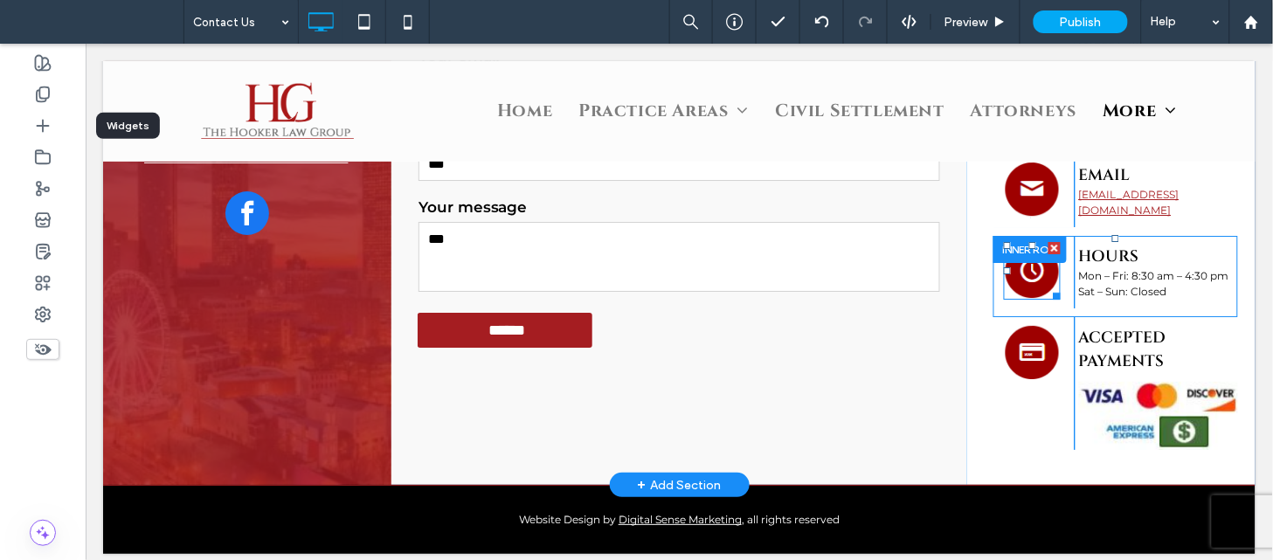
click at [1018, 263] on img at bounding box center [1031, 270] width 57 height 58
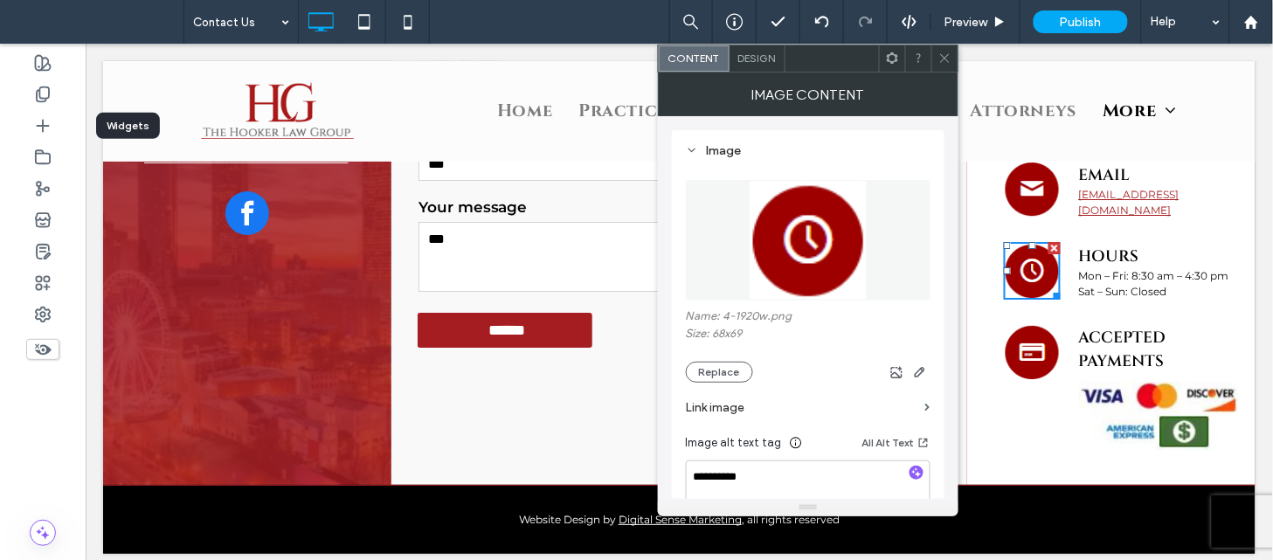
click at [940, 65] on span at bounding box center [944, 58] width 13 height 26
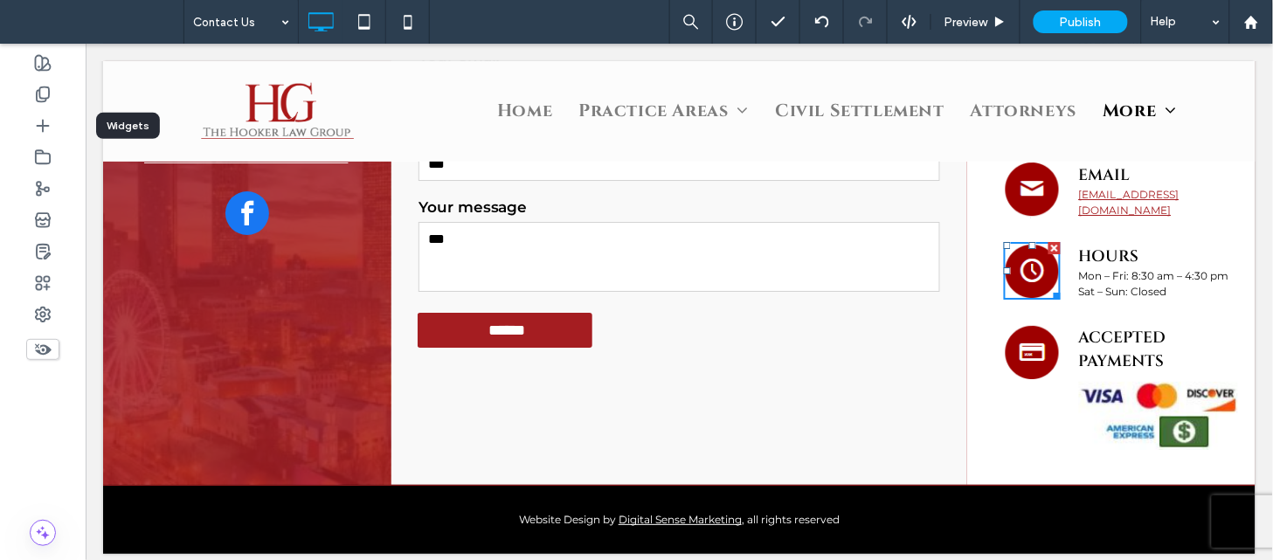
drag, startPoint x: 940, startPoint y: 65, endPoint x: 862, endPoint y: 28, distance: 86.0
click at [940, 65] on span at bounding box center [944, 58] width 13 height 26
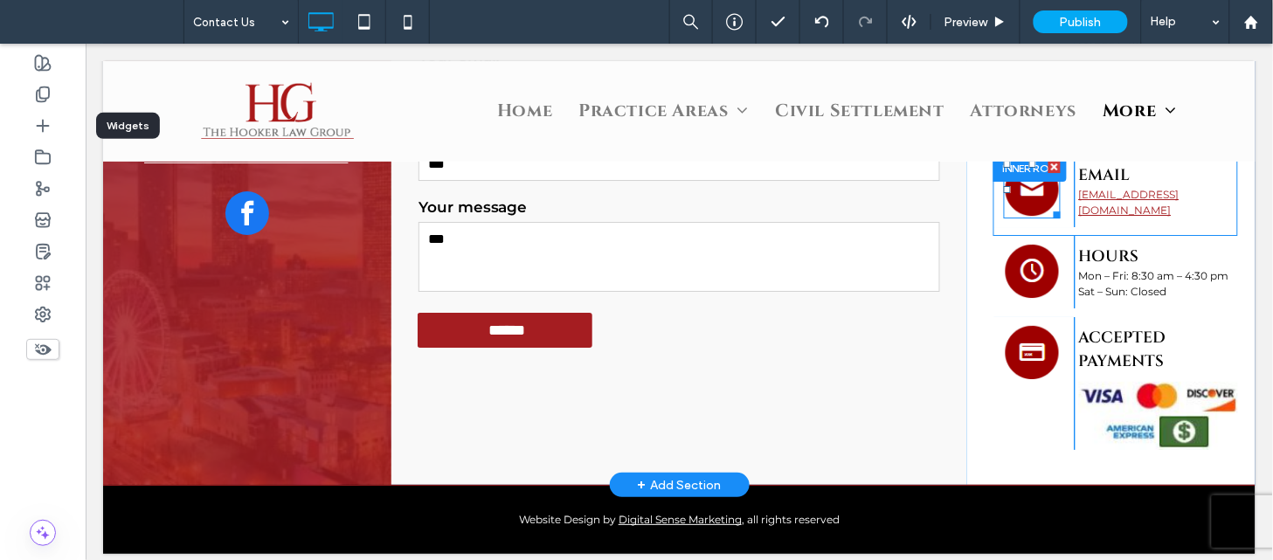
click at [1019, 176] on img at bounding box center [1031, 189] width 57 height 58
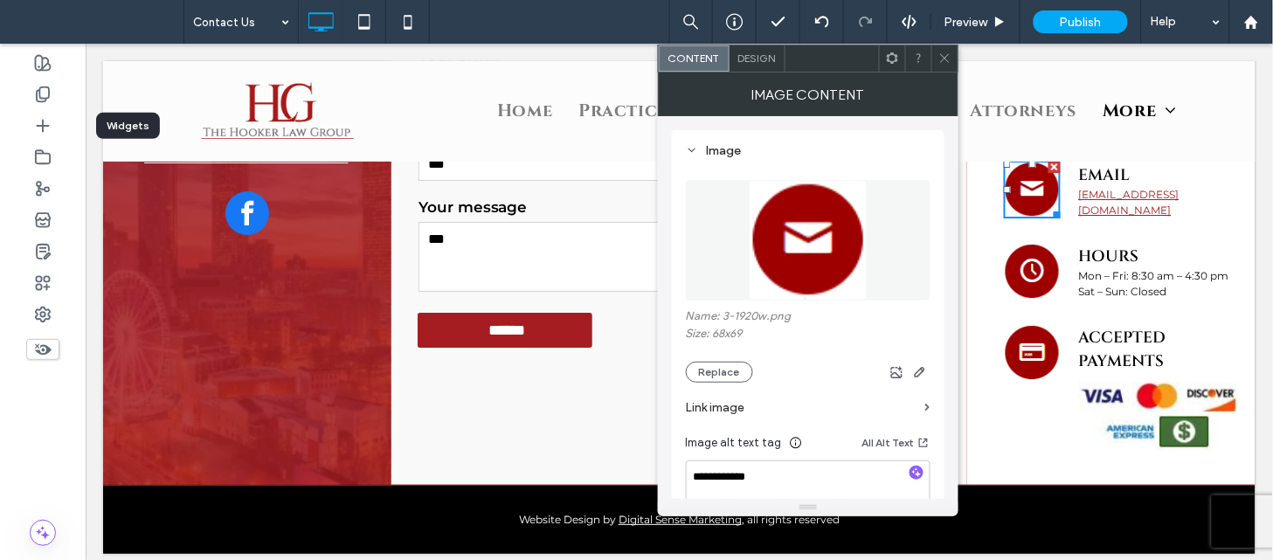
click at [949, 63] on icon at bounding box center [944, 58] width 13 height 13
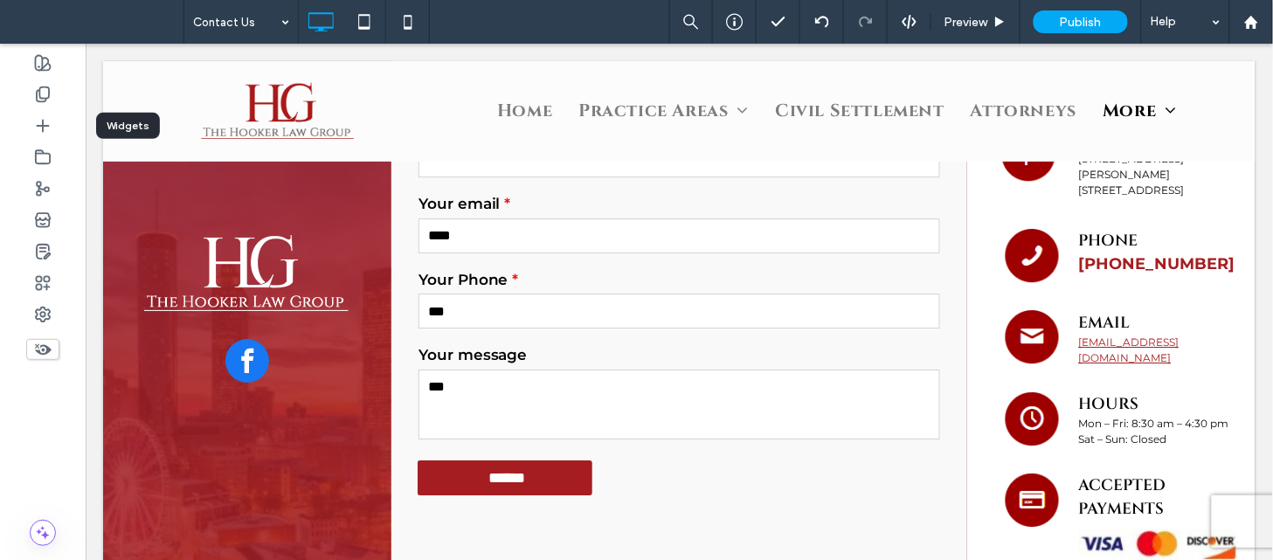
scroll to position [1281, 0]
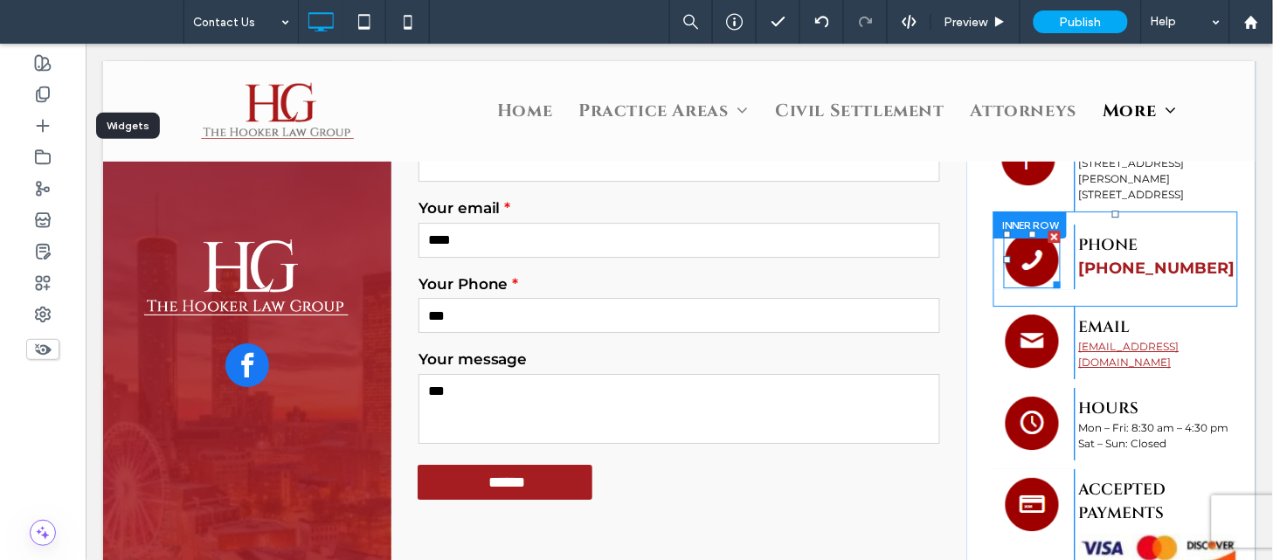
click at [1003, 239] on img at bounding box center [1031, 259] width 57 height 58
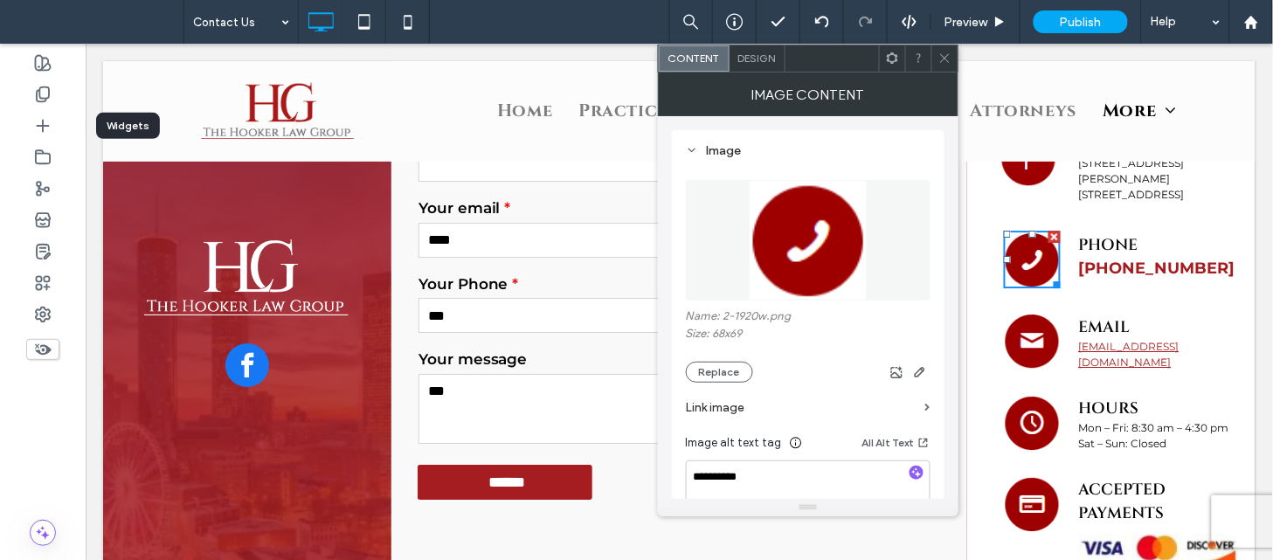
click at [943, 59] on icon at bounding box center [944, 58] width 13 height 13
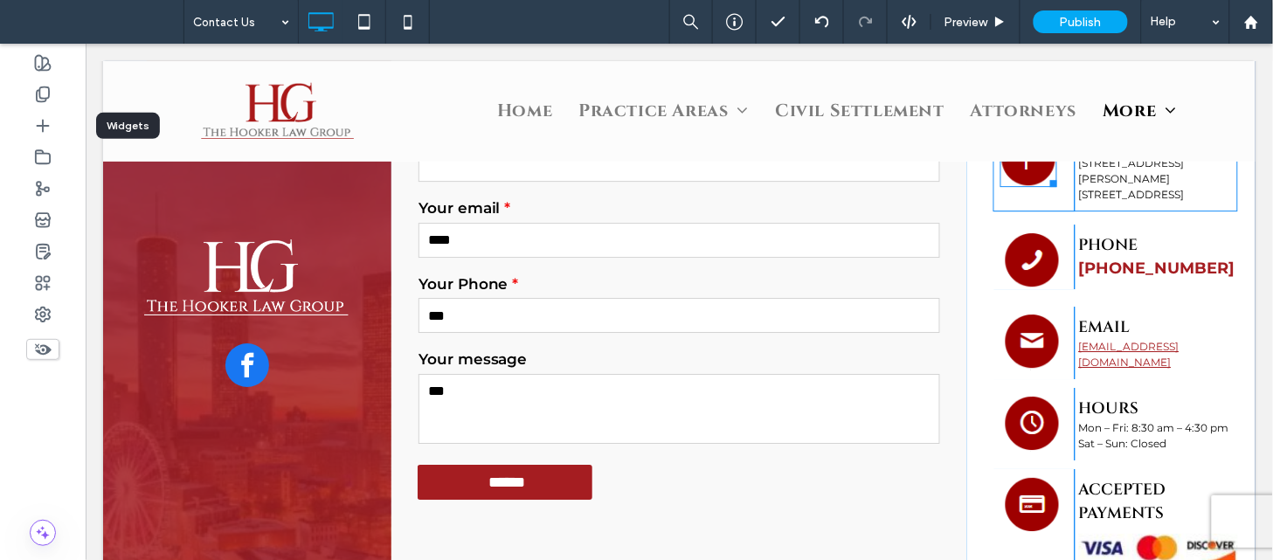
click at [1024, 171] on img at bounding box center [1027, 157] width 57 height 58
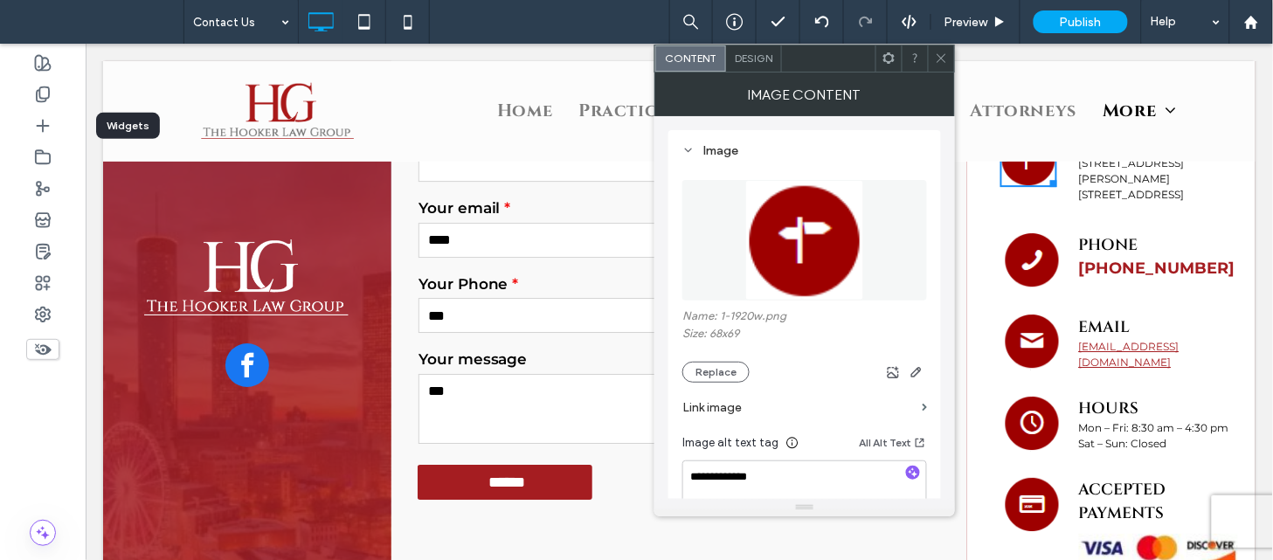
click at [938, 53] on icon at bounding box center [941, 58] width 13 height 13
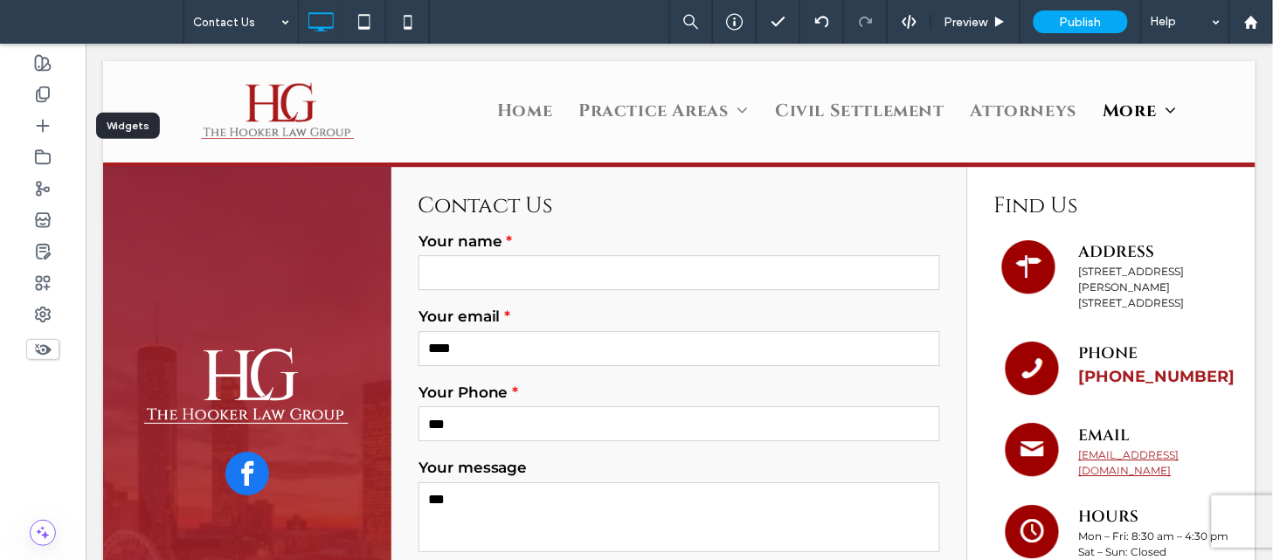
scroll to position [1138, 0]
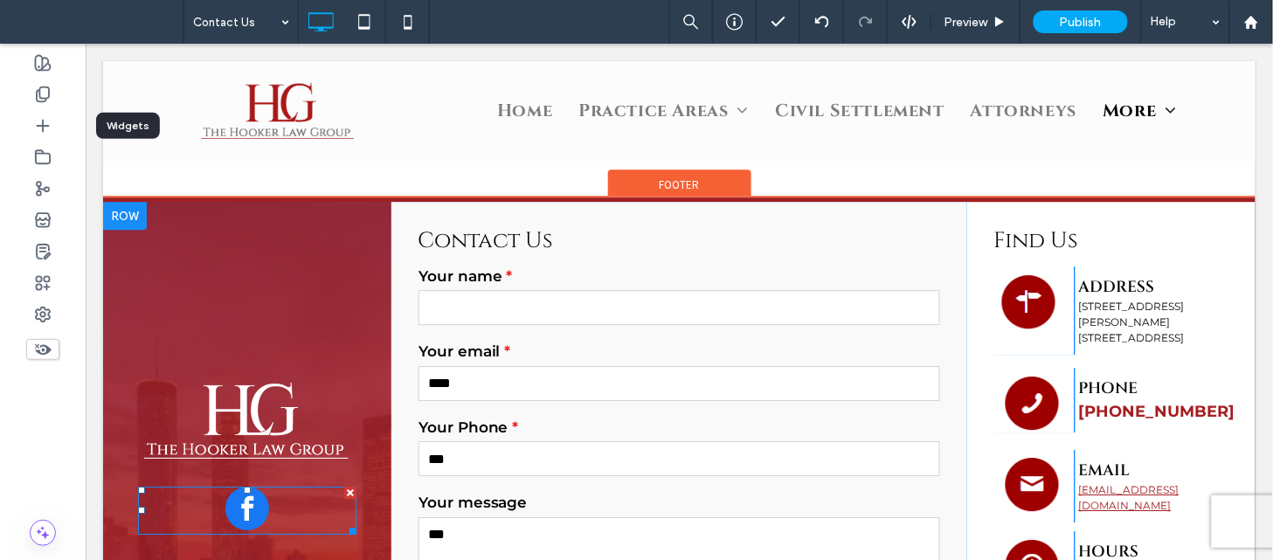
click at [259, 499] on span "facebook" at bounding box center [246, 508] width 44 height 44
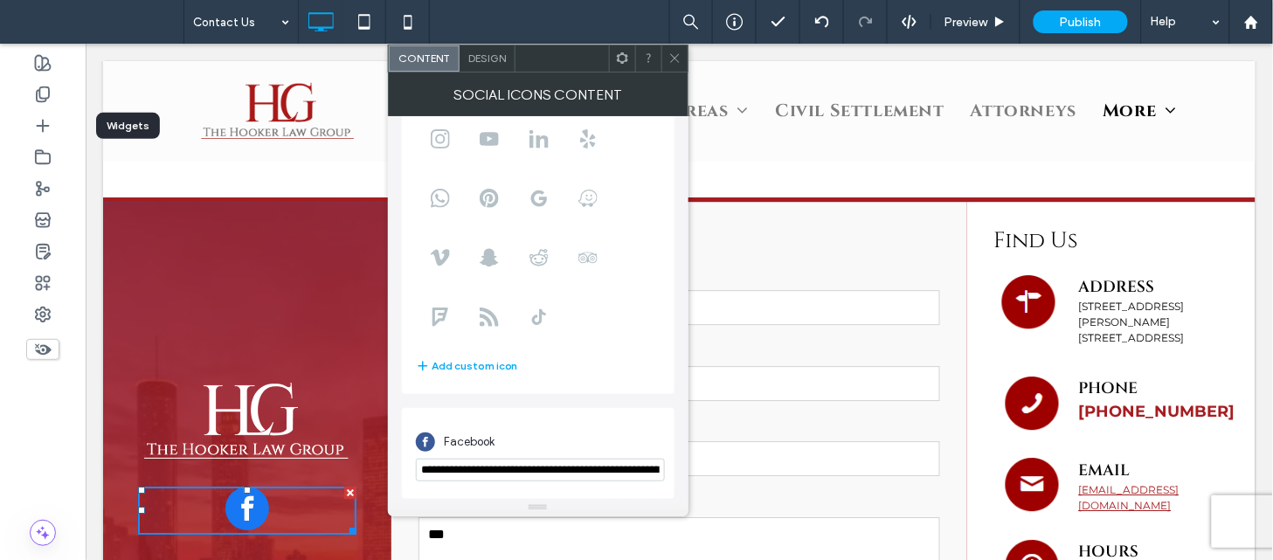
scroll to position [0, 0]
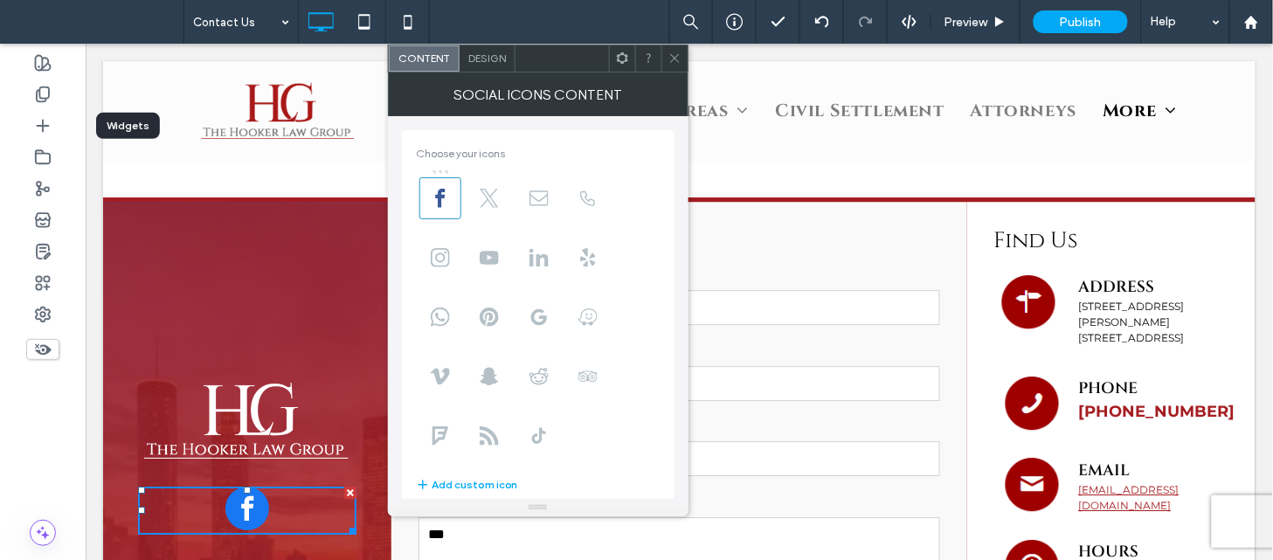
click at [671, 62] on icon at bounding box center [674, 58] width 13 height 13
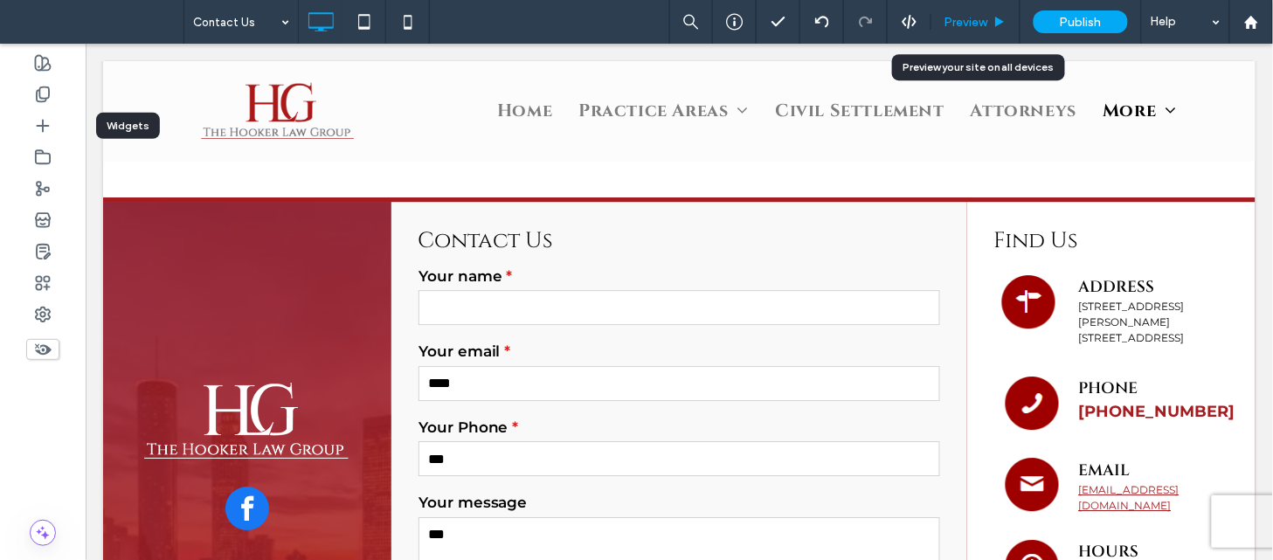
click at [957, 21] on span "Preview" at bounding box center [966, 22] width 44 height 15
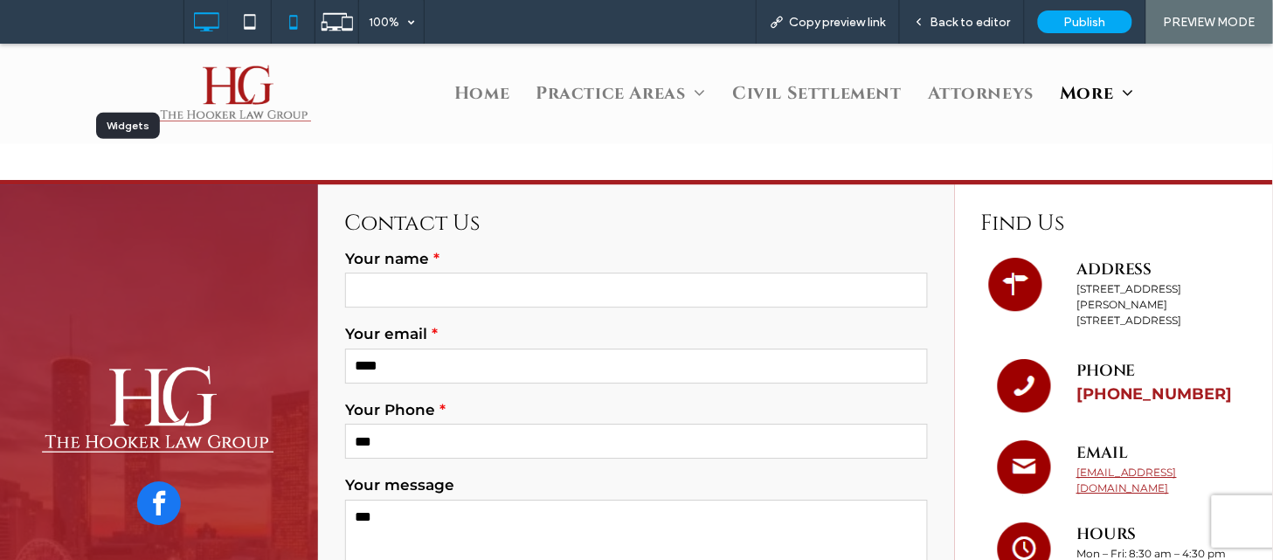
click at [293, 23] on icon at bounding box center [293, 21] width 35 height 35
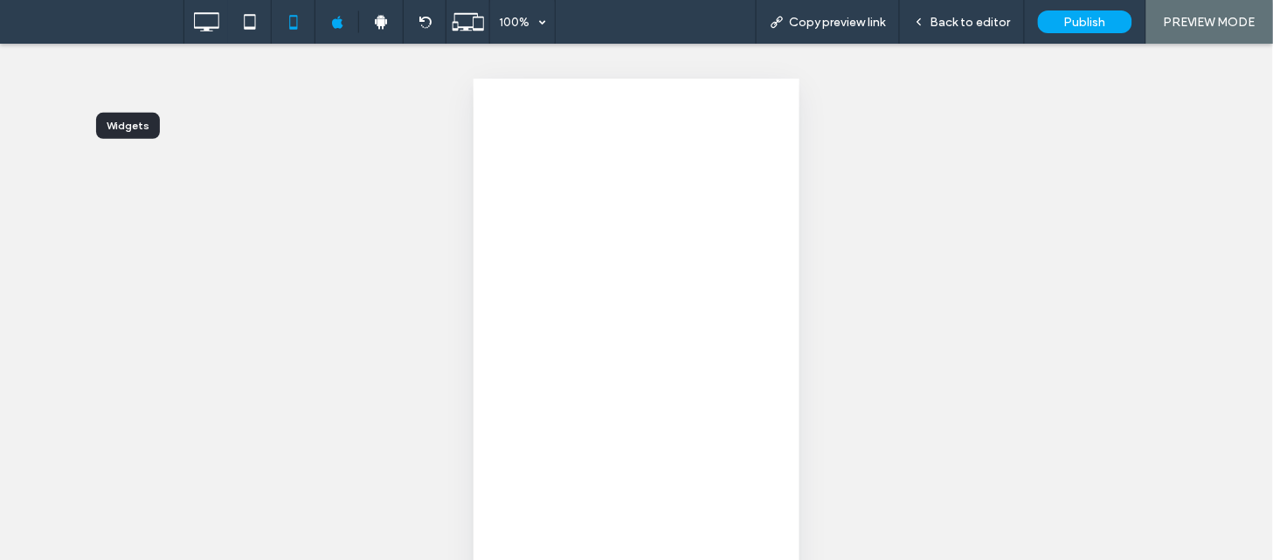
click at [290, 23] on use at bounding box center [293, 22] width 8 height 14
click at [297, 23] on use at bounding box center [293, 22] width 8 height 14
click at [293, 27] on use at bounding box center [293, 22] width 8 height 14
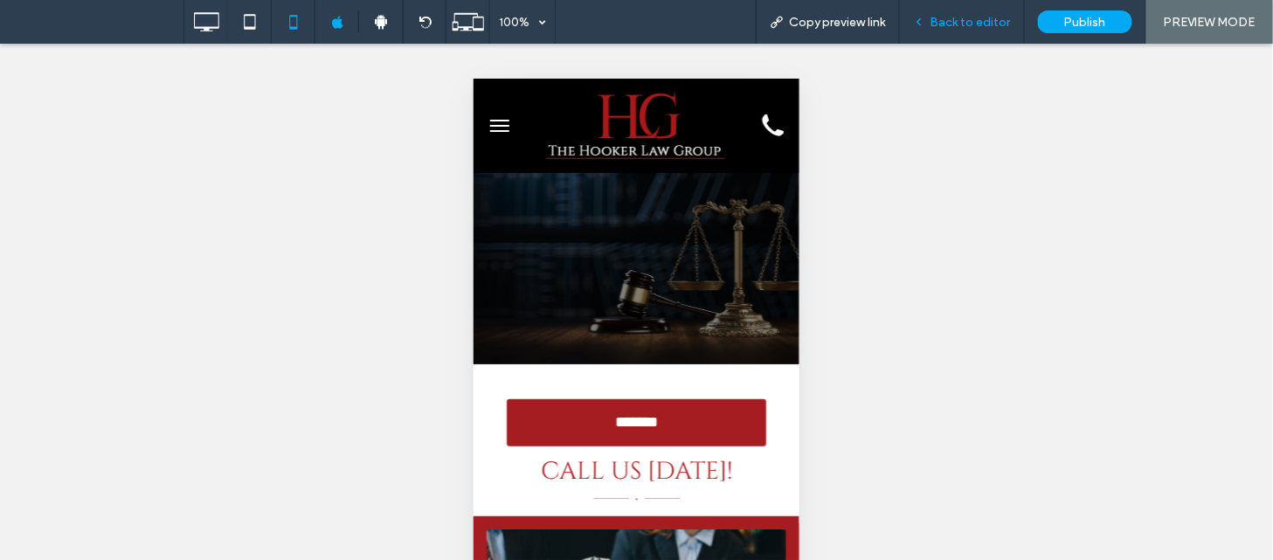
click at [966, 13] on div "Back to editor" at bounding box center [962, 22] width 125 height 44
click at [963, 19] on span "Back to editor" at bounding box center [970, 22] width 80 height 15
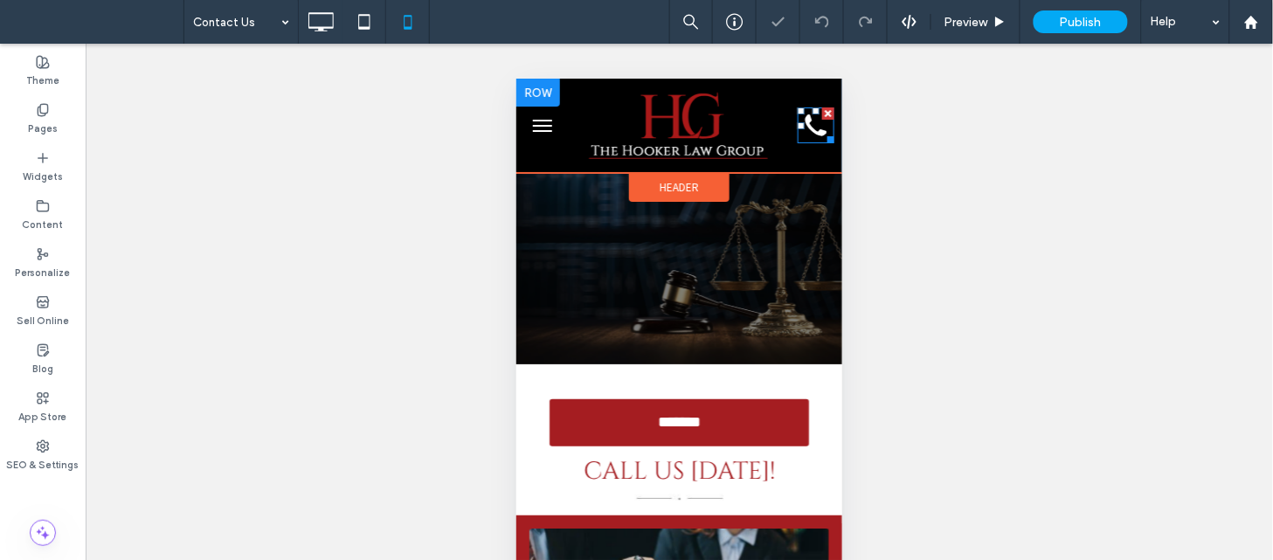
click at [820, 134] on div at bounding box center [826, 135] width 13 height 13
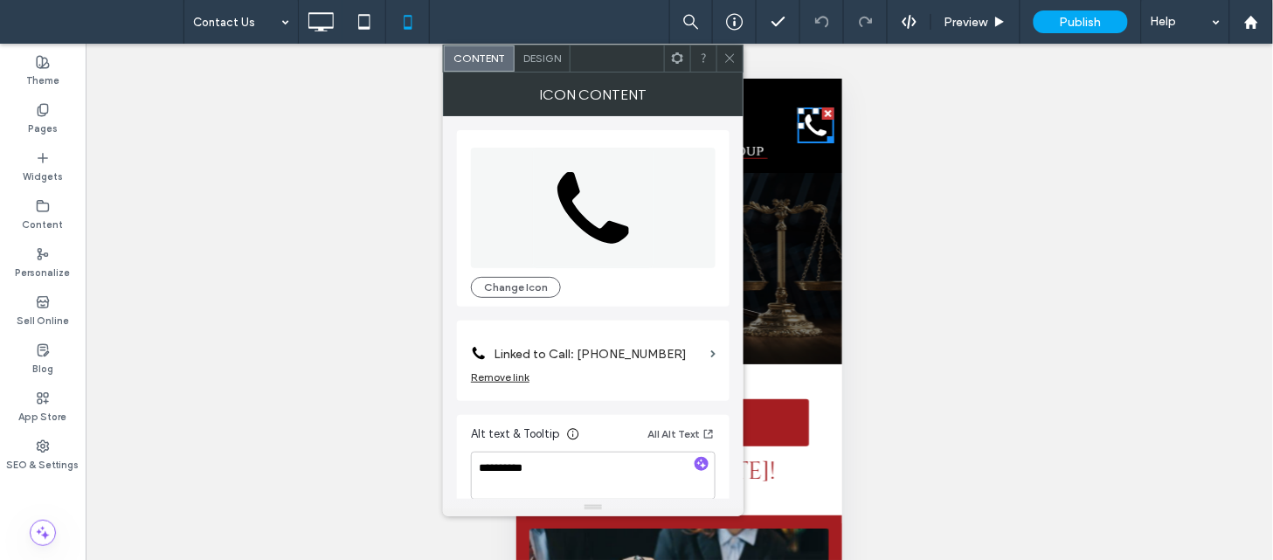
click at [725, 59] on icon at bounding box center [729, 58] width 13 height 13
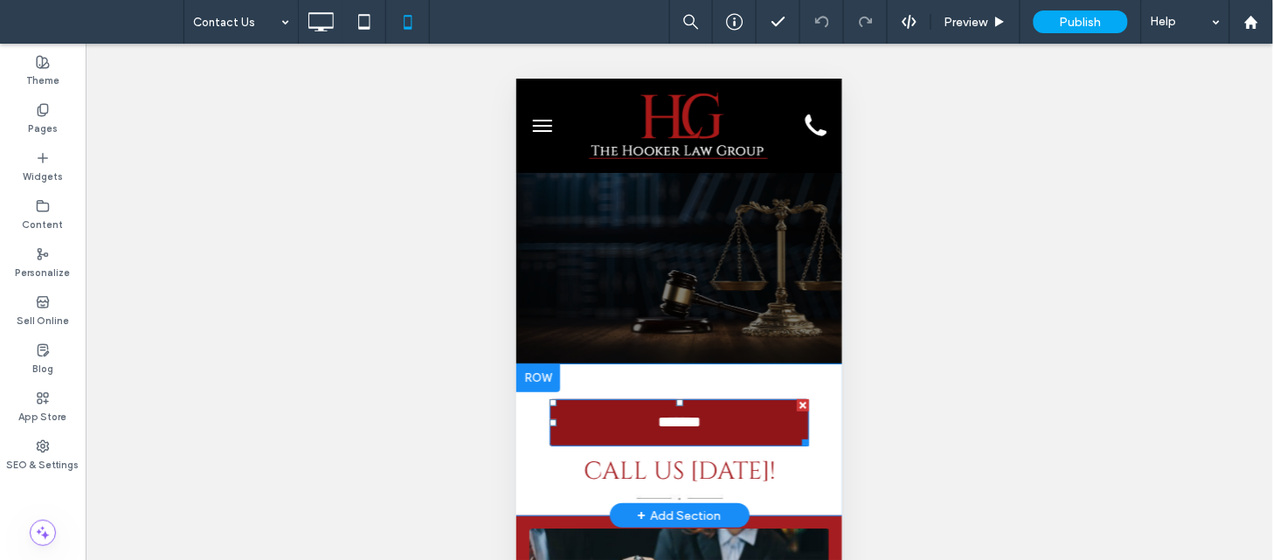
click at [599, 438] on link "*******" at bounding box center [678, 421] width 259 height 47
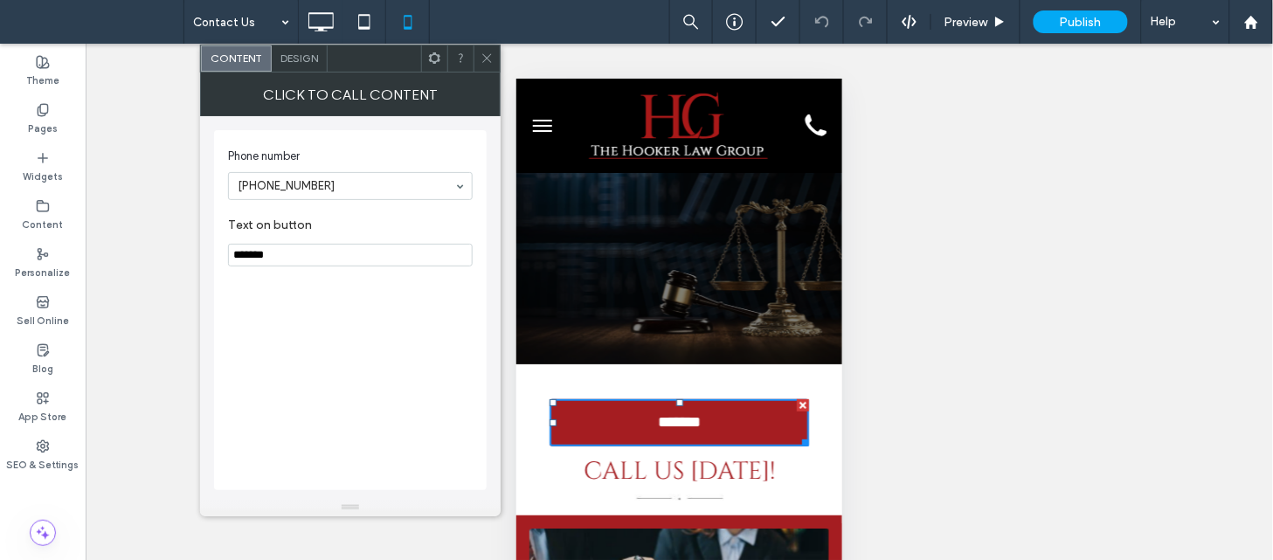
click at [483, 52] on icon at bounding box center [486, 58] width 13 height 13
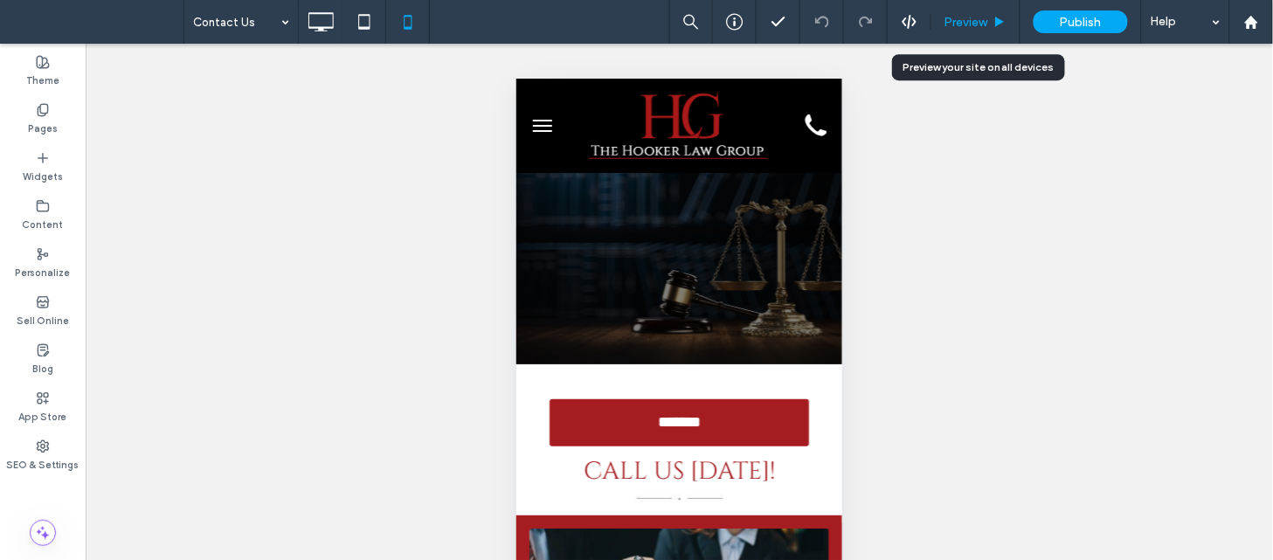
click at [966, 24] on span "Preview" at bounding box center [966, 22] width 44 height 15
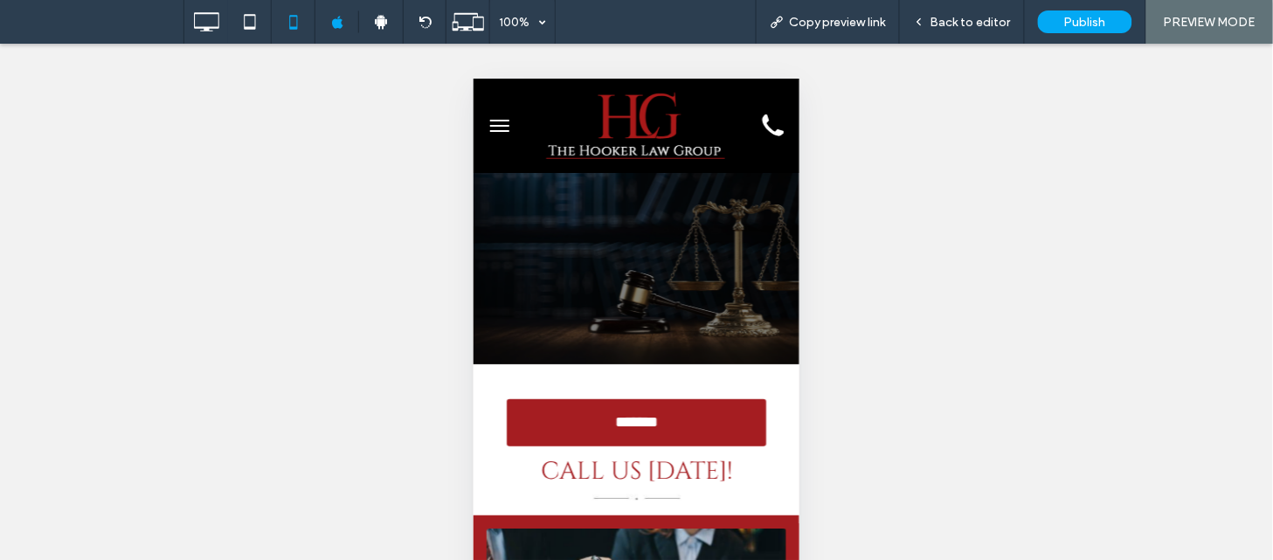
click at [494, 137] on button "menu" at bounding box center [498, 124] width 35 height 35
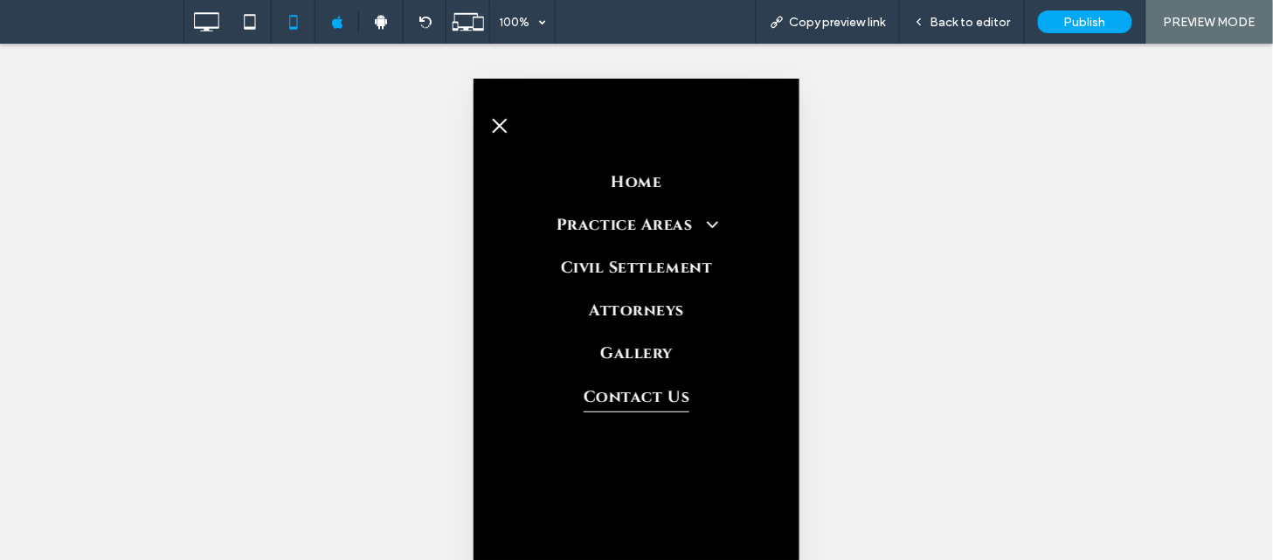
click at [657, 395] on span "Contact Us" at bounding box center [636, 395] width 106 height 32
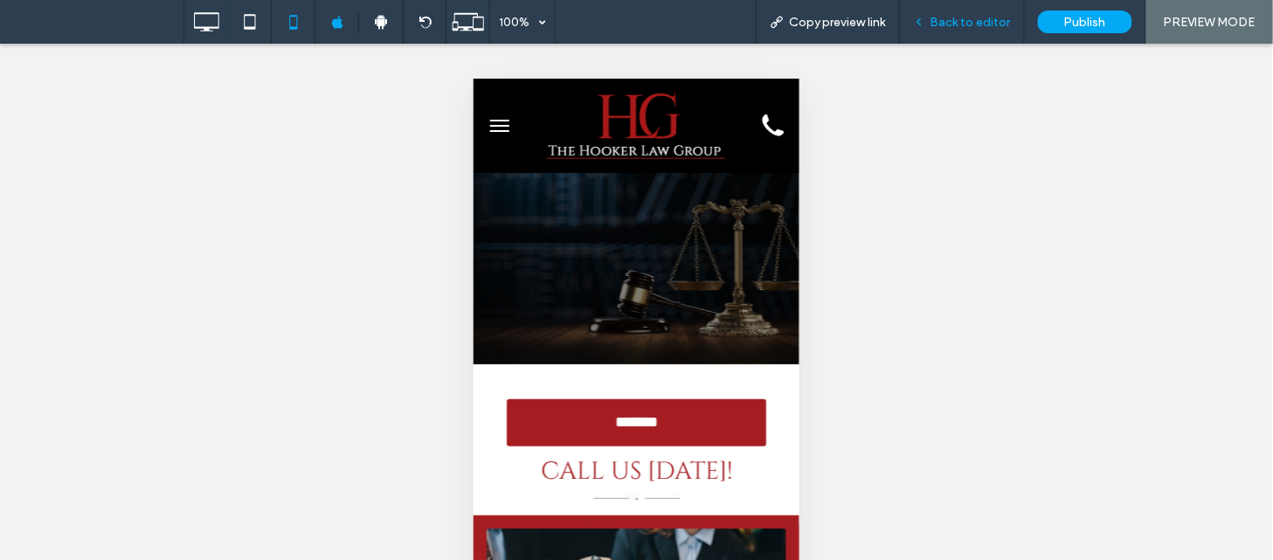
click at [979, 22] on span "Back to editor" at bounding box center [970, 22] width 80 height 15
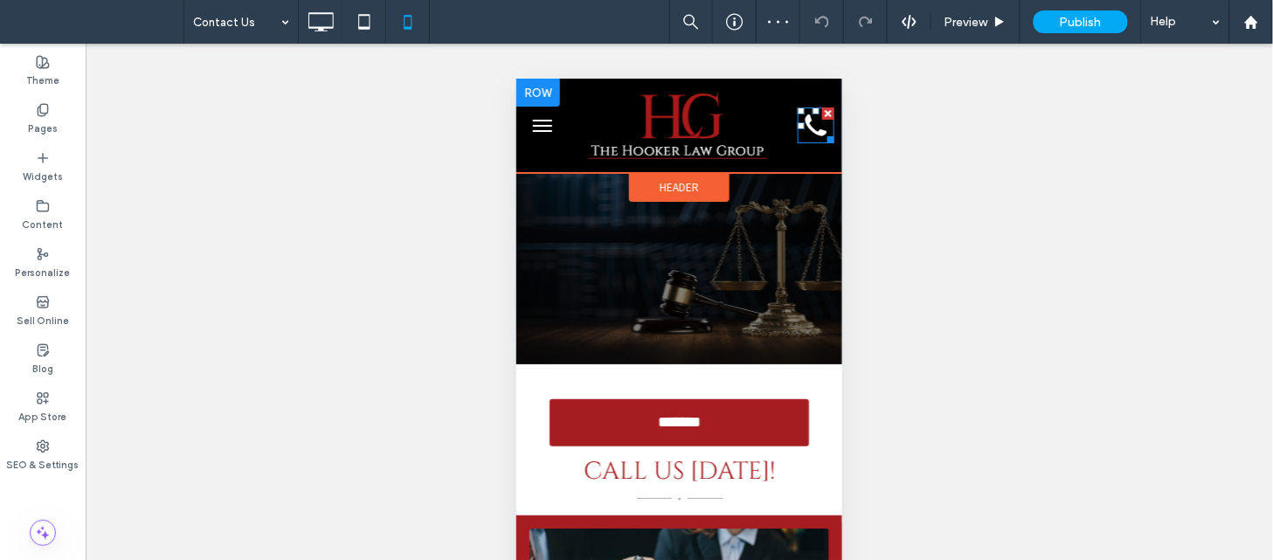
click at [803, 130] on icon "Phone Icon" at bounding box center [815, 125] width 37 height 36
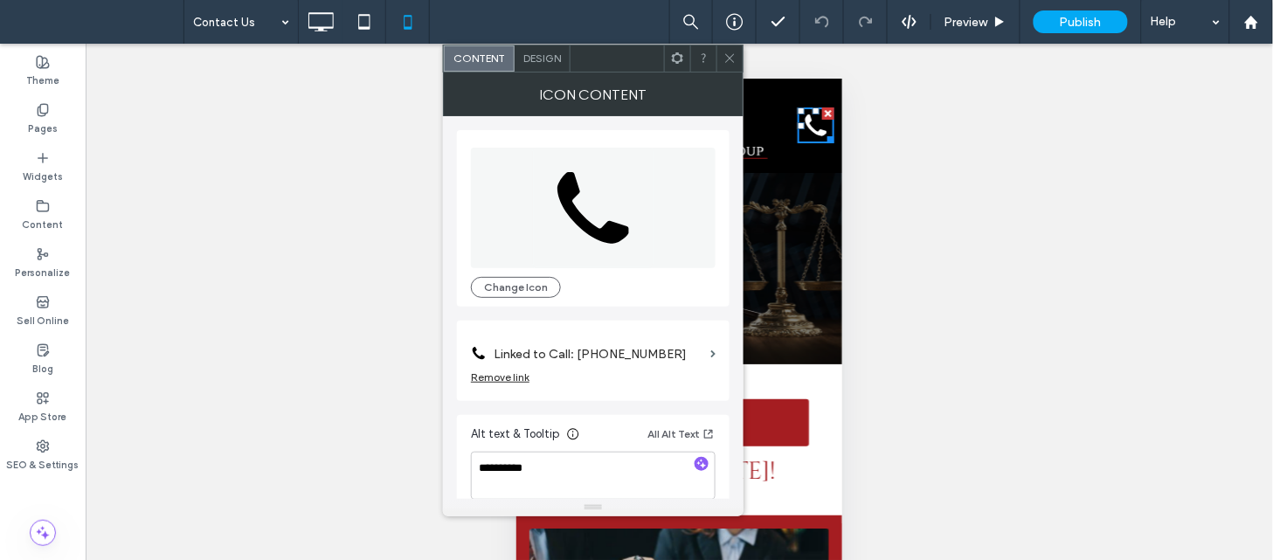
click at [728, 52] on icon at bounding box center [729, 58] width 13 height 13
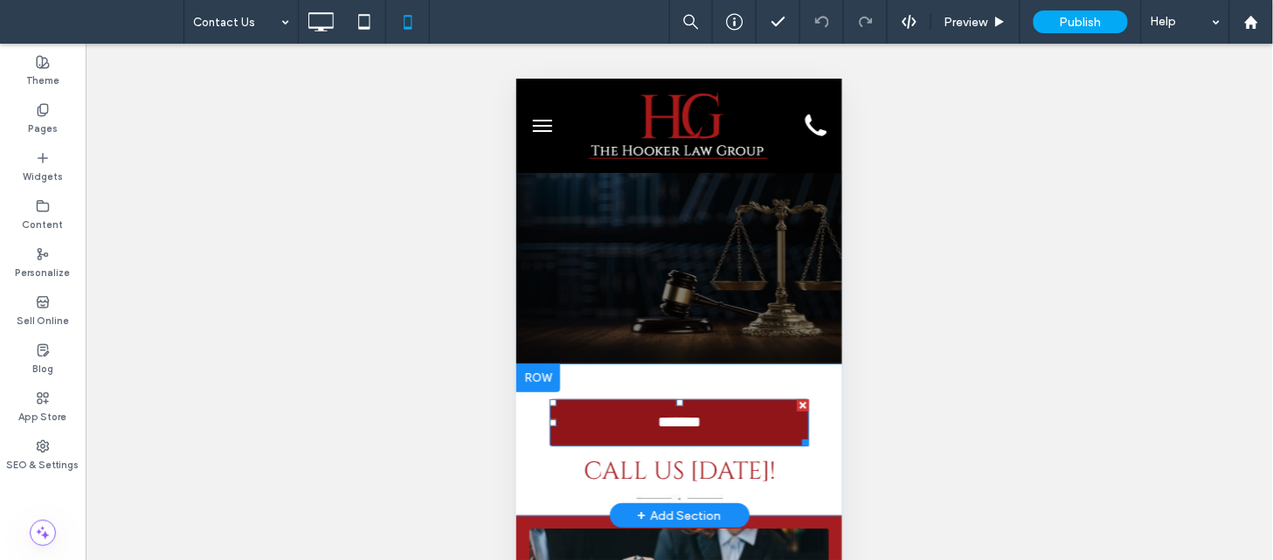
click at [671, 406] on link "*******" at bounding box center [678, 421] width 259 height 47
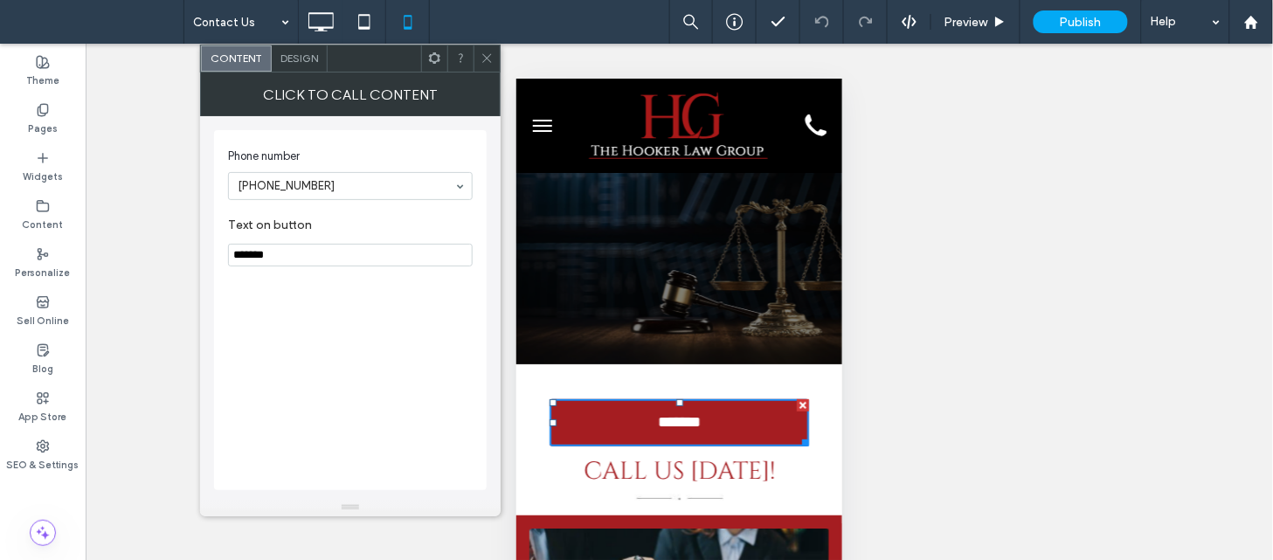
click at [486, 59] on use at bounding box center [486, 58] width 9 height 9
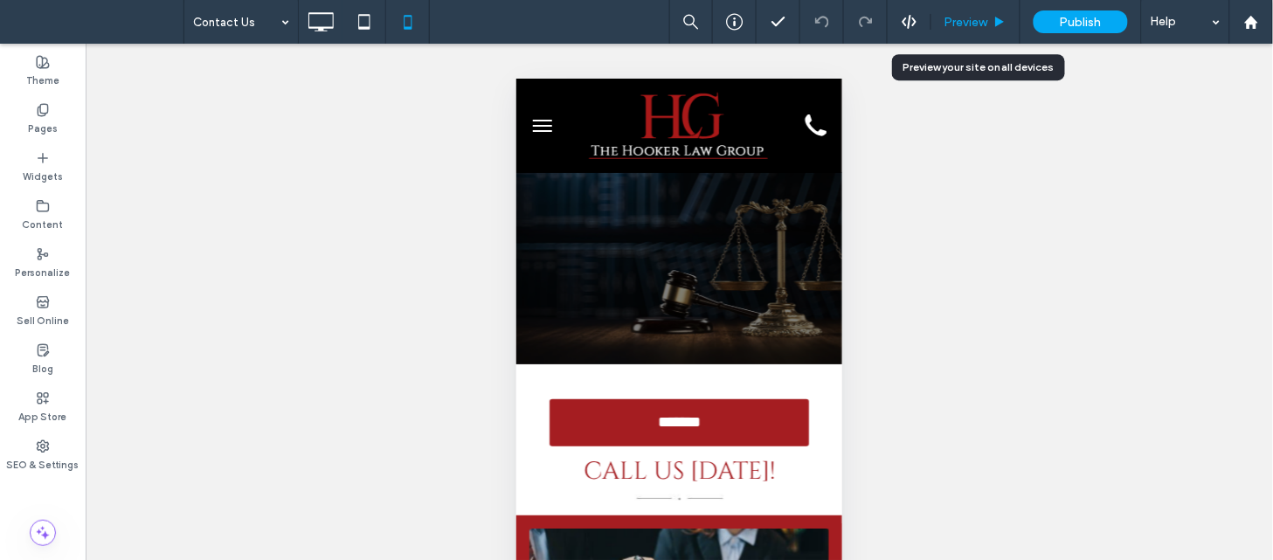
click at [949, 21] on span "Preview" at bounding box center [966, 22] width 44 height 15
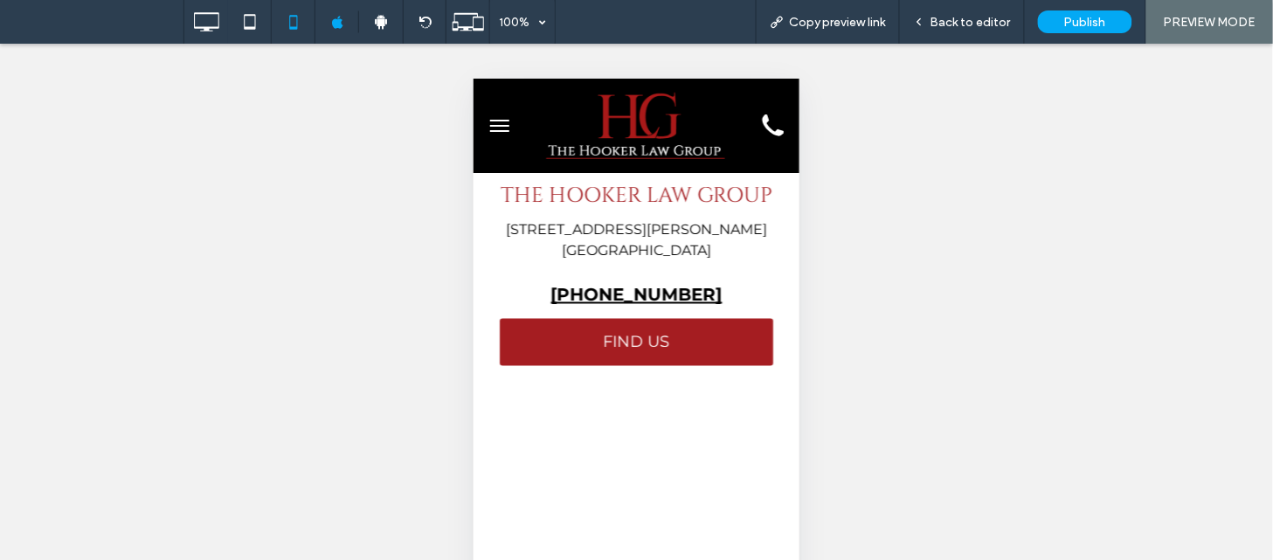
scroll to position [598, 0]
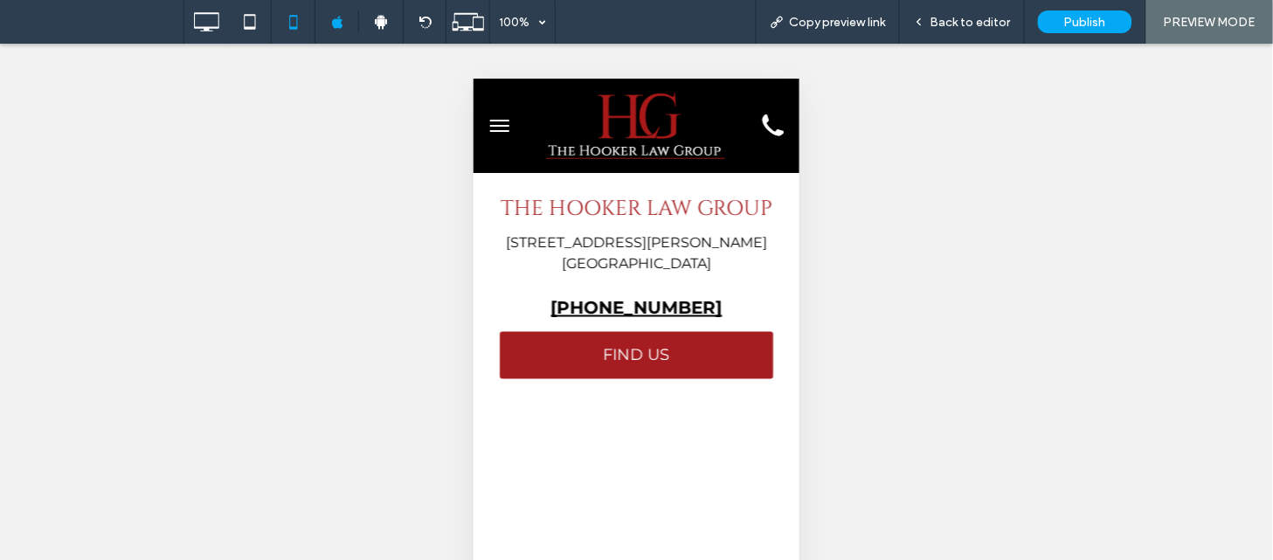
drag, startPoint x: 884, startPoint y: 197, endPoint x: 321, endPoint y: 268, distance: 567.9
click at [321, 268] on div "Unhide? Yes Unhide? Yes Unhide? Yes Unhide? Yes Unhide? Yes Unhide? Yes Unhide?…" at bounding box center [636, 324] width 1273 height 560
click at [205, 29] on use at bounding box center [206, 21] width 25 height 19
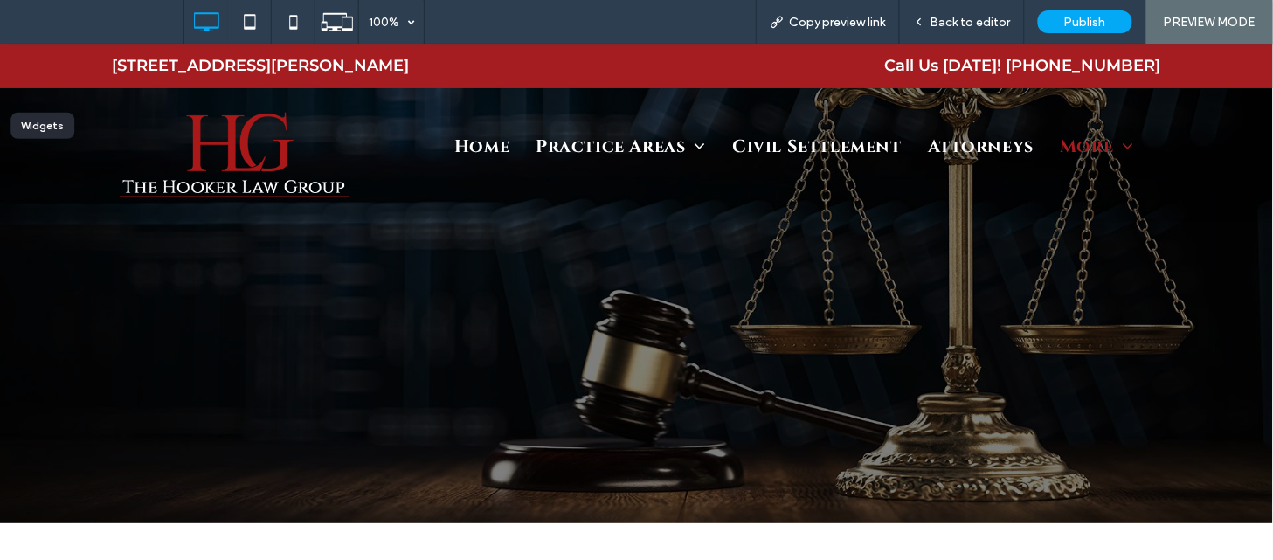
scroll to position [0, 0]
